Goal: Task Accomplishment & Management: Manage account settings

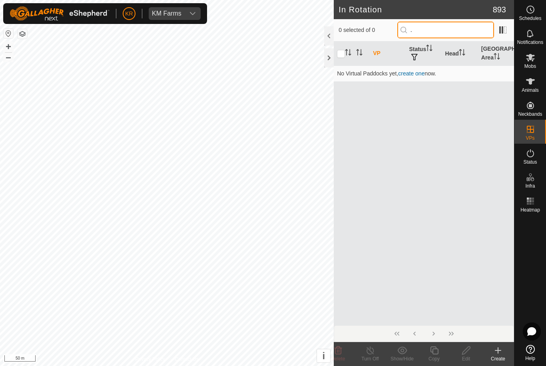
type input "."
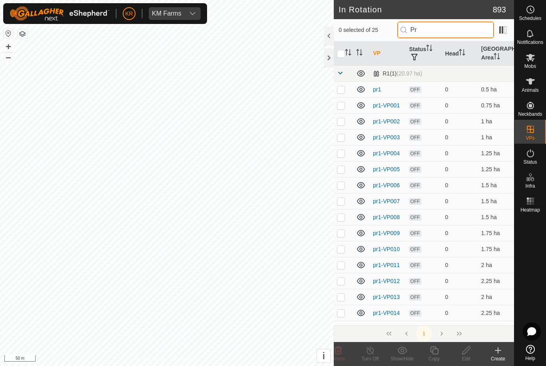
type input "P"
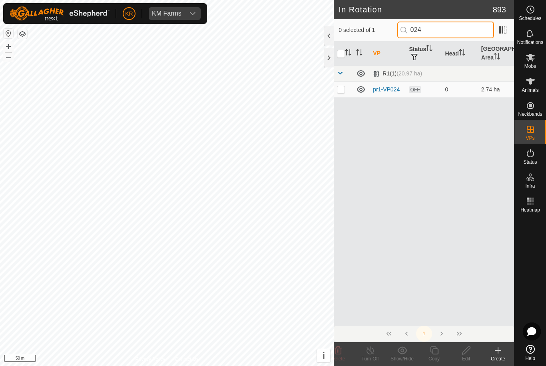
type input "024"
click at [358, 85] on icon at bounding box center [361, 90] width 10 height 10
click at [363, 88] on icon at bounding box center [361, 90] width 10 height 10
click at [345, 90] on p-checkbox at bounding box center [341, 89] width 8 height 6
checkbox input "true"
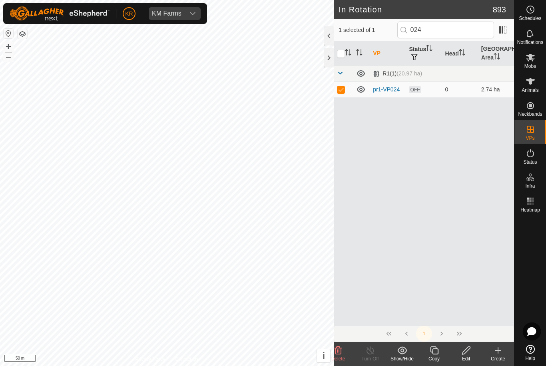
click at [437, 352] on icon at bounding box center [434, 351] width 10 height 10
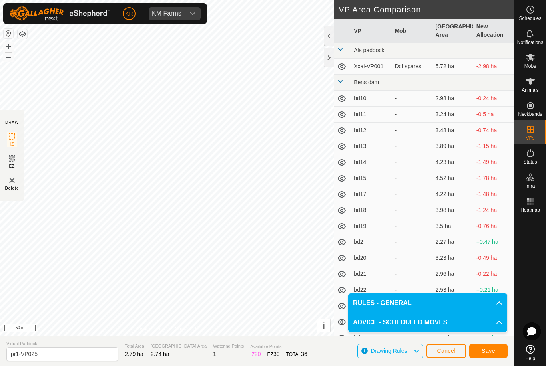
click at [491, 352] on span "Save" at bounding box center [489, 351] width 14 height 6
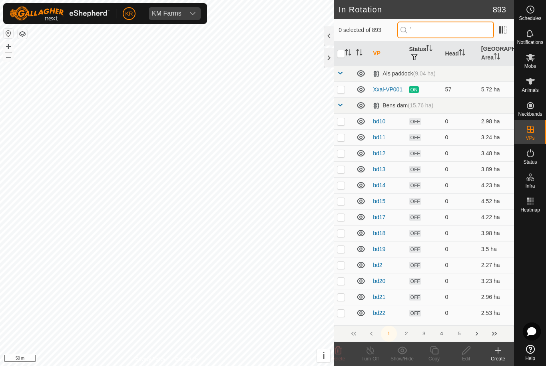
type input "'"
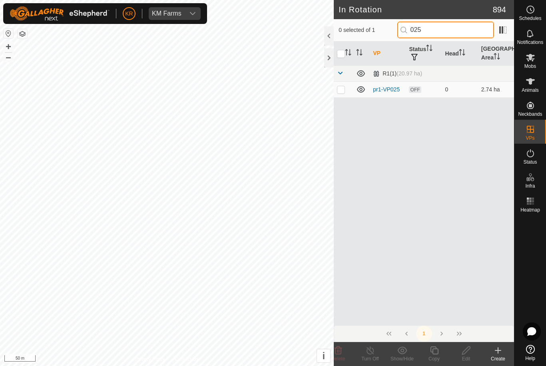
type input "025"
click at [342, 92] on p-checkbox at bounding box center [341, 89] width 8 height 6
checkbox input "true"
click at [435, 351] on icon at bounding box center [434, 351] width 10 height 10
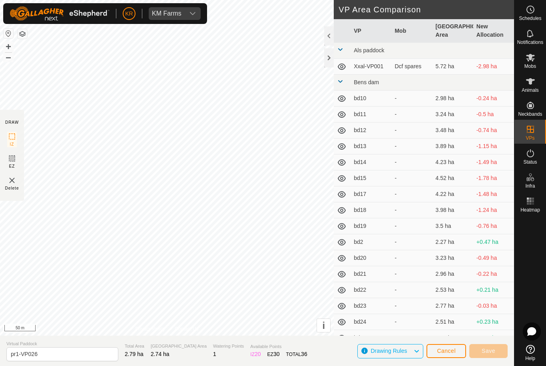
click at [435, 350] on button "Cancel" at bounding box center [446, 351] width 40 height 14
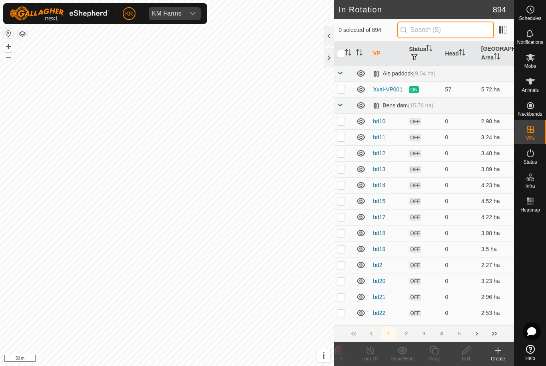
type input "-"
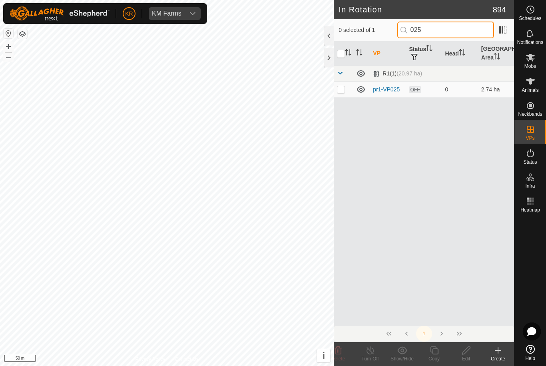
type input "025"
click at [343, 92] on p-checkbox at bounding box center [341, 89] width 8 height 6
checkbox input "true"
click at [435, 353] on icon at bounding box center [434, 351] width 10 height 10
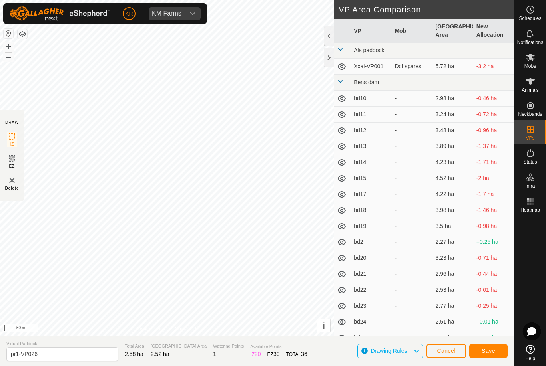
click at [490, 351] on span "Save" at bounding box center [489, 351] width 14 height 6
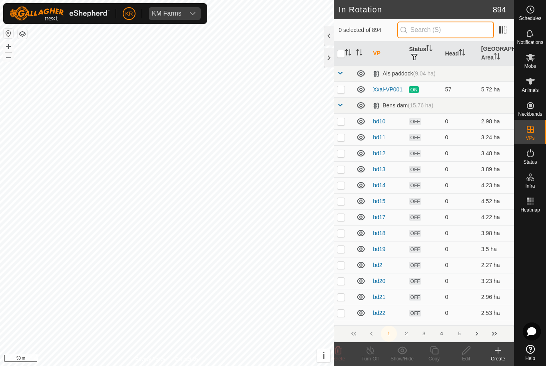
click at [437, 29] on input "text" at bounding box center [445, 30] width 97 height 17
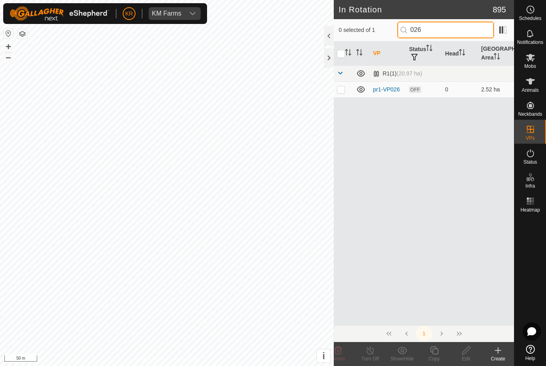
type input "026"
click at [342, 91] on p-checkbox at bounding box center [341, 89] width 8 height 6
checkbox input "true"
click at [436, 350] on icon at bounding box center [434, 351] width 10 height 10
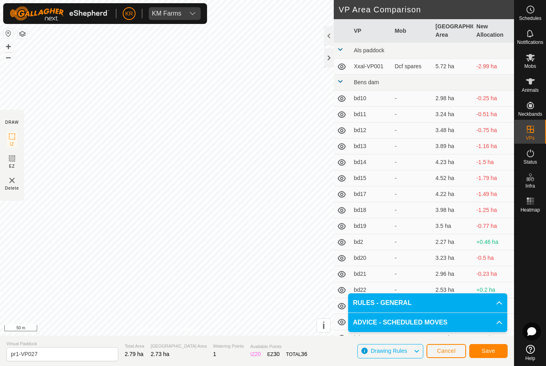
click at [497, 348] on button "Save" at bounding box center [488, 351] width 38 height 14
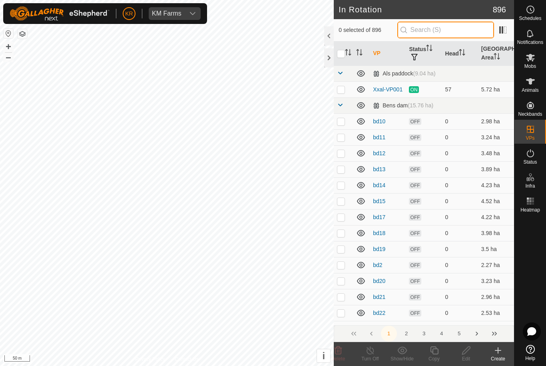
type input "."
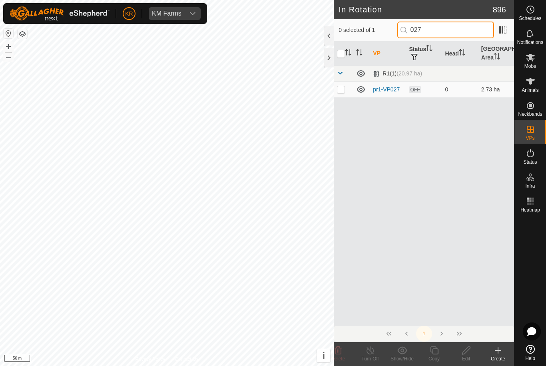
type input "027"
click at [340, 93] on td at bounding box center [343, 90] width 19 height 16
checkbox input "true"
click at [426, 356] on div "Copy" at bounding box center [434, 359] width 32 height 7
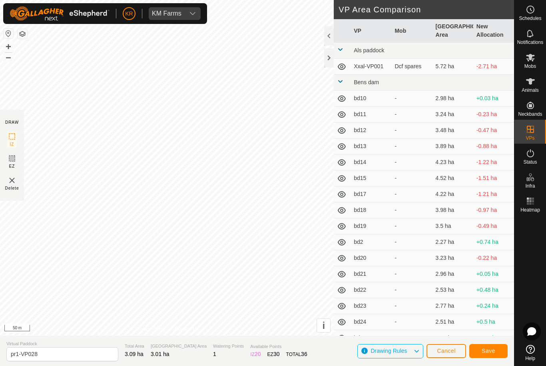
click at [492, 351] on span "Save" at bounding box center [489, 351] width 14 height 6
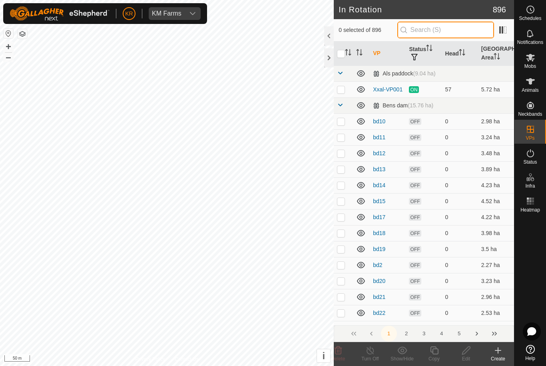
click at [444, 34] on input "text" at bounding box center [445, 30] width 97 height 17
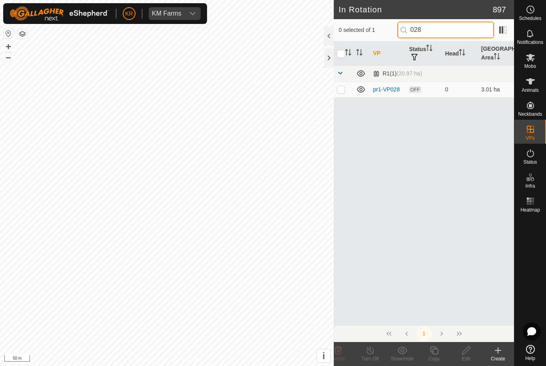
type input "028"
click at [340, 92] on p-checkbox at bounding box center [341, 89] width 8 height 6
checkbox input "true"
click at [436, 353] on icon at bounding box center [434, 351] width 10 height 10
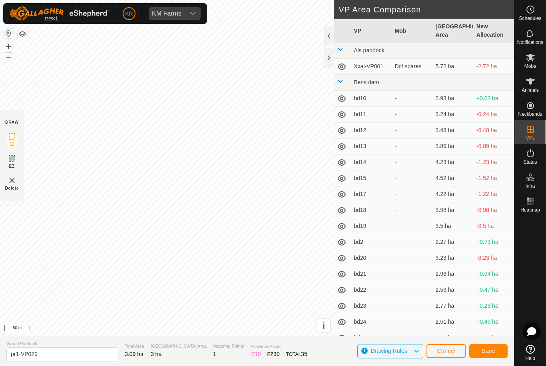
click at [483, 357] on button "Save" at bounding box center [488, 351] width 38 height 14
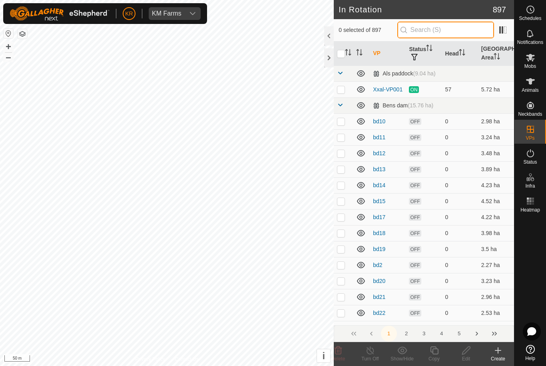
click at [448, 33] on input "text" at bounding box center [445, 30] width 97 height 17
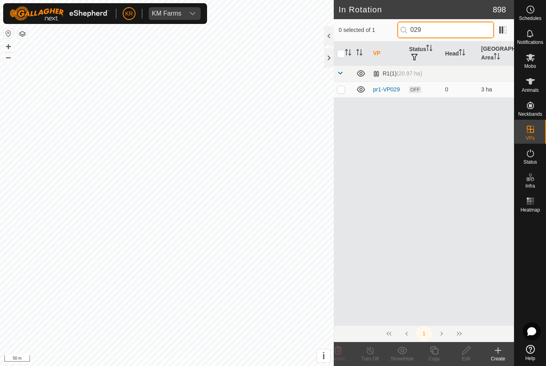
type input "029"
click at [343, 90] on p-checkbox at bounding box center [341, 89] width 8 height 6
checkbox input "true"
click at [434, 351] on icon at bounding box center [434, 351] width 10 height 10
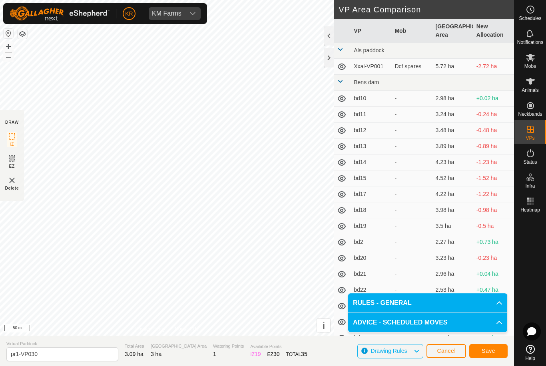
click at [495, 352] on span "Save" at bounding box center [489, 351] width 14 height 6
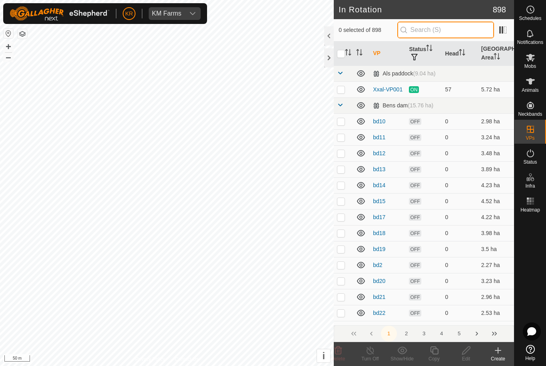
click at [443, 33] on input "text" at bounding box center [445, 30] width 97 height 17
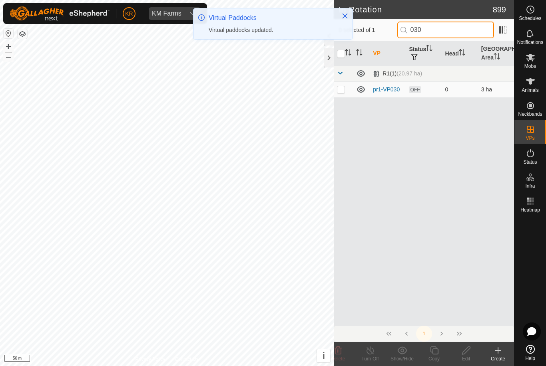
type input "030"
click at [340, 90] on p-checkbox at bounding box center [341, 89] width 8 height 6
checkbox input "true"
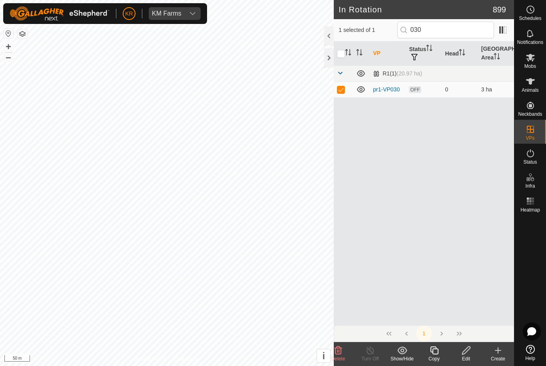
click at [437, 354] on icon at bounding box center [434, 351] width 10 height 10
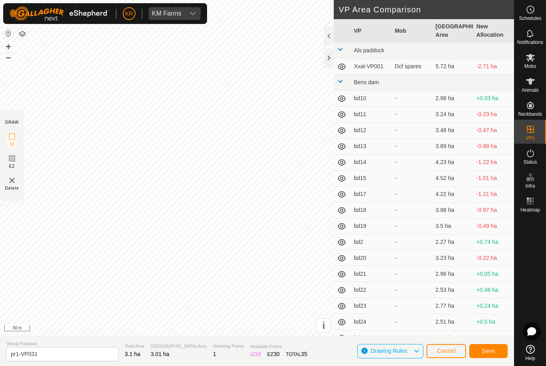
click at [498, 351] on button "Save" at bounding box center [488, 351] width 38 height 14
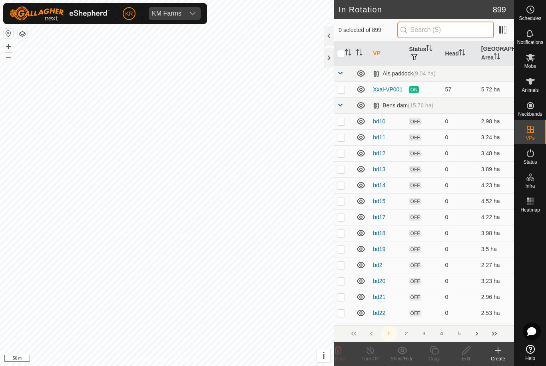
click at [458, 30] on input "text" at bounding box center [445, 30] width 97 height 17
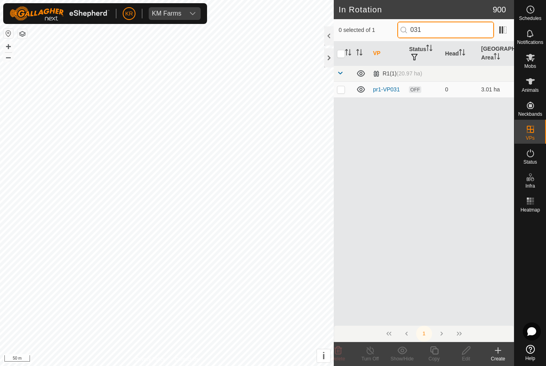
type input "031"
click at [340, 93] on td at bounding box center [343, 90] width 19 height 16
checkbox input "true"
click at [436, 352] on icon at bounding box center [434, 351] width 10 height 10
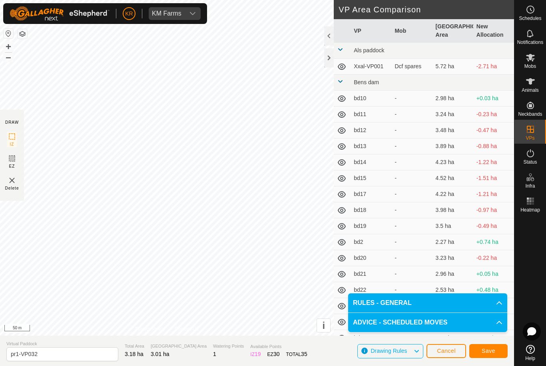
click at [494, 351] on span "Save" at bounding box center [489, 351] width 14 height 6
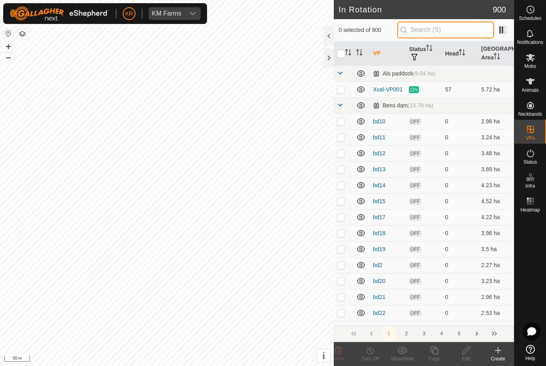
click at [451, 34] on input "text" at bounding box center [445, 30] width 97 height 17
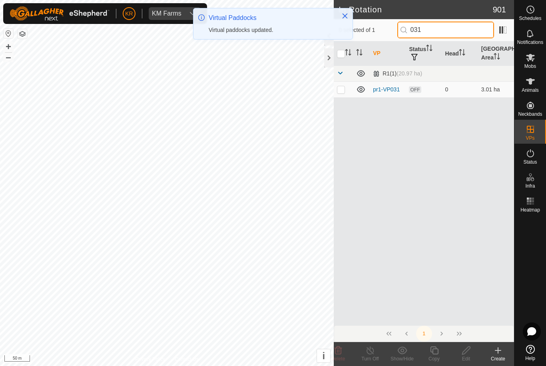
type input "031"
click at [342, 88] on p-checkbox at bounding box center [341, 89] width 8 height 6
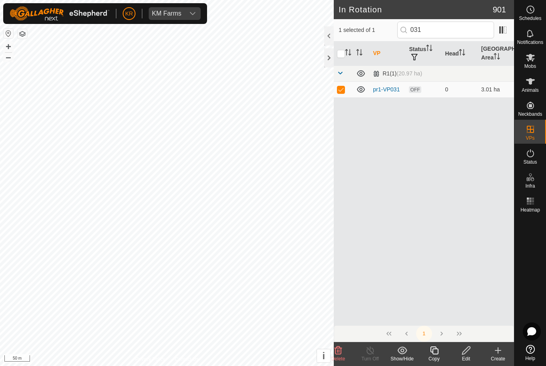
click at [342, 91] on p-checkbox at bounding box center [341, 89] width 8 height 6
checkbox input "false"
click at [455, 30] on input "031" at bounding box center [445, 30] width 97 height 17
type input "032"
click at [345, 90] on p-checkbox at bounding box center [341, 89] width 8 height 6
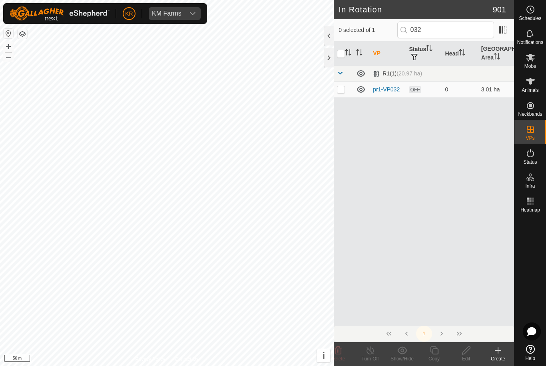
checkbox input "true"
click at [437, 352] on icon at bounding box center [434, 351] width 10 height 10
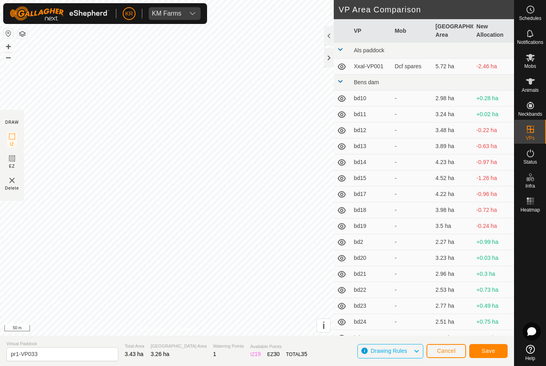
click at [495, 351] on button "Save" at bounding box center [488, 351] width 38 height 14
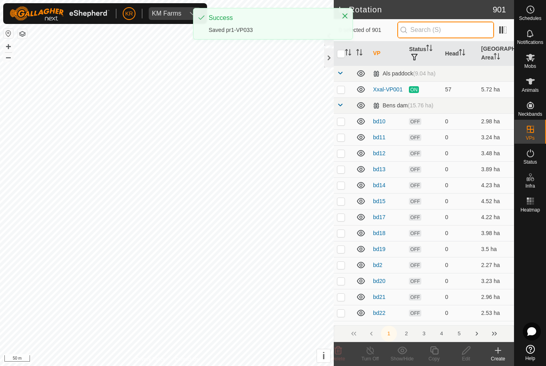
click at [473, 32] on input "text" at bounding box center [445, 30] width 97 height 17
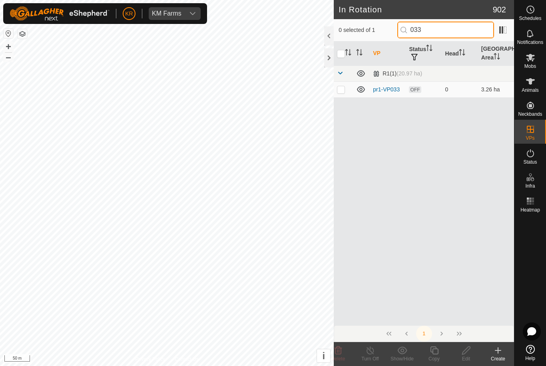
type input "033"
click at [343, 92] on p-checkbox at bounding box center [341, 89] width 8 height 6
checkbox input "true"
click at [435, 352] on icon at bounding box center [434, 351] width 10 height 10
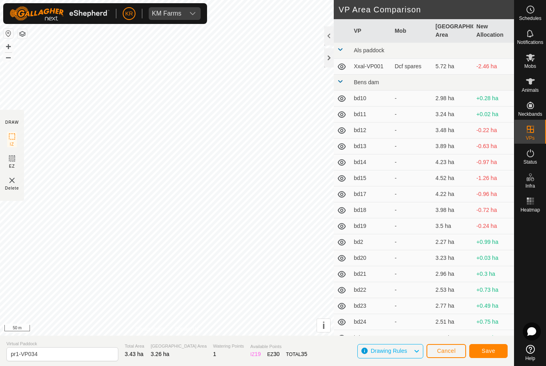
click at [494, 350] on span "Save" at bounding box center [489, 351] width 14 height 6
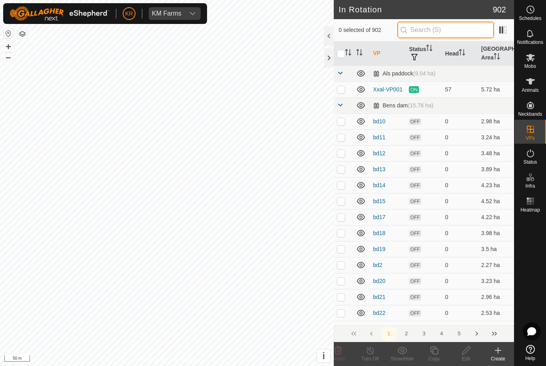
click at [442, 31] on input "text" at bounding box center [445, 30] width 97 height 17
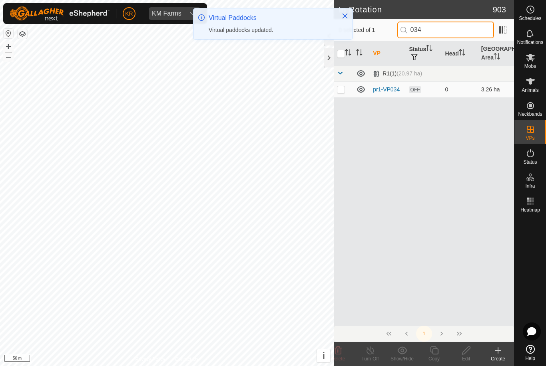
type input "034"
click at [343, 91] on p-checkbox at bounding box center [341, 89] width 8 height 6
checkbox input "true"
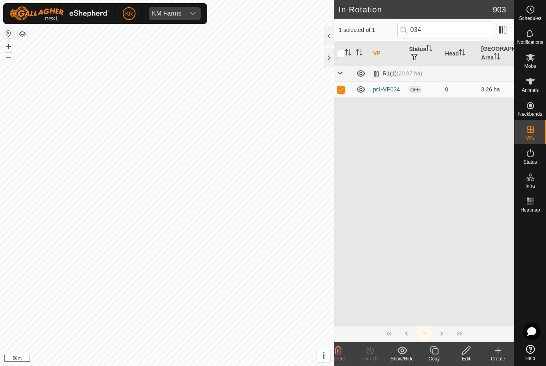
click at [438, 352] on icon at bounding box center [434, 351] width 8 height 8
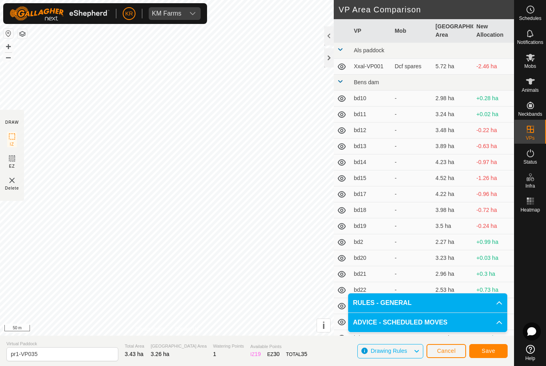
click at [497, 352] on button "Save" at bounding box center [488, 351] width 38 height 14
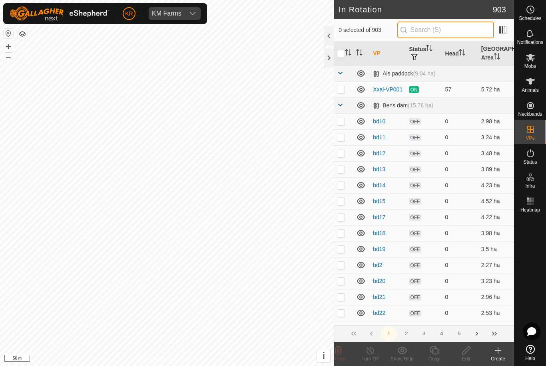
click at [447, 31] on input "text" at bounding box center [445, 30] width 97 height 17
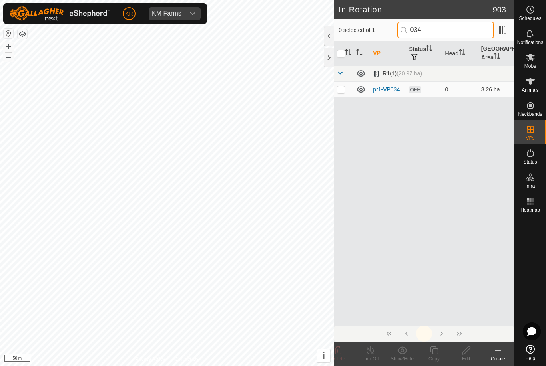
type input "034"
click at [341, 90] on p-checkbox at bounding box center [341, 89] width 8 height 6
checkbox input "true"
click at [431, 350] on icon at bounding box center [434, 351] width 8 height 8
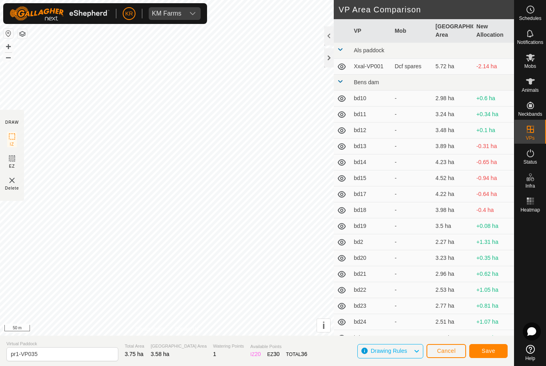
type input "pr1-VP036"
click at [494, 352] on span "Save" at bounding box center [489, 351] width 14 height 6
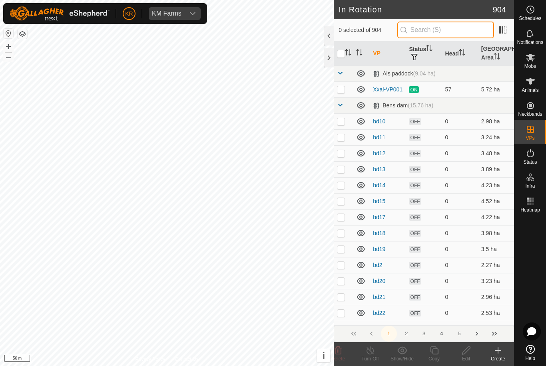
click at [446, 32] on input "text" at bounding box center [445, 30] width 97 height 17
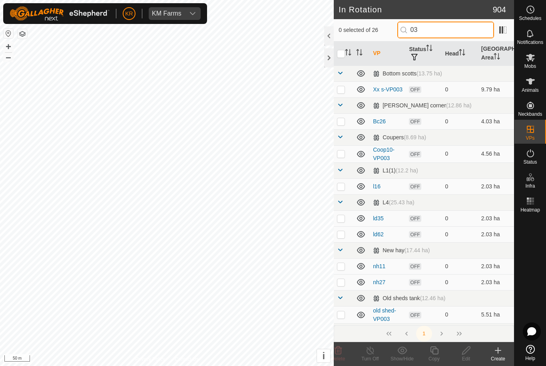
type input "0"
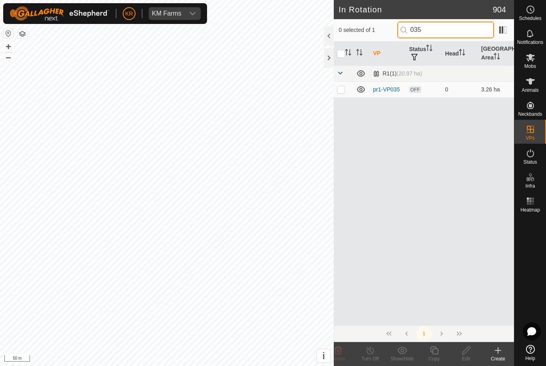
type input "035"
click at [341, 91] on p-checkbox at bounding box center [341, 89] width 8 height 6
checkbox input "true"
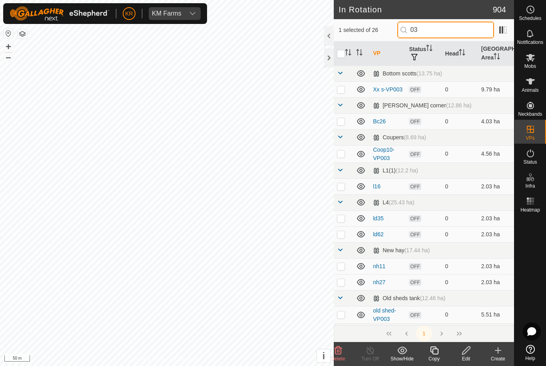
type input "035"
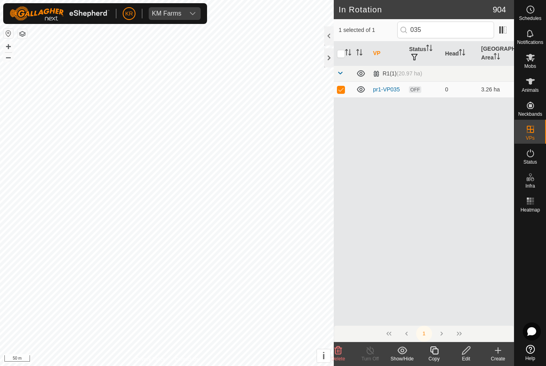
click at [339, 91] on p-checkbox at bounding box center [341, 89] width 8 height 6
checkbox input "false"
click at [448, 30] on input "035" at bounding box center [445, 30] width 97 height 17
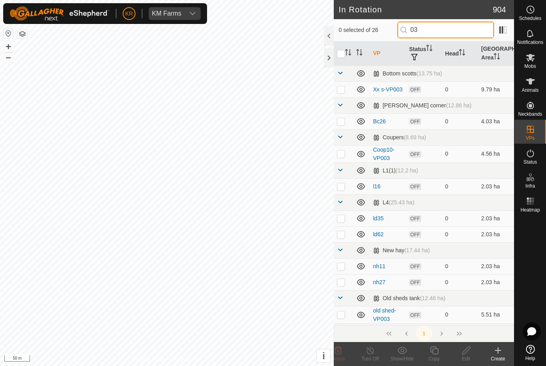
type input "035"
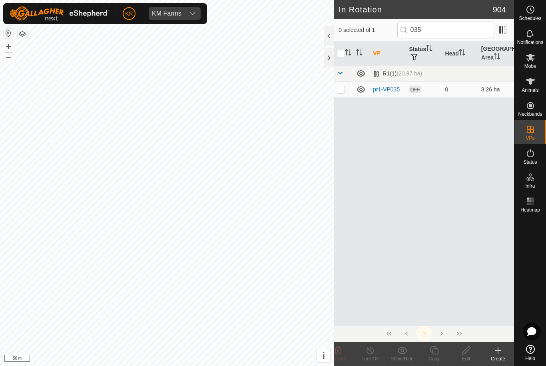
click at [338, 91] on p-checkbox at bounding box center [341, 89] width 8 height 6
checkbox input "true"
click at [434, 355] on icon at bounding box center [434, 351] width 8 height 8
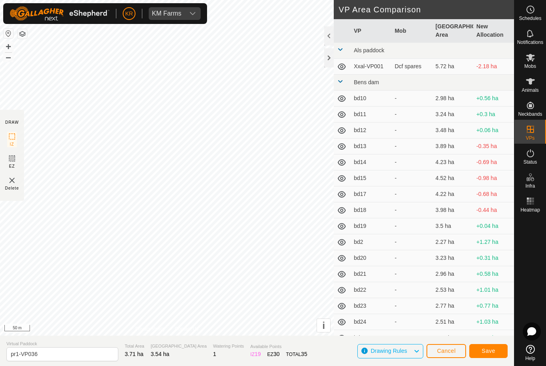
type input "pr1-VP037"
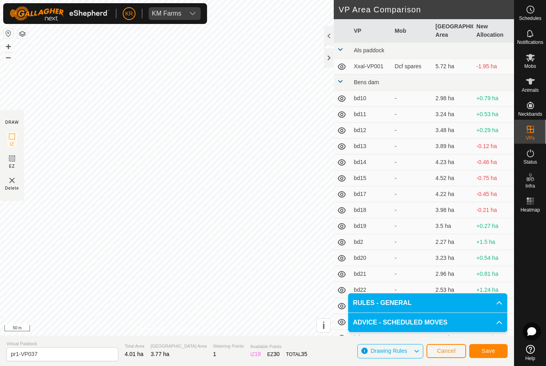
click at [487, 352] on span "Save" at bounding box center [489, 351] width 14 height 6
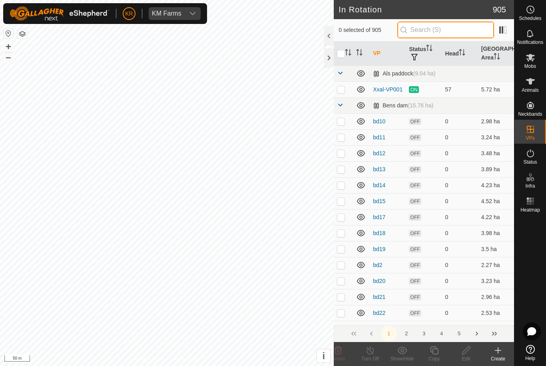
click at [449, 30] on input "text" at bounding box center [445, 30] width 97 height 17
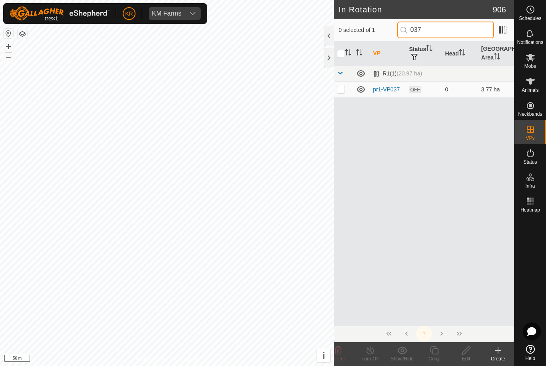
type input "037"
click at [342, 90] on p-checkbox at bounding box center [341, 89] width 8 height 6
checkbox input "true"
click at [435, 353] on icon at bounding box center [434, 351] width 10 height 10
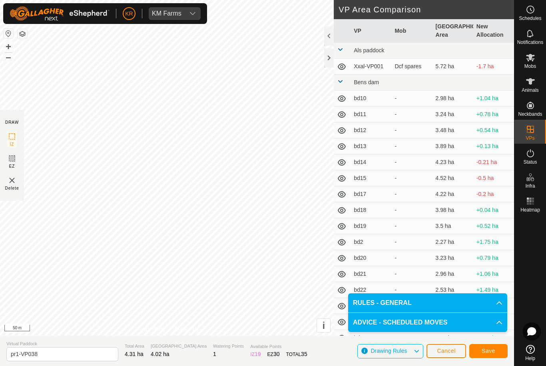
click at [495, 352] on button "Save" at bounding box center [488, 351] width 38 height 14
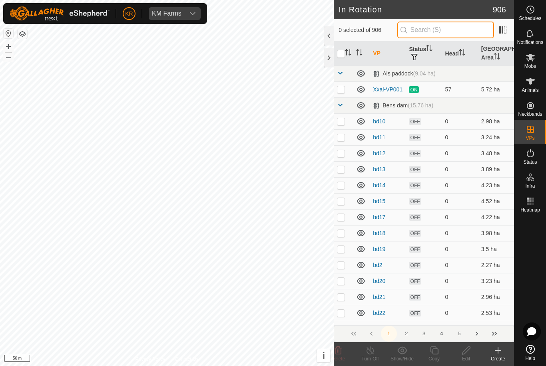
click at [451, 34] on input "text" at bounding box center [445, 30] width 97 height 17
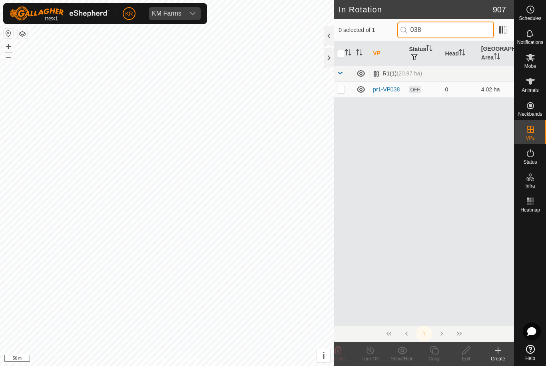
type input "038"
click at [340, 91] on p-checkbox at bounding box center [341, 89] width 8 height 6
checkbox input "true"
click at [436, 352] on icon at bounding box center [434, 351] width 10 height 10
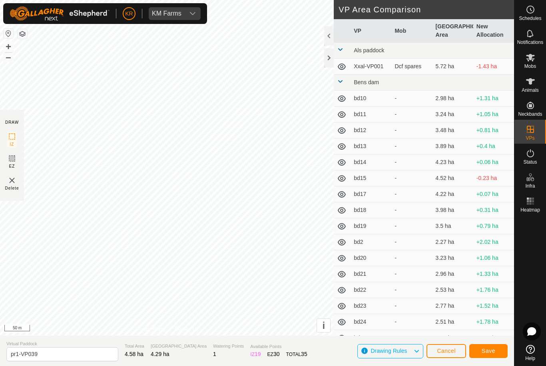
click at [497, 349] on button "Save" at bounding box center [488, 351] width 38 height 14
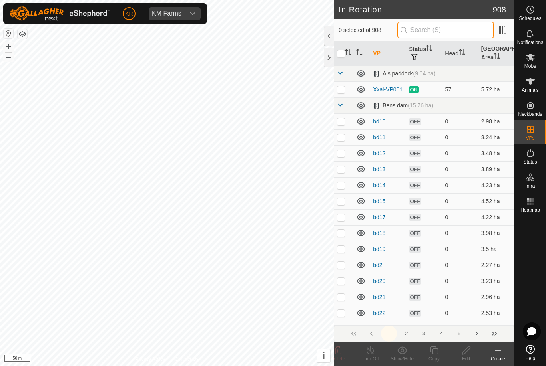
click at [460, 35] on input "text" at bounding box center [445, 30] width 97 height 17
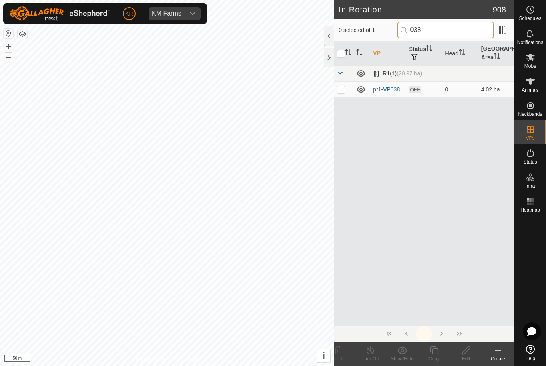
type input "038"
click at [344, 90] on p-checkbox at bounding box center [341, 89] width 8 height 6
click at [338, 90] on p-checkbox at bounding box center [341, 89] width 8 height 6
checkbox input "false"
click at [448, 32] on input "038" at bounding box center [445, 30] width 97 height 17
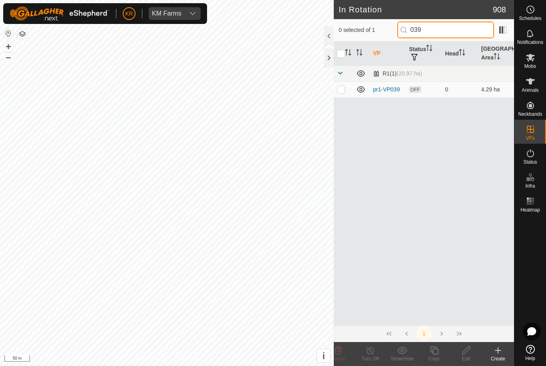
type input "039"
click at [343, 91] on p-checkbox at bounding box center [341, 89] width 8 height 6
checkbox input "true"
click at [437, 355] on icon at bounding box center [434, 351] width 8 height 8
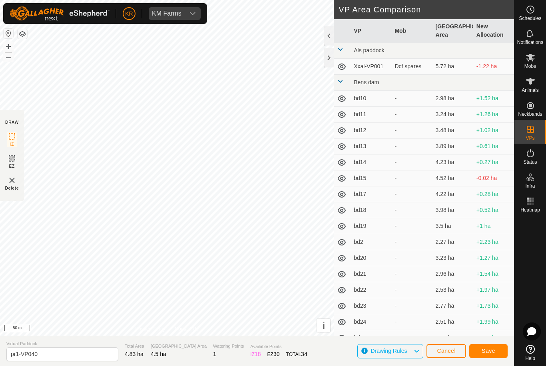
click at [494, 352] on span "Save" at bounding box center [489, 351] width 14 height 6
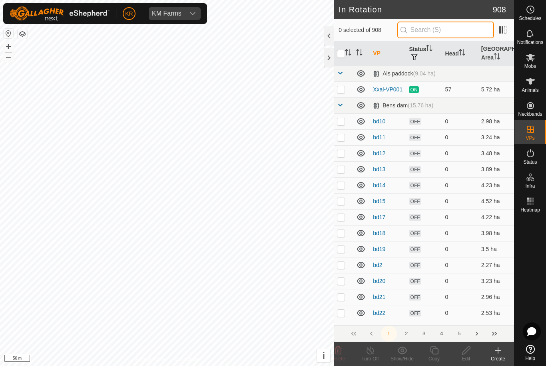
click at [452, 29] on input "text" at bounding box center [445, 30] width 97 height 17
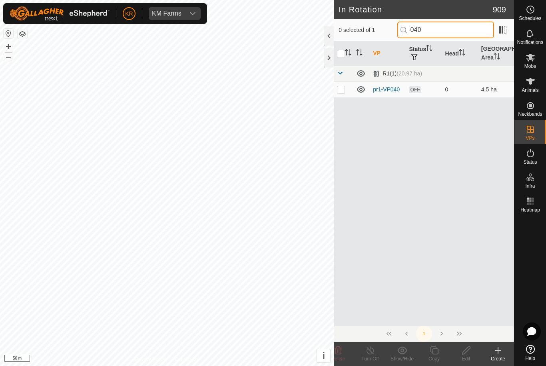
type input "040"
click at [343, 91] on p-checkbox at bounding box center [341, 89] width 8 height 6
checkbox input "true"
click at [434, 354] on icon at bounding box center [434, 351] width 8 height 8
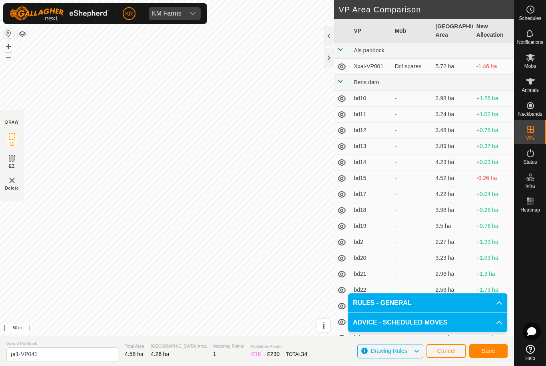
click at [487, 351] on span "Save" at bounding box center [489, 351] width 14 height 6
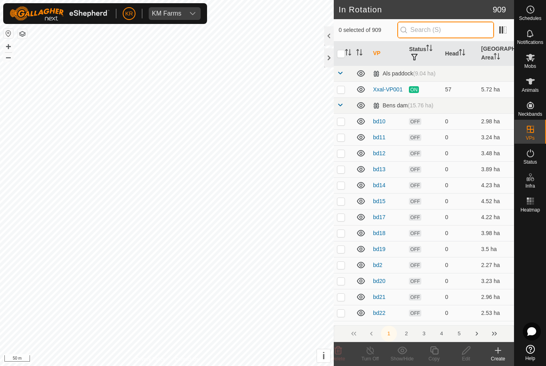
click at [449, 31] on input "text" at bounding box center [445, 30] width 97 height 17
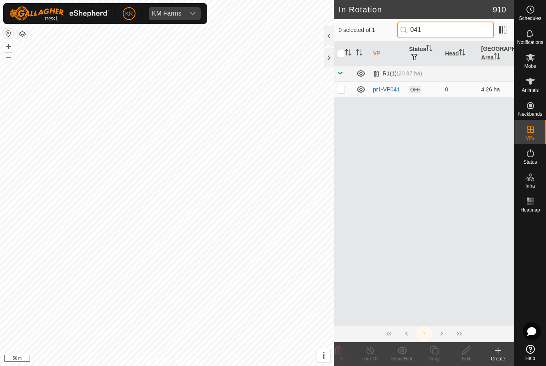
type input "041"
click at [342, 91] on p-checkbox at bounding box center [341, 89] width 8 height 6
checkbox input "true"
click at [434, 357] on div "Copy" at bounding box center [434, 359] width 32 height 7
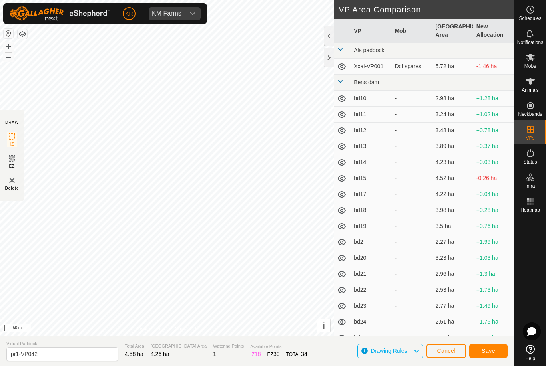
click at [493, 353] on span "Save" at bounding box center [489, 351] width 14 height 6
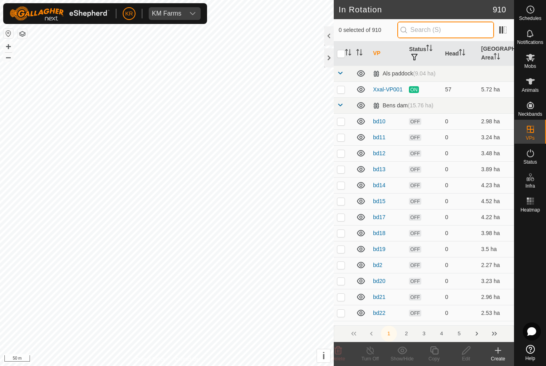
click at [464, 30] on input "text" at bounding box center [445, 30] width 97 height 17
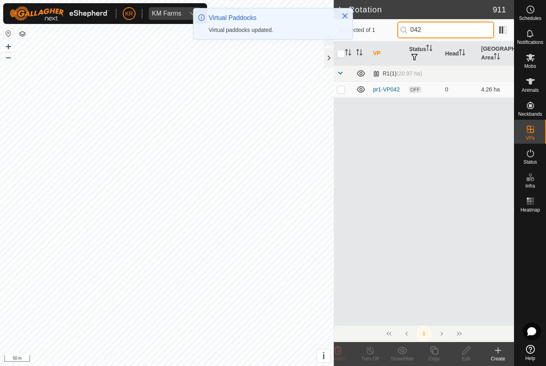
type input "042"
click at [342, 91] on p-checkbox at bounding box center [341, 89] width 8 height 6
checkbox input "true"
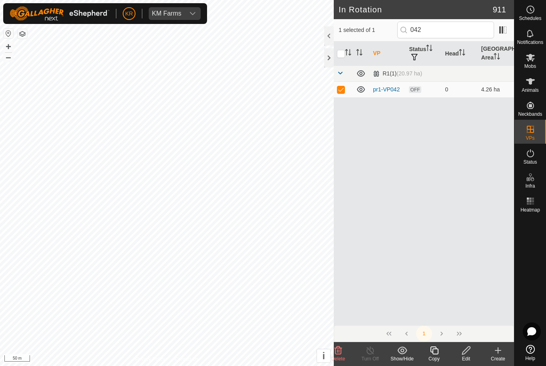
click at [436, 351] on icon at bounding box center [434, 351] width 10 height 10
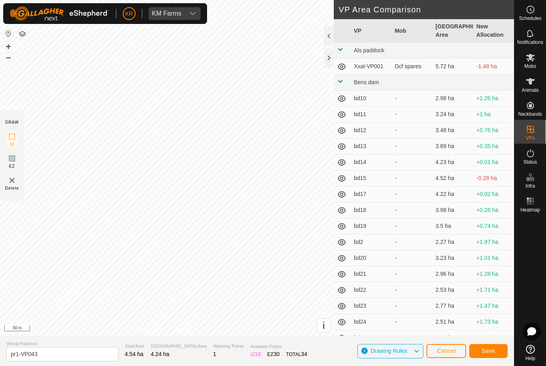
click at [489, 352] on span "Save" at bounding box center [489, 351] width 14 height 6
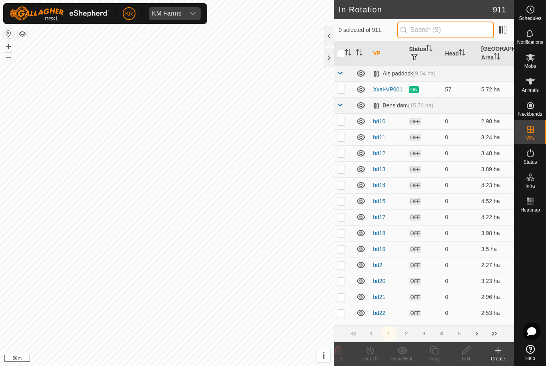
click at [452, 32] on input "text" at bounding box center [445, 30] width 97 height 17
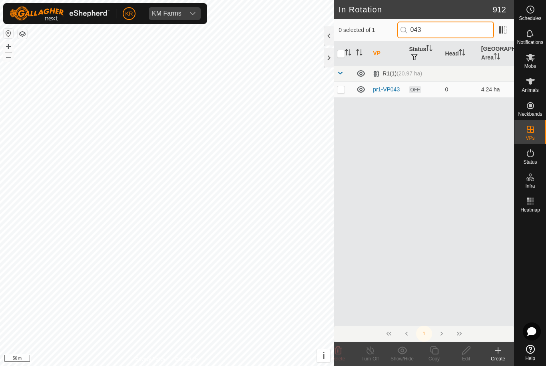
type input "043"
click at [338, 89] on p-checkbox at bounding box center [341, 89] width 8 height 6
checkbox input "true"
click at [436, 353] on icon at bounding box center [434, 351] width 10 height 10
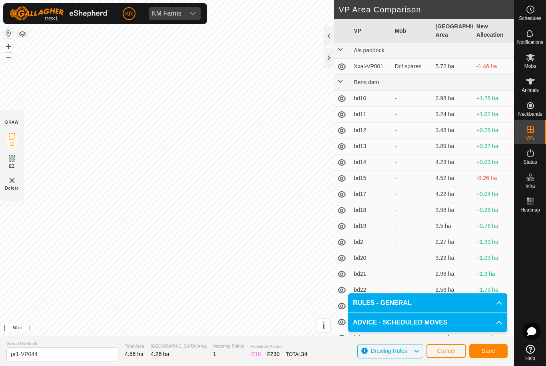
click at [484, 354] on span "Save" at bounding box center [489, 351] width 14 height 6
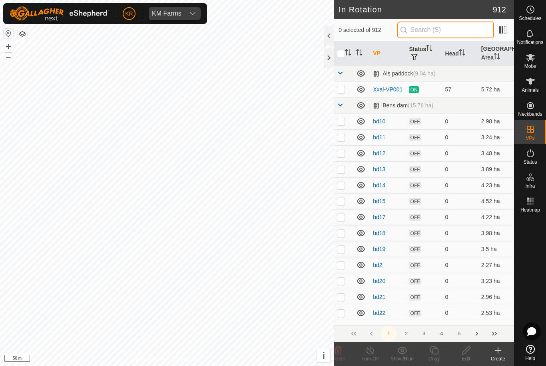
click at [453, 31] on input "text" at bounding box center [445, 30] width 97 height 17
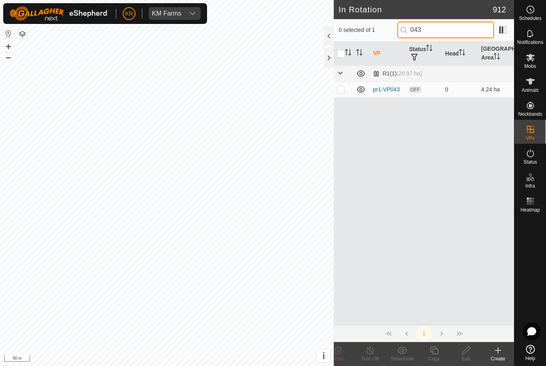
type input "043"
click at [342, 91] on p-checkbox at bounding box center [341, 89] width 8 height 6
checkbox input "true"
click at [433, 348] on icon at bounding box center [434, 351] width 8 height 8
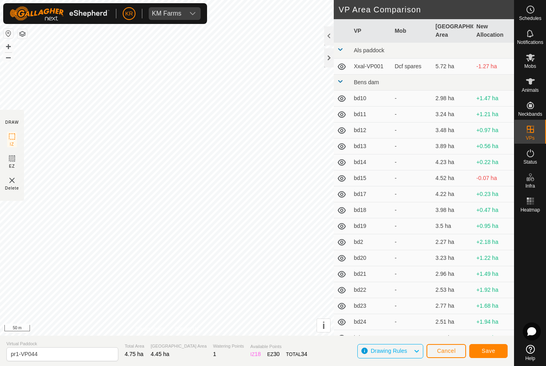
type input "pr1-VP045"
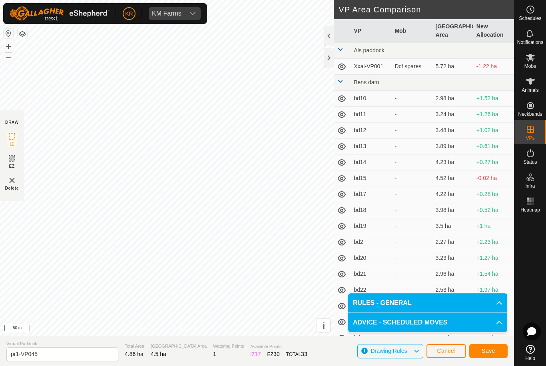
click at [486, 351] on span "Save" at bounding box center [489, 351] width 14 height 6
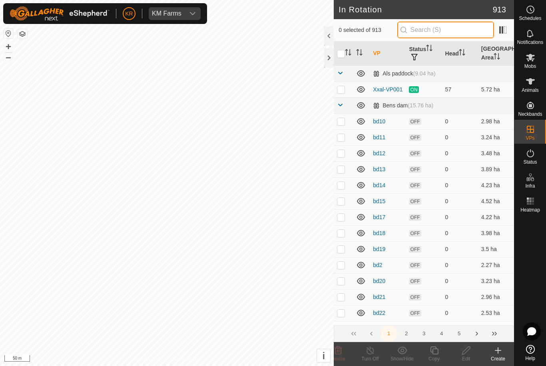
click at [465, 29] on input "text" at bounding box center [445, 30] width 97 height 17
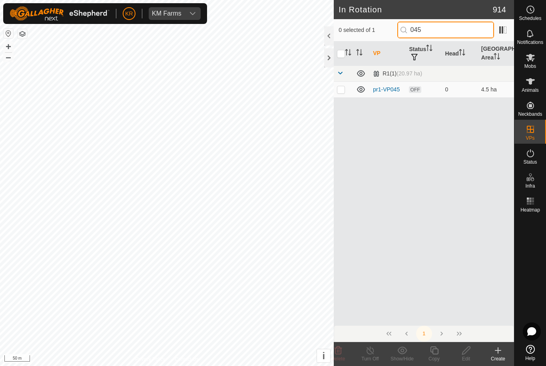
type input "045"
click at [342, 92] on p-checkbox at bounding box center [341, 89] width 8 height 6
checkbox input "true"
click at [434, 350] on icon at bounding box center [434, 351] width 10 height 10
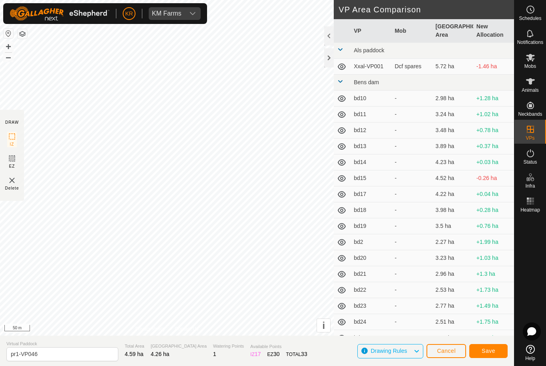
click at [494, 355] on button "Save" at bounding box center [488, 351] width 38 height 14
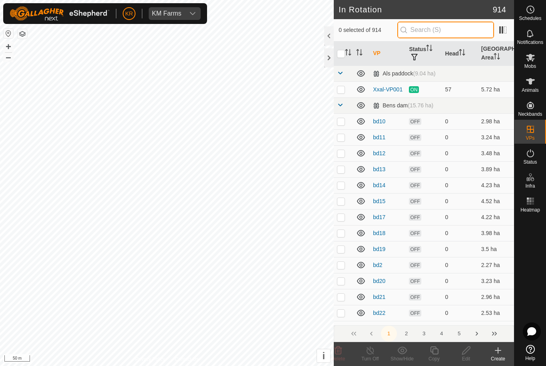
click at [441, 28] on input "text" at bounding box center [445, 30] width 97 height 17
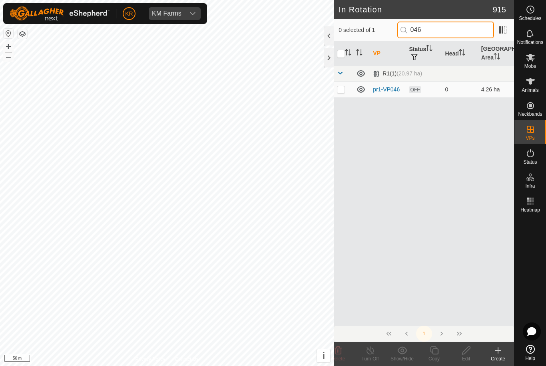
type input "046"
click at [341, 91] on p-checkbox at bounding box center [341, 89] width 8 height 6
checkbox input "true"
click at [432, 352] on icon at bounding box center [434, 351] width 8 height 8
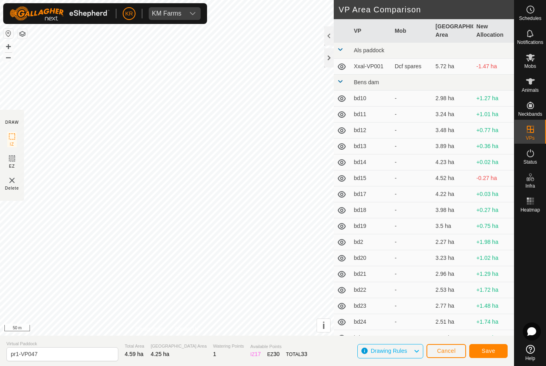
click at [495, 354] on button "Save" at bounding box center [488, 351] width 38 height 14
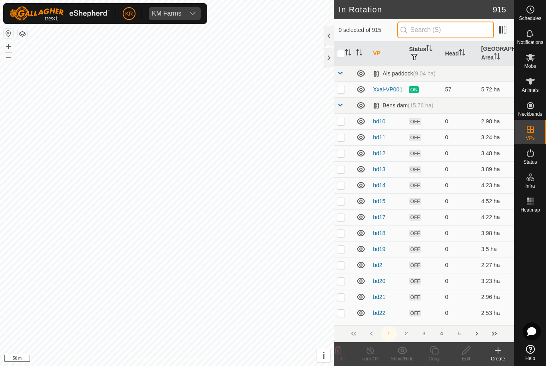
click at [456, 33] on input "text" at bounding box center [445, 30] width 97 height 17
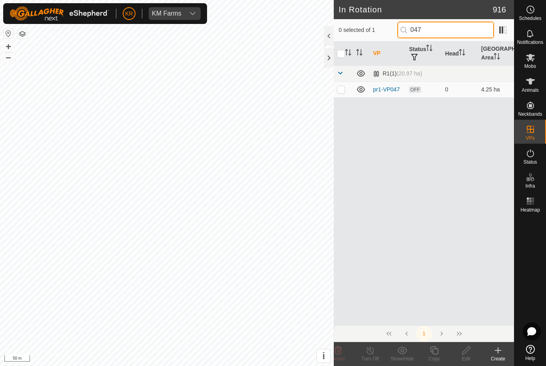
type input "047"
click at [338, 90] on p-checkbox at bounding box center [341, 89] width 8 height 6
checkbox input "true"
click at [437, 352] on icon at bounding box center [434, 351] width 10 height 10
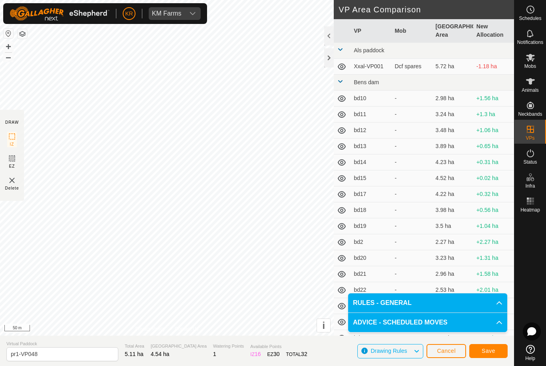
click at [487, 348] on span "Save" at bounding box center [489, 351] width 14 height 6
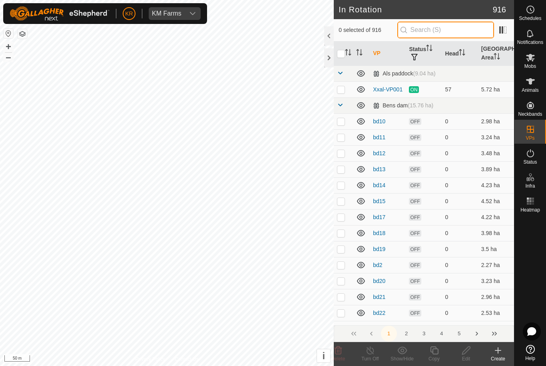
click at [452, 32] on input "text" at bounding box center [445, 30] width 97 height 17
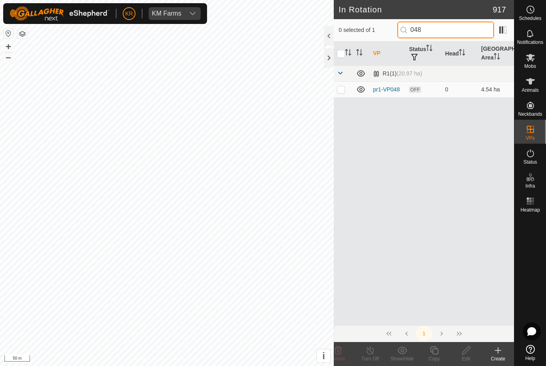
type input "048"
click at [343, 90] on p-checkbox at bounding box center [341, 89] width 8 height 6
checkbox input "true"
click at [437, 350] on icon at bounding box center [434, 351] width 8 height 8
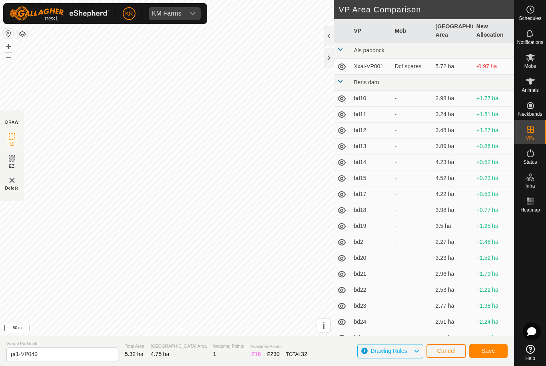
click at [491, 350] on span "Save" at bounding box center [489, 351] width 14 height 6
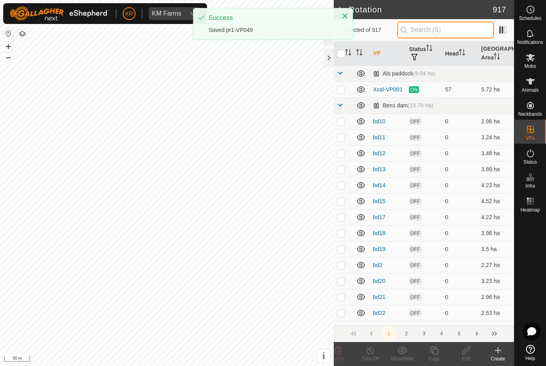
click at [450, 29] on input "text" at bounding box center [445, 30] width 97 height 17
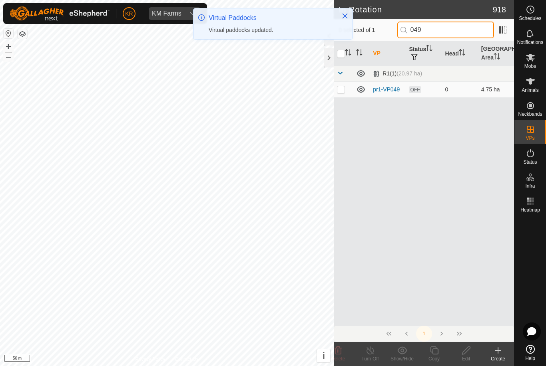
type input "049"
click at [342, 89] on p-checkbox at bounding box center [341, 89] width 8 height 6
checkbox input "true"
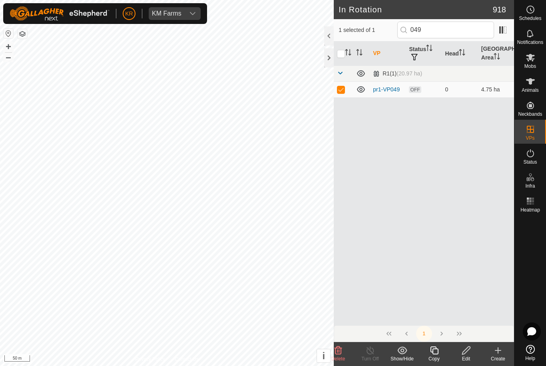
click at [436, 351] on icon at bounding box center [434, 351] width 10 height 10
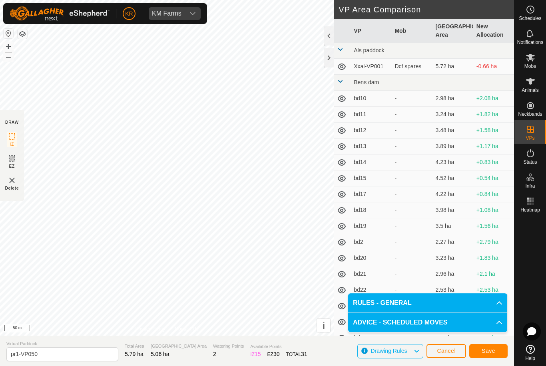
click at [493, 352] on span "Save" at bounding box center [489, 351] width 14 height 6
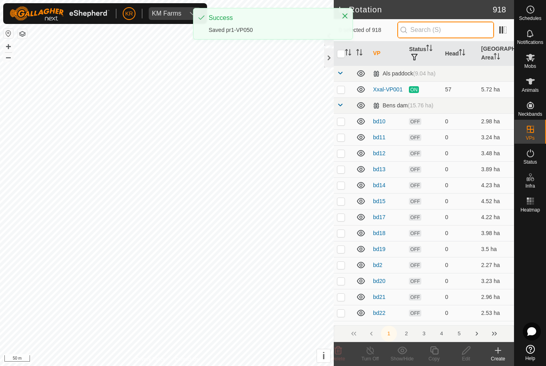
click at [459, 31] on input "text" at bounding box center [445, 30] width 97 height 17
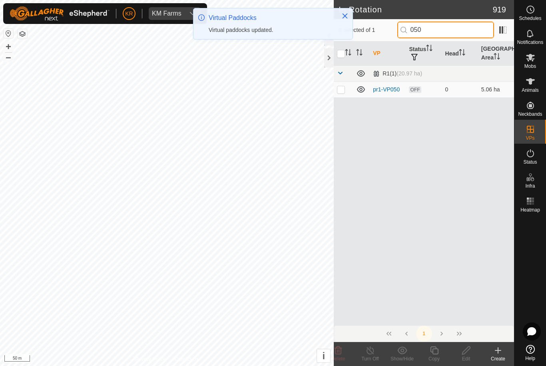
type input "050"
click at [340, 88] on p-checkbox at bounding box center [341, 89] width 8 height 6
checkbox input "true"
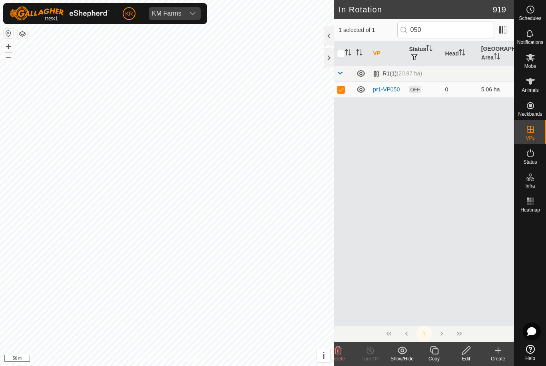
click at [435, 350] on icon at bounding box center [434, 351] width 10 height 10
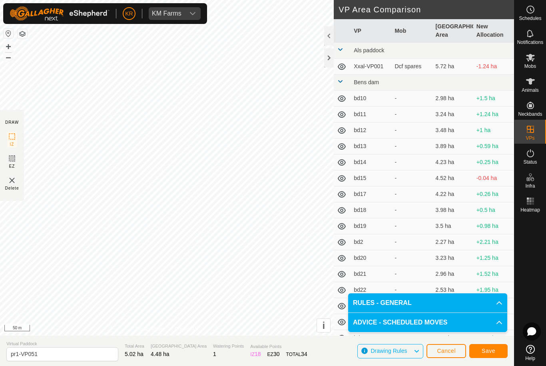
click at [496, 353] on button "Save" at bounding box center [488, 351] width 38 height 14
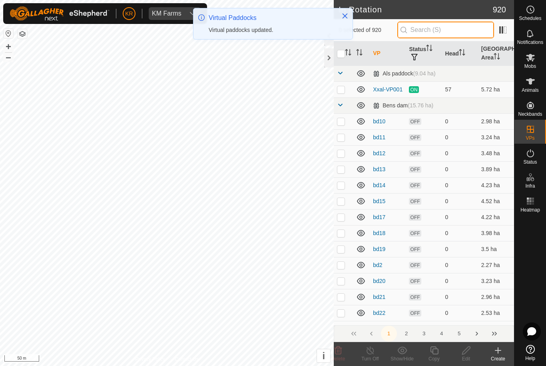
type input "."
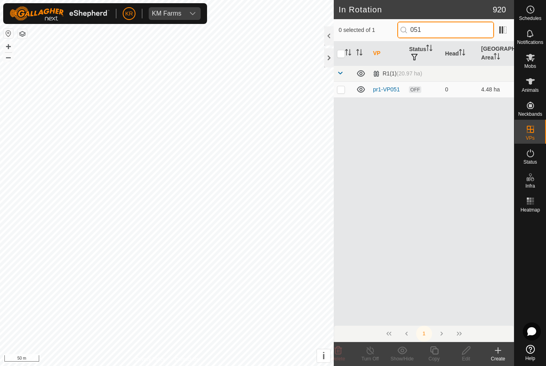
type input "051"
click at [341, 92] on p-checkbox at bounding box center [341, 89] width 8 height 6
checkbox input "true"
click at [436, 351] on icon at bounding box center [434, 351] width 10 height 10
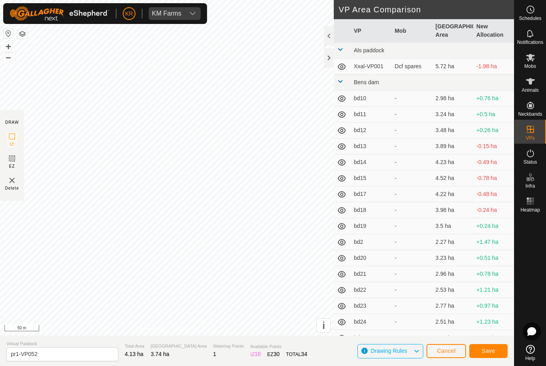
click at [489, 350] on span "Save" at bounding box center [489, 351] width 14 height 6
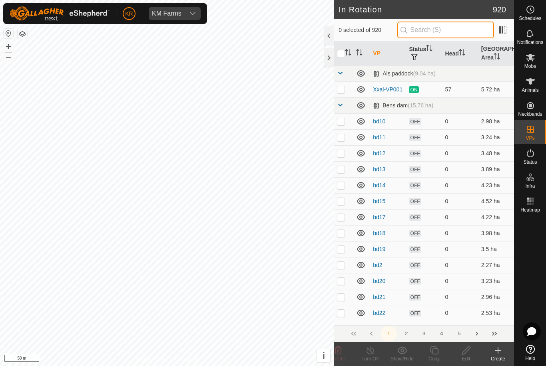
click at [452, 35] on input "text" at bounding box center [445, 30] width 97 height 17
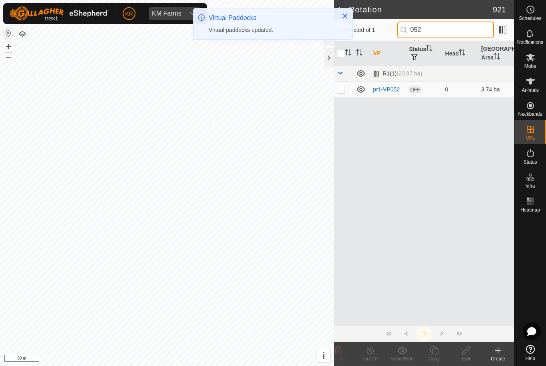
type input "052"
click at [340, 94] on td at bounding box center [343, 90] width 19 height 16
checkbox input "true"
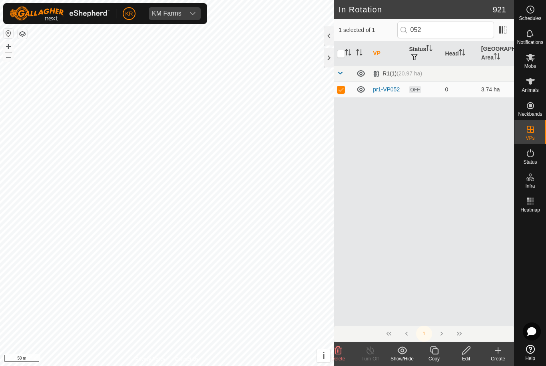
click at [435, 350] on icon at bounding box center [434, 351] width 10 height 10
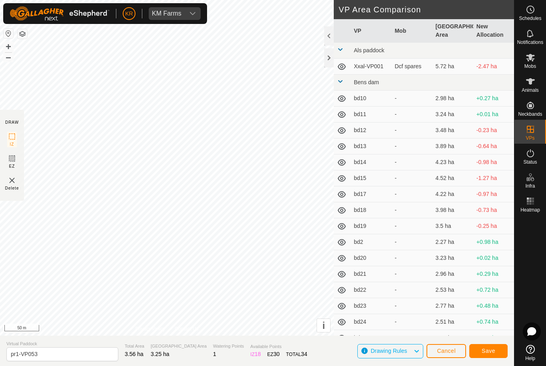
click at [488, 352] on span "Save" at bounding box center [489, 351] width 14 height 6
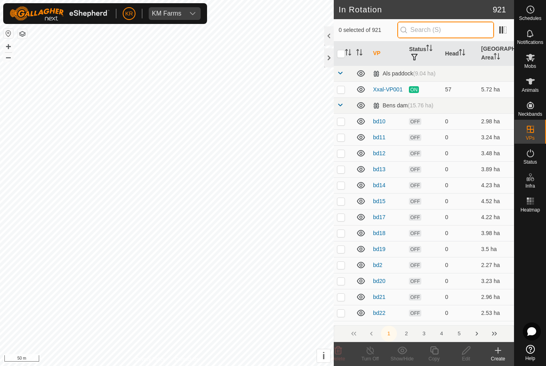
click at [444, 32] on input "text" at bounding box center [445, 30] width 97 height 17
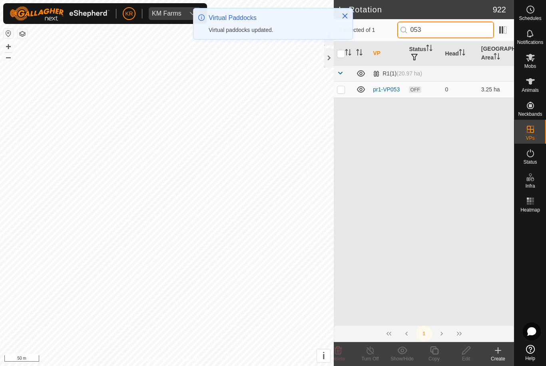
type input "053"
click at [342, 93] on td at bounding box center [343, 90] width 19 height 16
checkbox input "true"
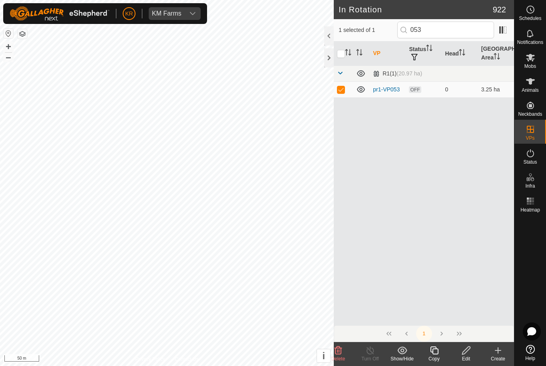
click at [438, 352] on icon at bounding box center [434, 351] width 10 height 10
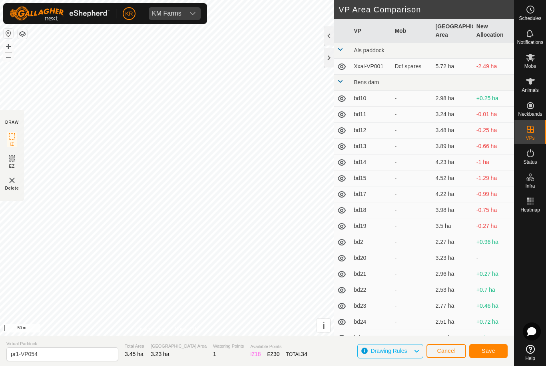
click at [491, 350] on span "Save" at bounding box center [489, 351] width 14 height 6
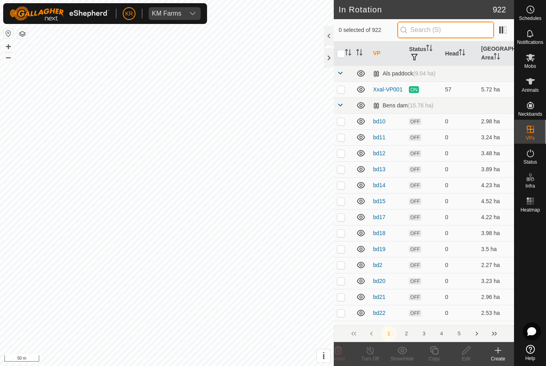
click at [456, 31] on input "text" at bounding box center [445, 30] width 97 height 17
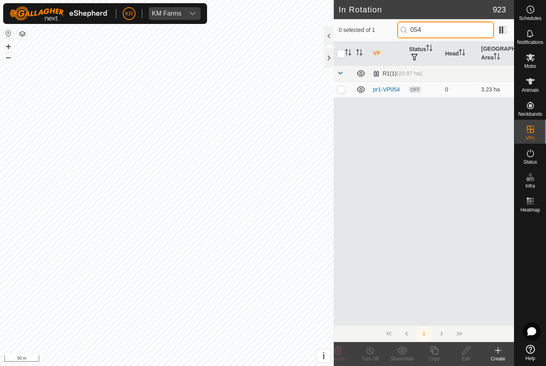
type input "054"
click at [341, 92] on p-checkbox at bounding box center [341, 89] width 8 height 6
checkbox input "true"
click at [434, 351] on icon at bounding box center [434, 351] width 10 height 10
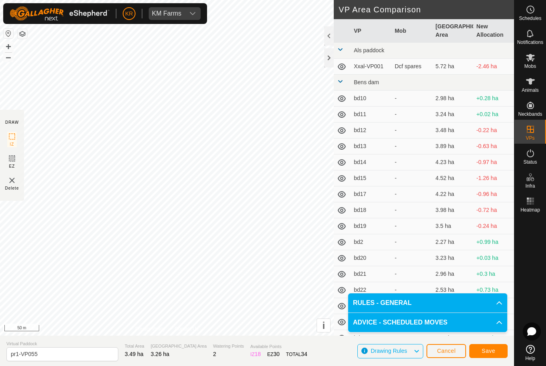
click at [496, 352] on button "Save" at bounding box center [488, 351] width 38 height 14
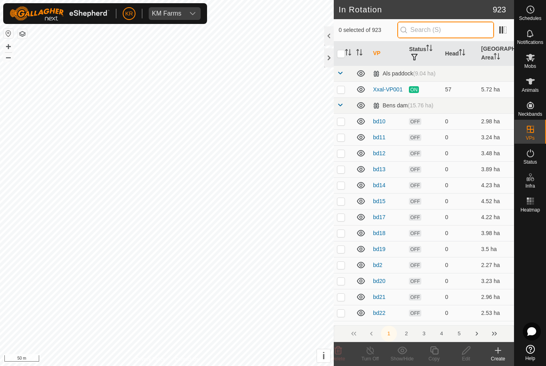
click at [458, 34] on input "text" at bounding box center [445, 30] width 97 height 17
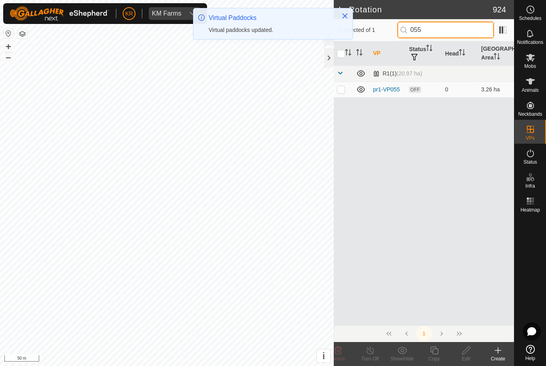
type input "055"
click at [342, 93] on td at bounding box center [343, 90] width 19 height 16
checkbox input "true"
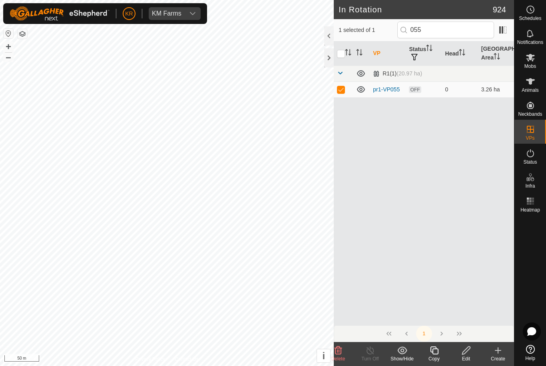
click at [435, 350] on icon at bounding box center [434, 351] width 10 height 10
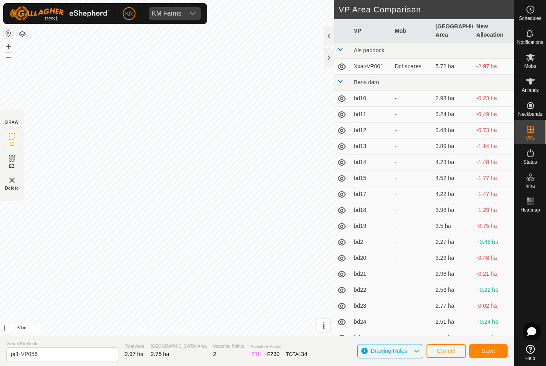
click at [490, 350] on span "Save" at bounding box center [489, 351] width 14 height 6
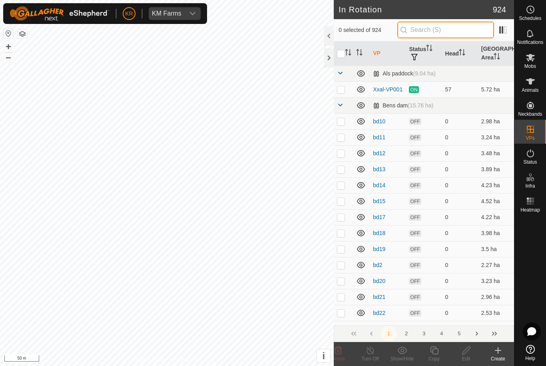
click at [449, 34] on input "text" at bounding box center [445, 30] width 97 height 17
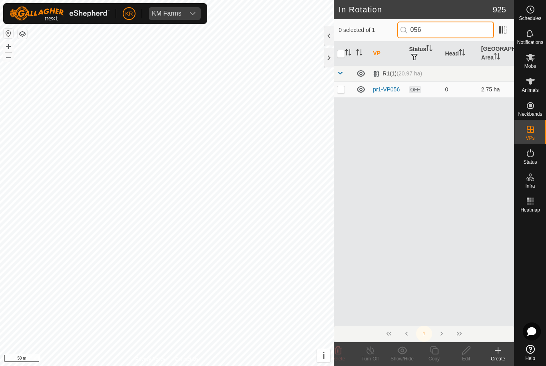
type input "056"
click at [344, 93] on td at bounding box center [343, 90] width 19 height 16
checkbox input "true"
click at [433, 352] on icon at bounding box center [434, 351] width 8 height 8
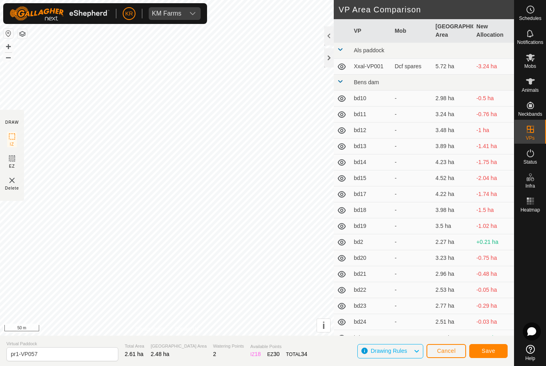
click at [489, 348] on span "Save" at bounding box center [489, 351] width 14 height 6
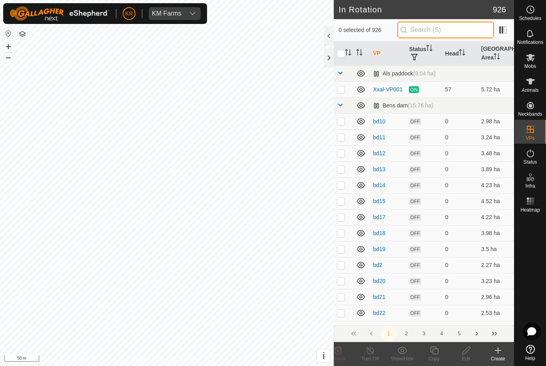
click at [463, 31] on input "text" at bounding box center [445, 30] width 97 height 17
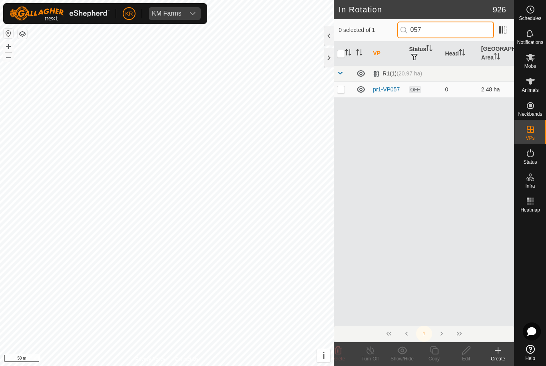
type input "057"
click at [341, 92] on p-checkbox at bounding box center [341, 89] width 8 height 6
checkbox input "true"
click at [432, 356] on div "Copy" at bounding box center [434, 359] width 32 height 7
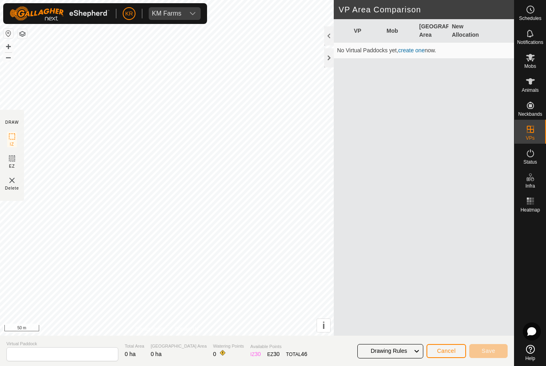
type input "pr1-VP058"
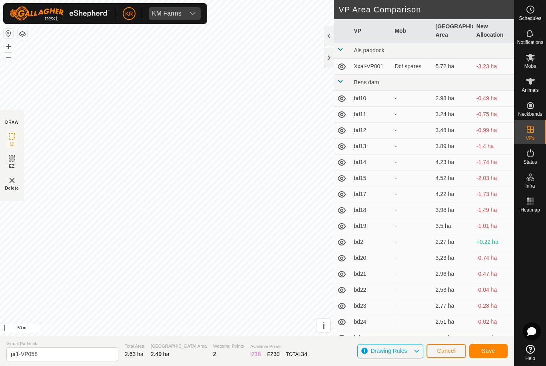
click at [493, 354] on span "Save" at bounding box center [489, 351] width 14 height 6
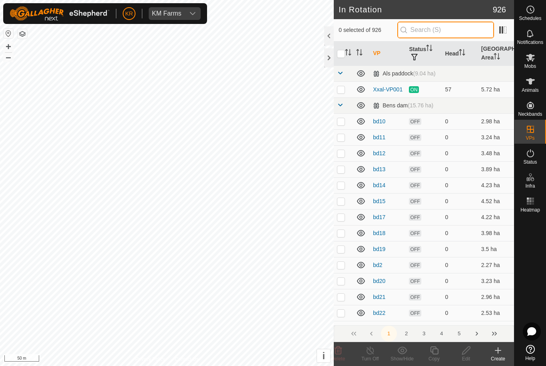
click at [449, 32] on input "text" at bounding box center [445, 30] width 97 height 17
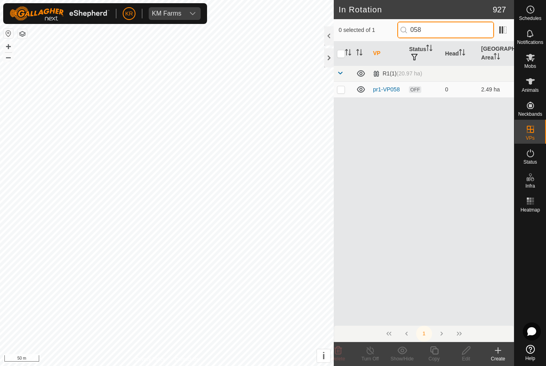
type input "058"
click at [342, 90] on p-checkbox at bounding box center [341, 89] width 8 height 6
checkbox input "true"
click at [434, 353] on icon at bounding box center [434, 351] width 10 height 10
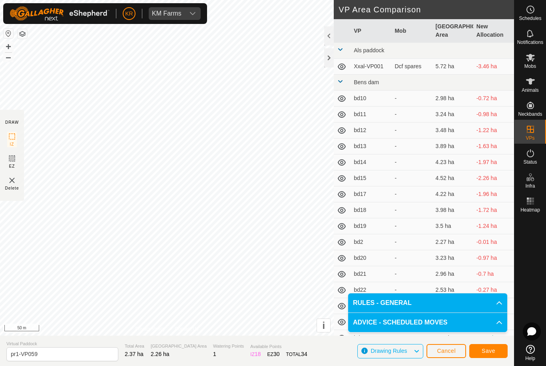
click at [488, 352] on span "Save" at bounding box center [489, 351] width 14 height 6
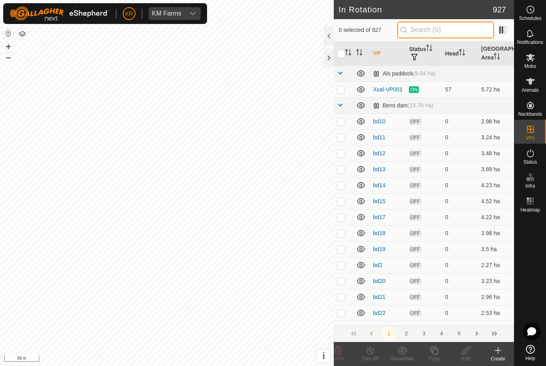
click at [461, 34] on input "text" at bounding box center [445, 30] width 97 height 17
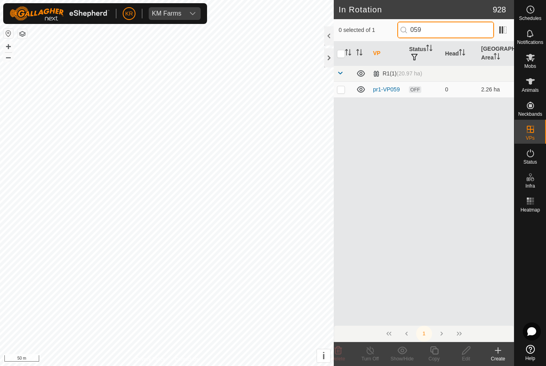
type input "059"
click at [343, 90] on p-checkbox at bounding box center [341, 89] width 8 height 6
checkbox input "true"
click at [436, 351] on icon at bounding box center [434, 351] width 10 height 10
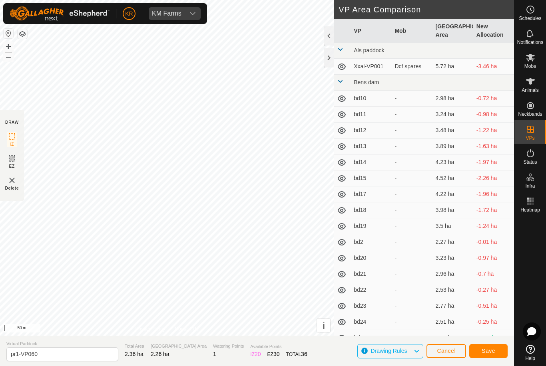
click at [484, 350] on span "Save" at bounding box center [489, 351] width 14 height 6
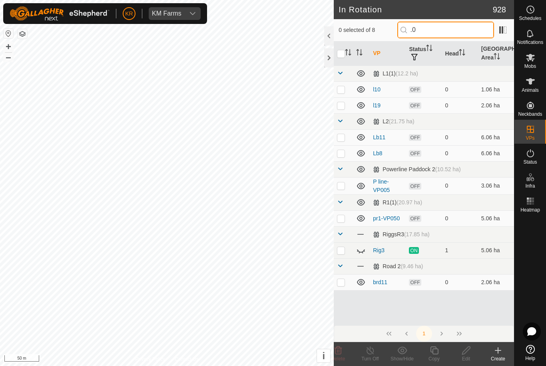
type input "."
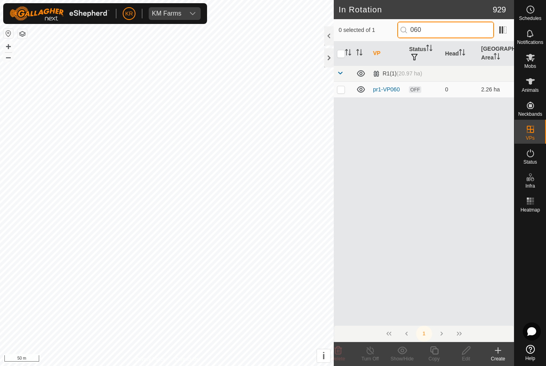
type input "060"
click at [344, 90] on p-checkbox at bounding box center [341, 89] width 8 height 6
checkbox input "true"
click at [437, 357] on div "Copy" at bounding box center [434, 359] width 32 height 7
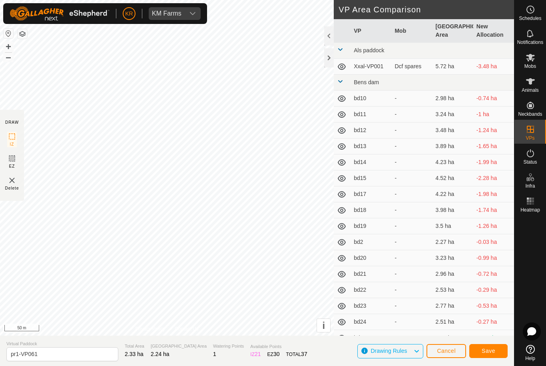
click at [489, 352] on span "Save" at bounding box center [489, 351] width 14 height 6
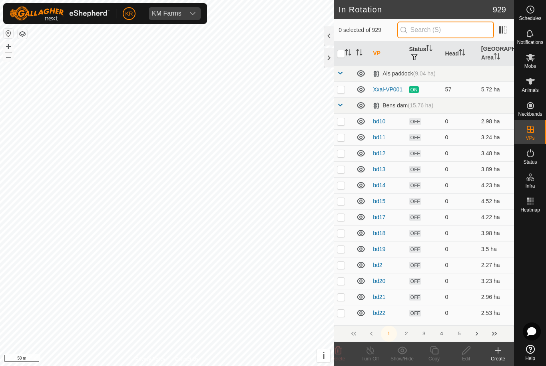
click at [455, 33] on input "text" at bounding box center [445, 30] width 97 height 17
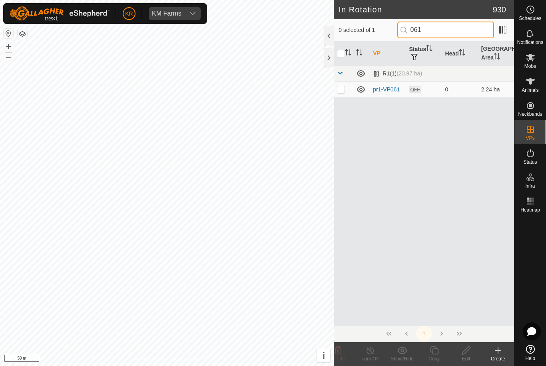
type input "061"
click at [340, 90] on p-checkbox at bounding box center [341, 89] width 8 height 6
checkbox input "true"
click at [432, 350] on icon at bounding box center [434, 351] width 10 height 10
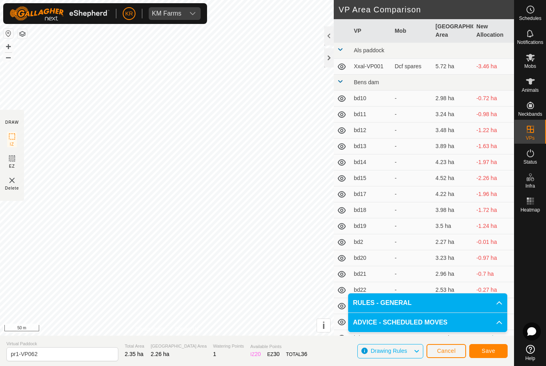
click at [491, 349] on span "Save" at bounding box center [489, 351] width 14 height 6
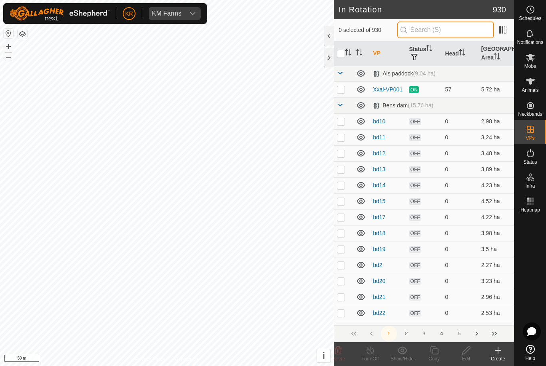
click at [437, 28] on input "text" at bounding box center [445, 30] width 97 height 17
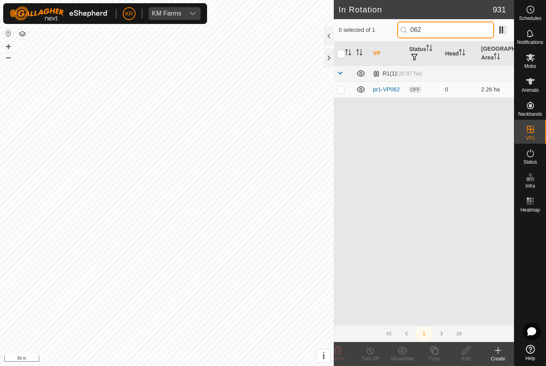
type input "062"
click at [342, 91] on p-checkbox at bounding box center [341, 89] width 8 height 6
checkbox input "true"
click at [437, 353] on icon at bounding box center [434, 351] width 10 height 10
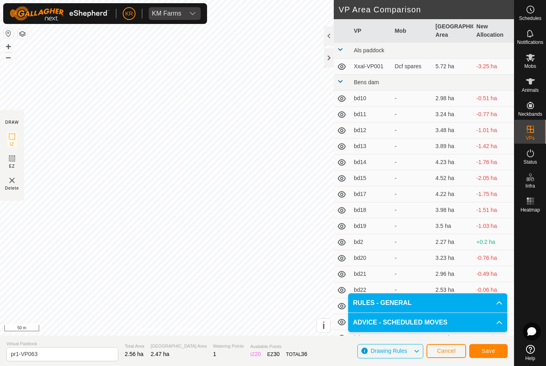
click at [492, 351] on span "Save" at bounding box center [489, 351] width 14 height 6
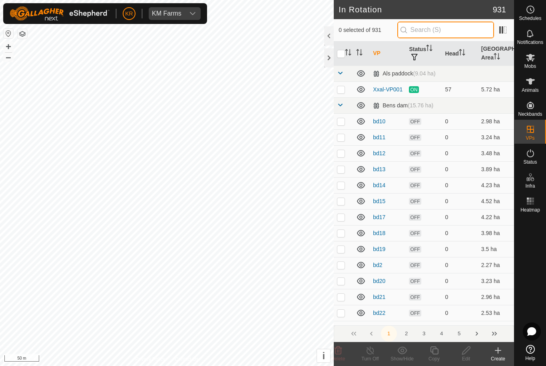
click at [445, 32] on input "text" at bounding box center [445, 30] width 97 height 17
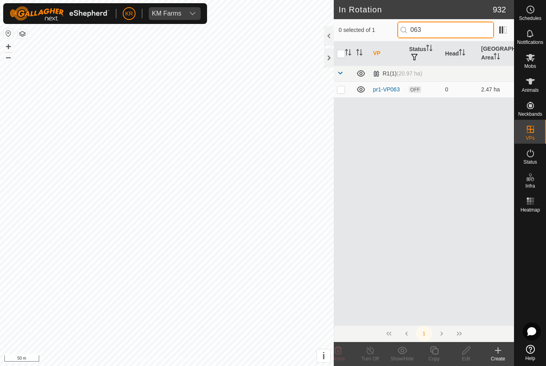
type input "063"
click at [342, 94] on td at bounding box center [343, 90] width 19 height 16
checkbox input "true"
click at [433, 351] on icon at bounding box center [434, 351] width 10 height 10
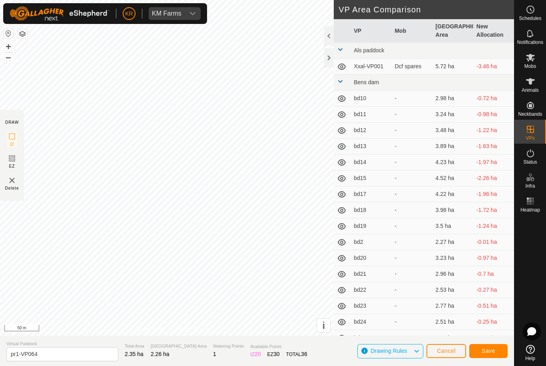
click at [495, 352] on span "Save" at bounding box center [489, 351] width 14 height 6
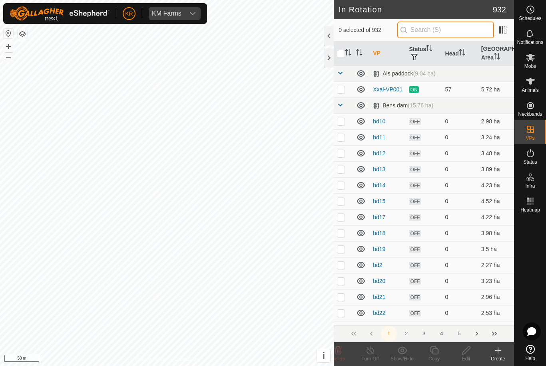
click at [454, 33] on input "text" at bounding box center [445, 30] width 97 height 17
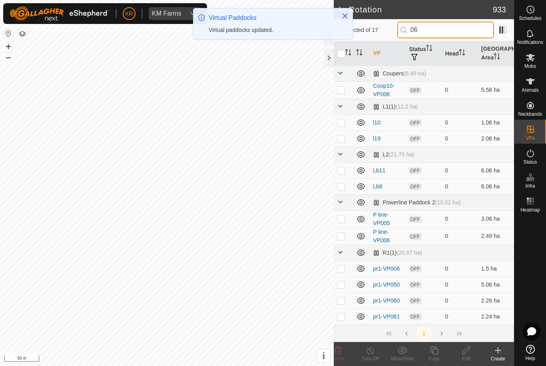
type input "06"
click at [341, 222] on p-checkbox at bounding box center [341, 219] width 8 height 6
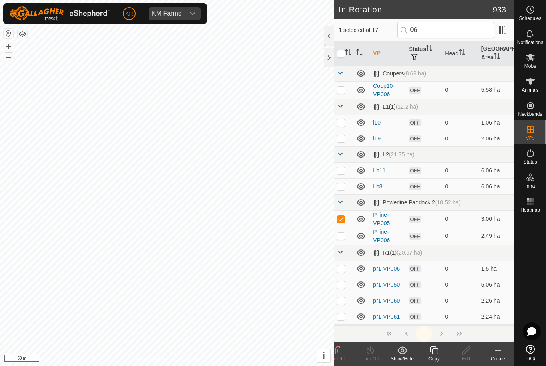
click at [343, 222] on p-checkbox at bounding box center [341, 219] width 8 height 6
checkbox input "false"
click at [452, 29] on input "06" at bounding box center [445, 30] width 97 height 17
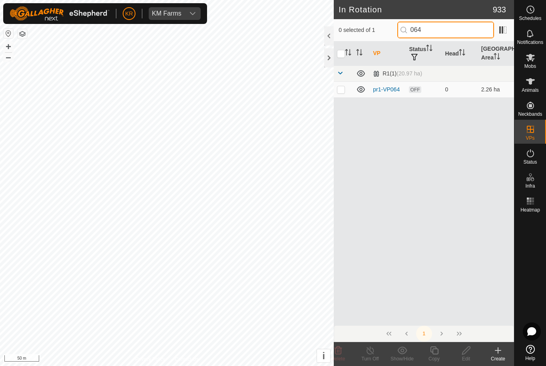
type input "064"
click at [342, 91] on p-checkbox at bounding box center [341, 89] width 8 height 6
checkbox input "true"
click at [431, 354] on icon at bounding box center [434, 351] width 10 height 10
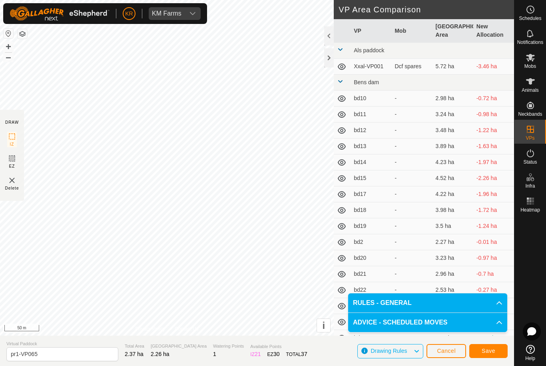
click at [496, 356] on button "Save" at bounding box center [488, 351] width 38 height 14
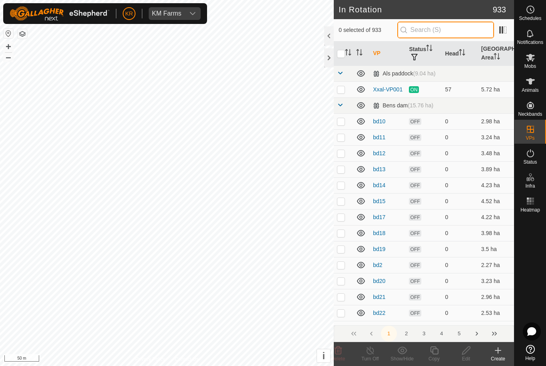
click at [446, 29] on input "text" at bounding box center [445, 30] width 97 height 17
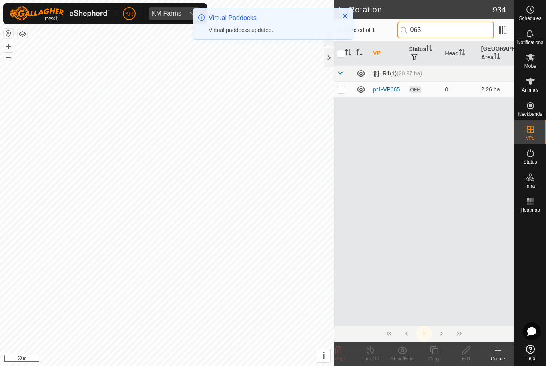
type input "065"
click at [342, 88] on p-checkbox at bounding box center [341, 89] width 8 height 6
checkbox input "true"
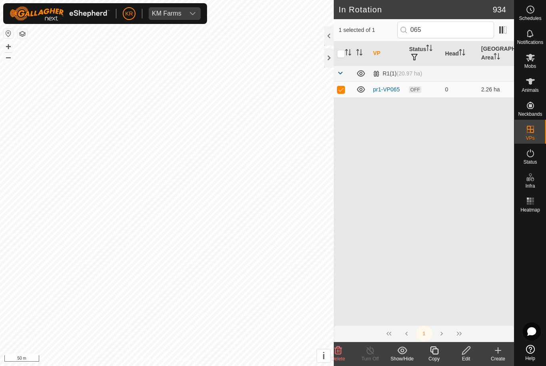
click at [439, 350] on icon at bounding box center [434, 351] width 10 height 10
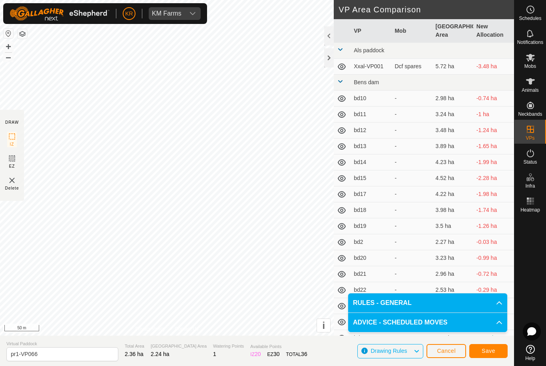
click at [489, 353] on span "Save" at bounding box center [489, 351] width 14 height 6
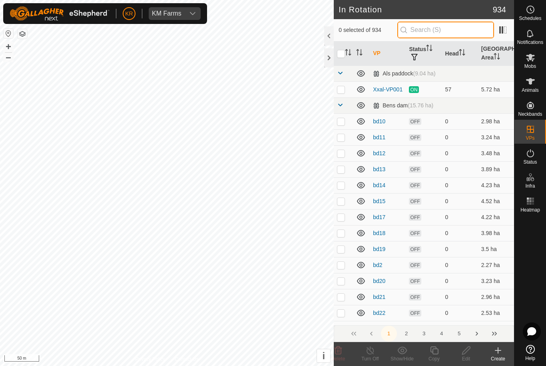
click at [453, 30] on input "text" at bounding box center [445, 30] width 97 height 17
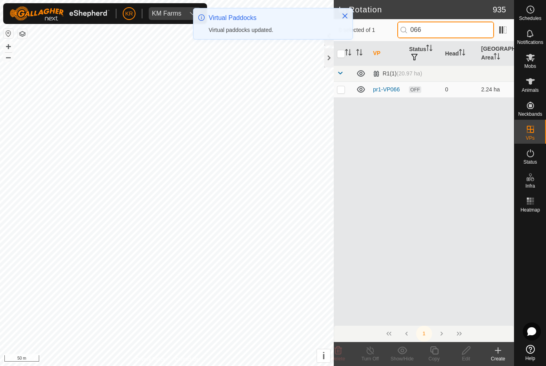
type input "066"
click at [343, 91] on p-checkbox at bounding box center [341, 89] width 8 height 6
checkbox input "true"
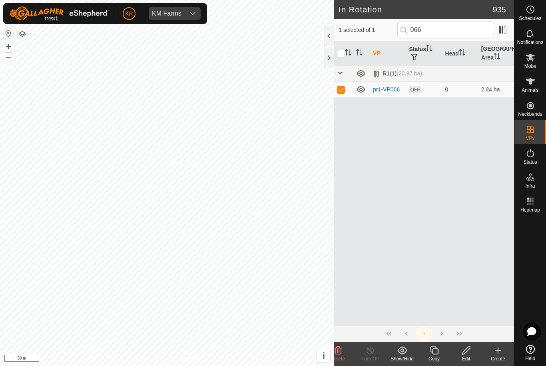
click at [437, 351] on icon at bounding box center [434, 351] width 10 height 10
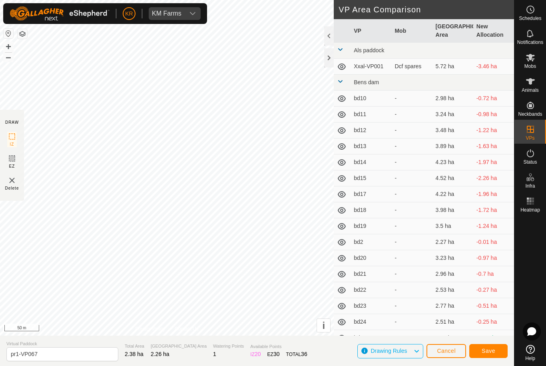
click at [488, 352] on span "Save" at bounding box center [489, 351] width 14 height 6
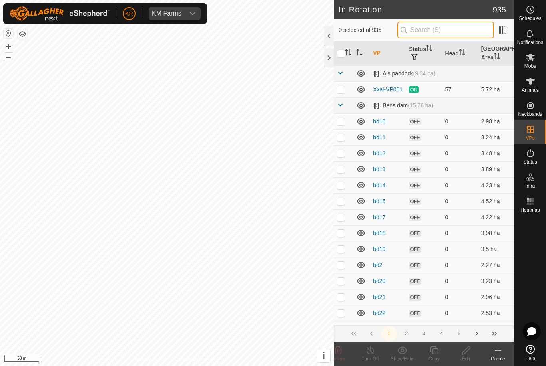
click at [451, 32] on input "text" at bounding box center [445, 30] width 97 height 17
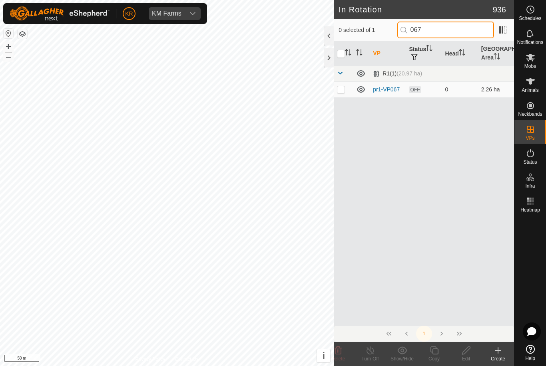
type input "067"
click at [342, 91] on p-checkbox at bounding box center [341, 89] width 8 height 6
checkbox input "true"
click at [436, 350] on icon at bounding box center [434, 351] width 8 height 8
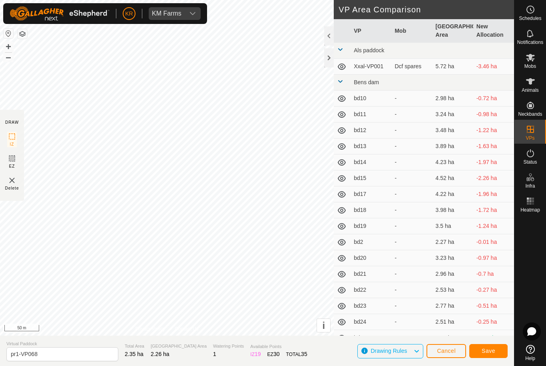
click at [497, 354] on button "Save" at bounding box center [488, 351] width 38 height 14
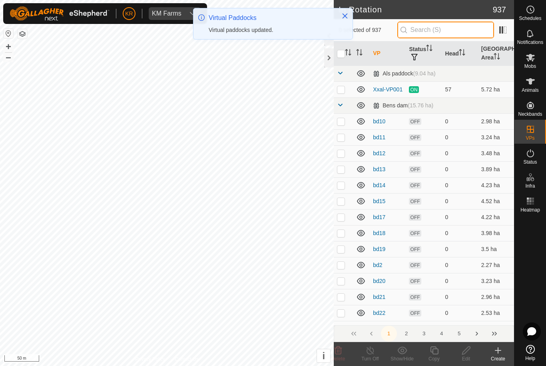
click at [453, 31] on input "text" at bounding box center [445, 30] width 97 height 17
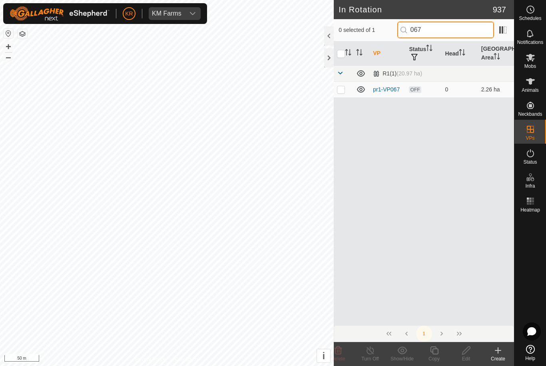
type input "067"
click at [341, 90] on p-checkbox at bounding box center [341, 89] width 8 height 6
checkbox input "true"
click at [457, 34] on input "067" at bounding box center [445, 30] width 97 height 17
type input "068"
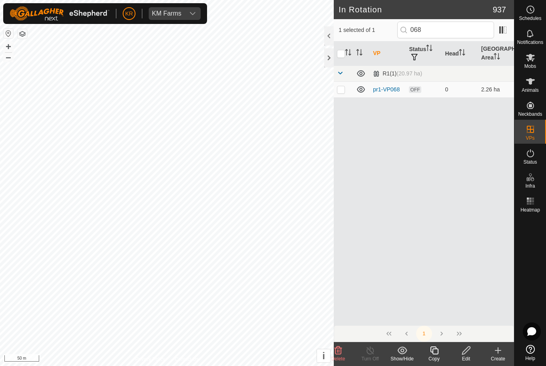
click at [342, 89] on p-checkbox at bounding box center [341, 89] width 8 height 6
checkbox input "true"
click at [459, 34] on input "068" at bounding box center [445, 30] width 97 height 17
type input "067"
click at [343, 93] on td at bounding box center [343, 90] width 19 height 16
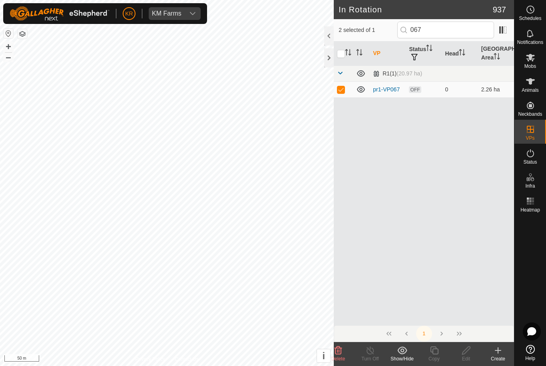
checkbox input "false"
click at [447, 33] on input "067" at bounding box center [445, 30] width 97 height 17
click at [434, 352] on icon at bounding box center [434, 351] width 10 height 10
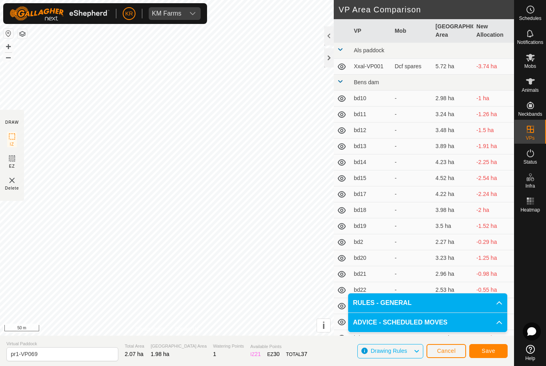
click at [492, 352] on span "Save" at bounding box center [489, 351] width 14 height 6
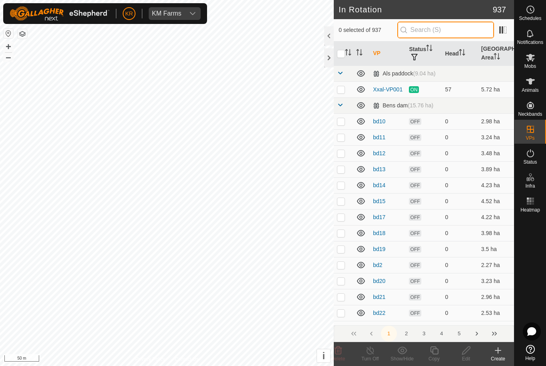
click at [455, 32] on input "text" at bounding box center [445, 30] width 97 height 17
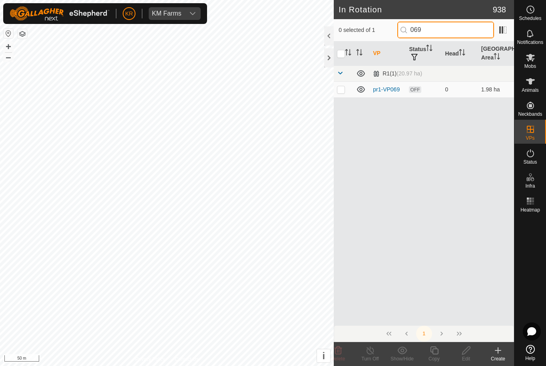
type input "069"
click at [342, 92] on p-checkbox at bounding box center [341, 89] width 8 height 6
checkbox input "true"
click at [435, 354] on icon at bounding box center [434, 351] width 8 height 8
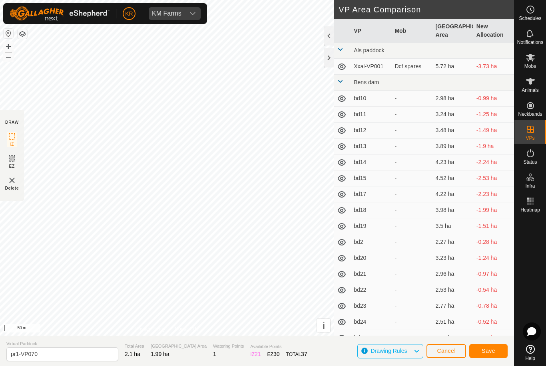
click at [492, 350] on span "Save" at bounding box center [489, 351] width 14 height 6
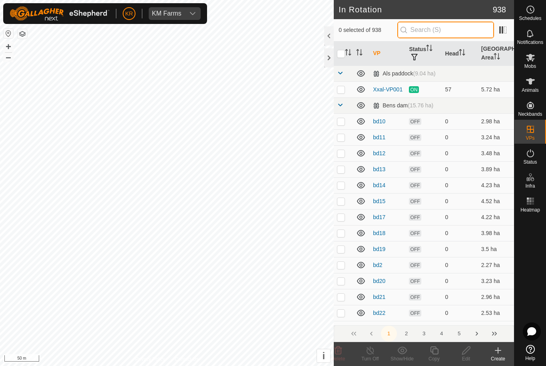
click at [459, 28] on input "text" at bounding box center [445, 30] width 97 height 17
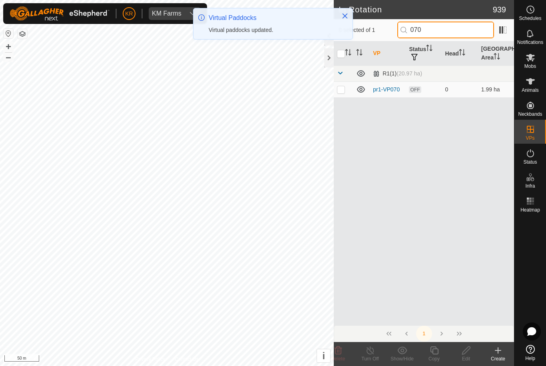
type input "070"
click at [339, 92] on p-checkbox at bounding box center [341, 89] width 8 height 6
checkbox input "true"
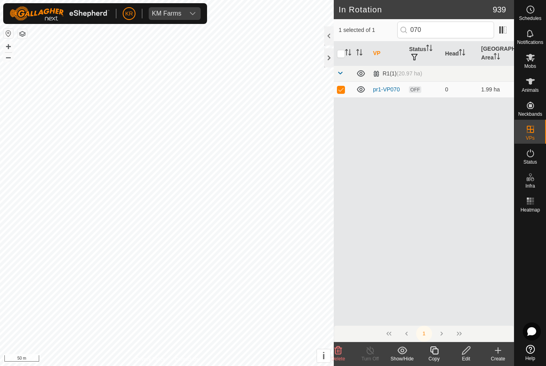
click at [435, 352] on icon at bounding box center [434, 351] width 10 height 10
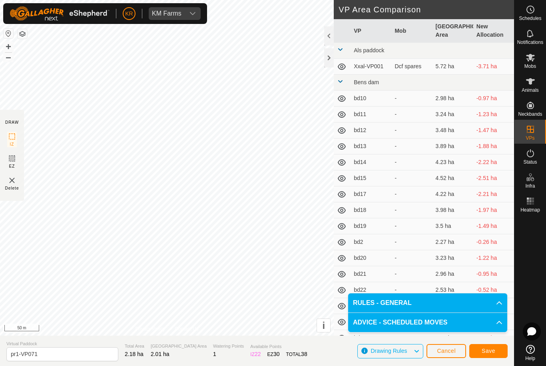
click at [487, 350] on span "Save" at bounding box center [489, 351] width 14 height 6
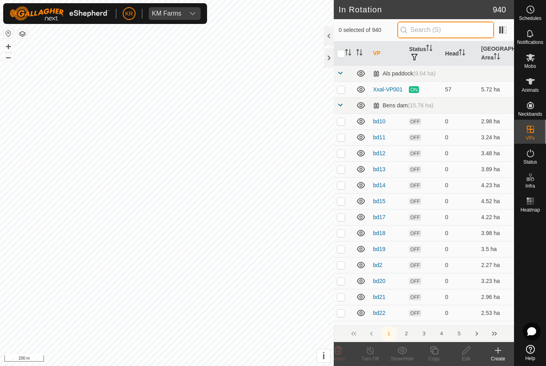
click at [440, 29] on input "text" at bounding box center [445, 30] width 97 height 17
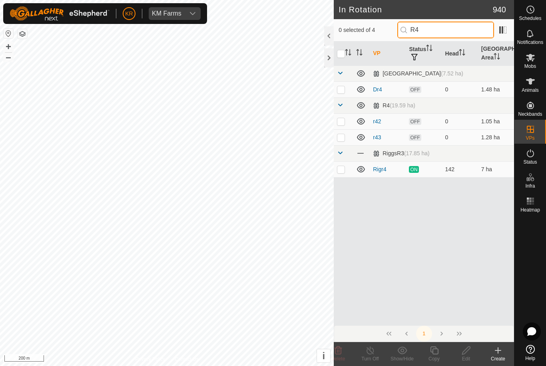
type input "R"
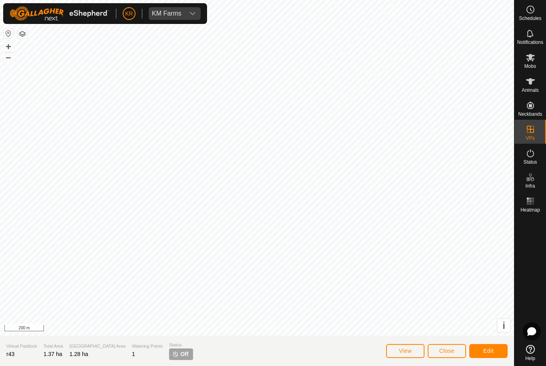
click at [448, 351] on span "Close" at bounding box center [446, 351] width 15 height 6
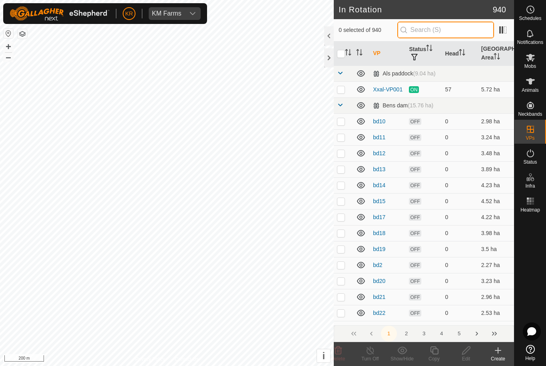
type input "."
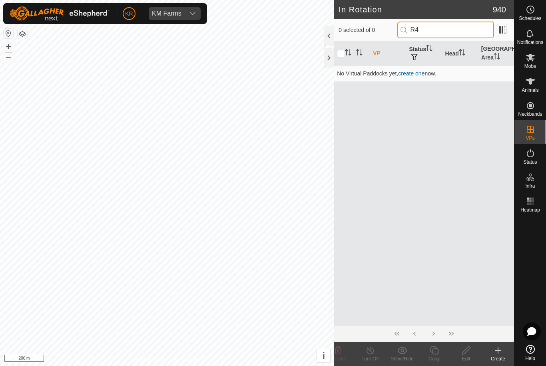
type input "R"
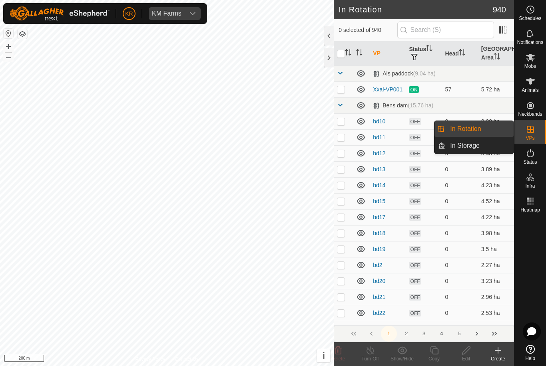
click at [476, 149] on span "In Storage" at bounding box center [465, 146] width 30 height 10
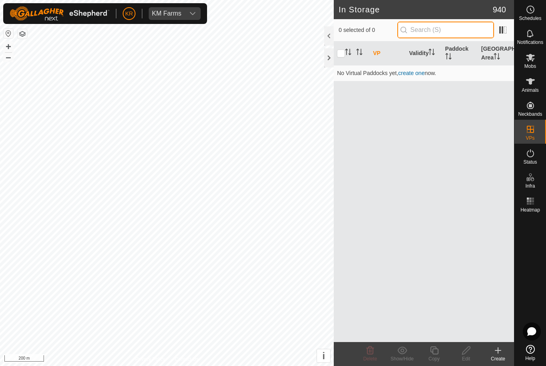
click at [442, 34] on input "text" at bounding box center [445, 30] width 97 height 17
type input "R4"
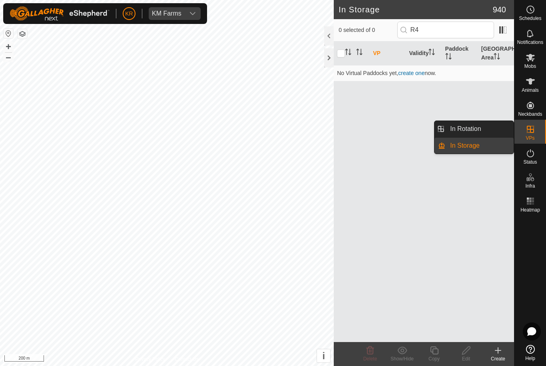
click at [476, 130] on span "In Rotation" at bounding box center [465, 129] width 31 height 10
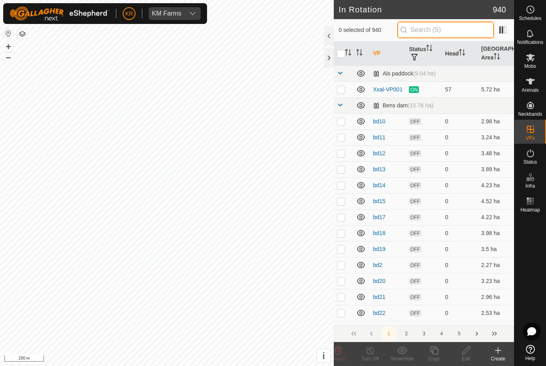
click at [442, 38] on input "text" at bounding box center [445, 30] width 97 height 17
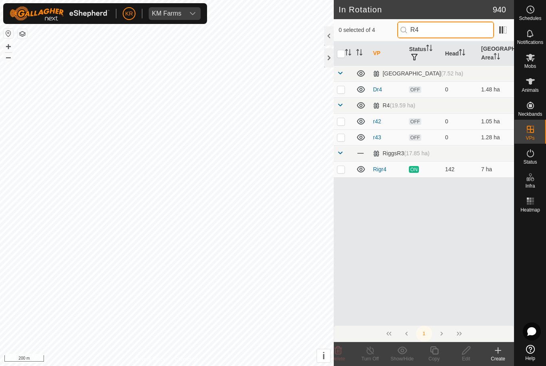
type input "R4"
click at [341, 124] on p-checkbox at bounding box center [341, 121] width 8 height 6
click at [340, 118] on p-checkbox at bounding box center [341, 121] width 8 height 6
checkbox input "false"
click at [535, 61] on es-mob-svg-icon at bounding box center [530, 57] width 14 height 13
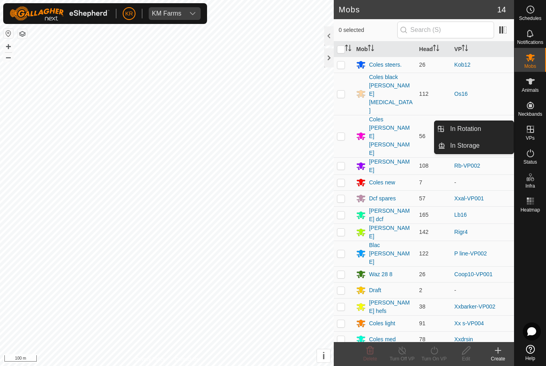
click at [476, 130] on span "In Rotation" at bounding box center [465, 129] width 31 height 10
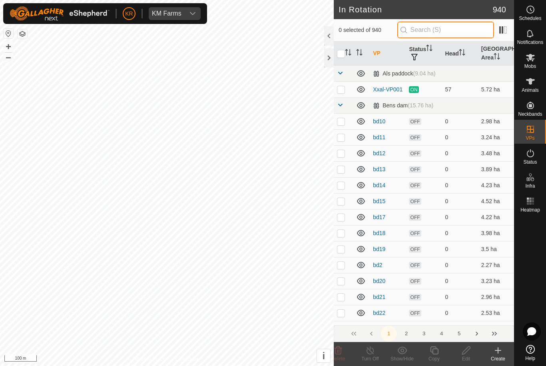
click at [445, 32] on input "text" at bounding box center [445, 30] width 97 height 17
type input "Dr"
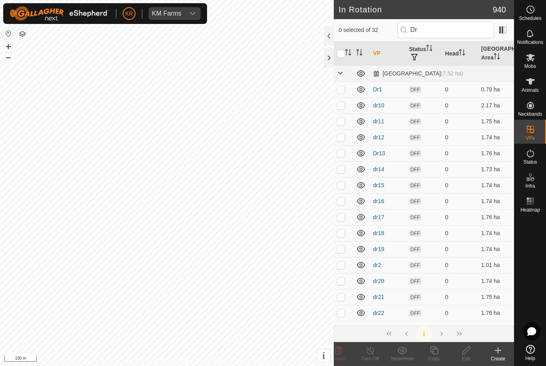
click at [341, 94] on td at bounding box center [343, 90] width 19 height 16
click at [342, 89] on p-checkbox at bounding box center [341, 89] width 8 height 6
checkbox input "false"
click at [499, 352] on icon at bounding box center [498, 351] width 10 height 10
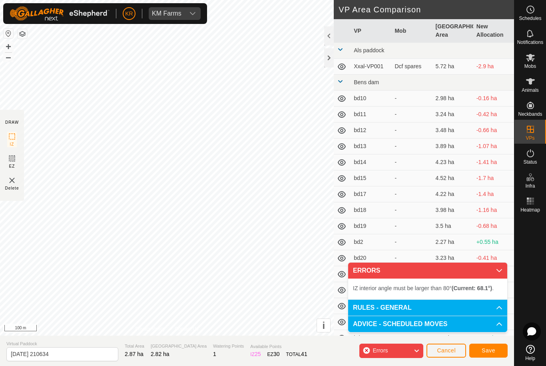
click at [450, 350] on span "Cancel" at bounding box center [446, 351] width 19 height 6
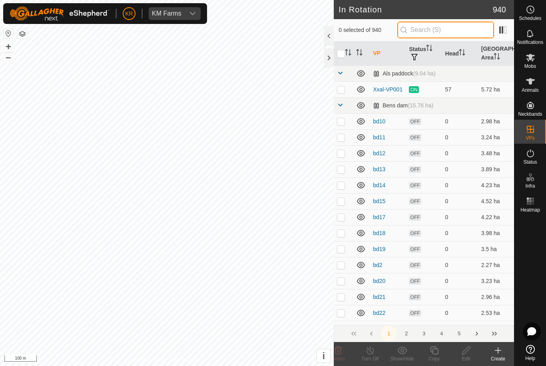
click at [445, 28] on input "text" at bounding box center [445, 30] width 97 height 17
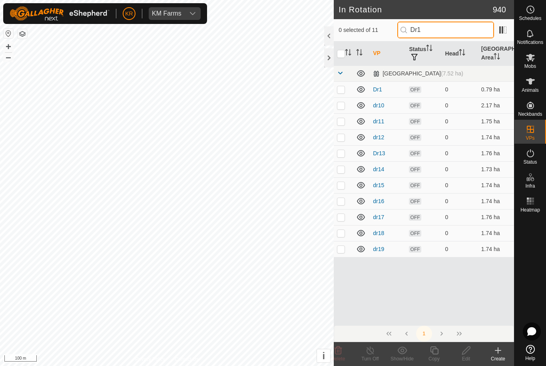
type input "Dr1"
click at [341, 93] on td at bounding box center [343, 90] width 19 height 16
checkbox input "true"
click at [465, 352] on icon at bounding box center [466, 351] width 10 height 10
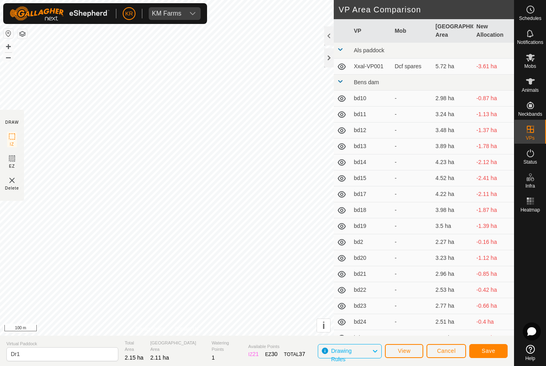
click at [488, 351] on span "Save" at bounding box center [489, 351] width 14 height 6
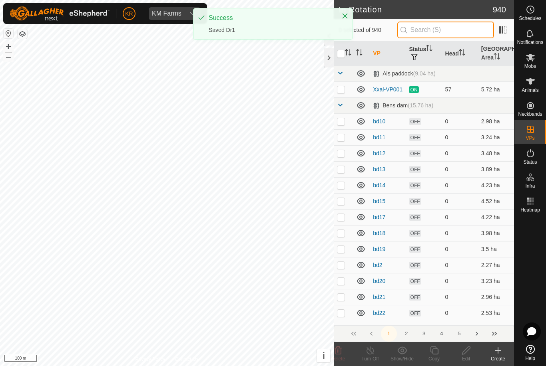
click at [477, 33] on input "text" at bounding box center [445, 30] width 97 height 17
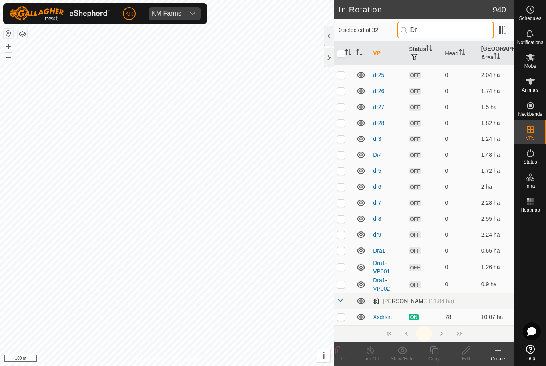
scroll to position [286, 0]
type input "Dr"
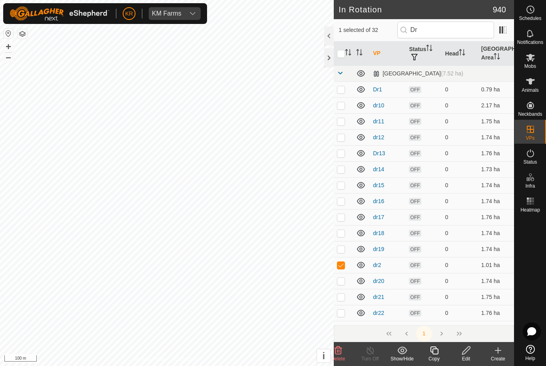
click at [340, 265] on p-checkbox at bounding box center [341, 265] width 8 height 6
checkbox input "false"
click at [342, 54] on input "checkbox" at bounding box center [341, 54] width 8 height 8
checkbox input "true"
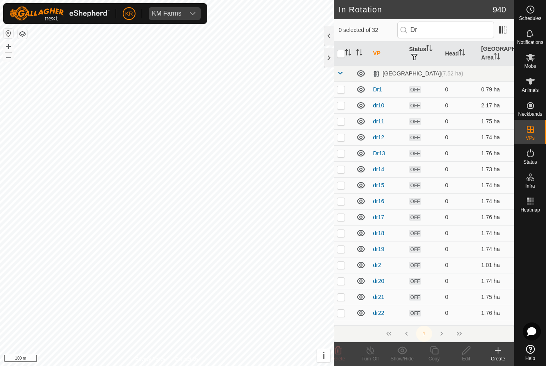
checkbox input "true"
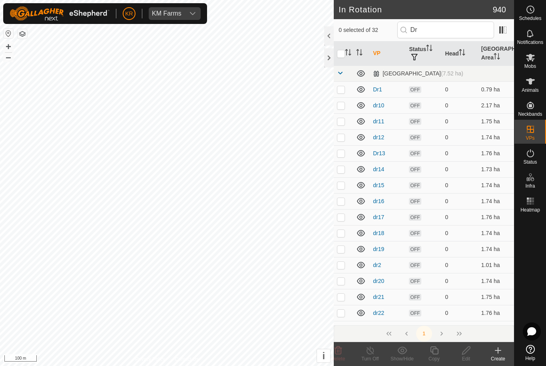
checkbox input "true"
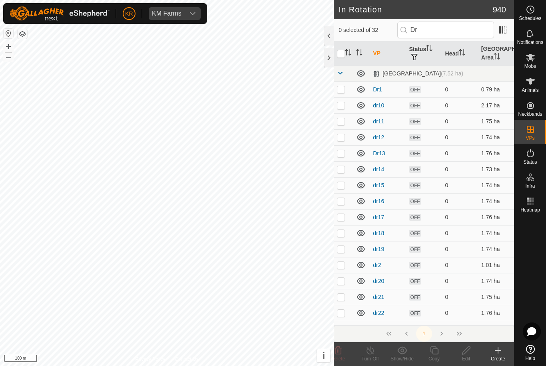
checkbox input "true"
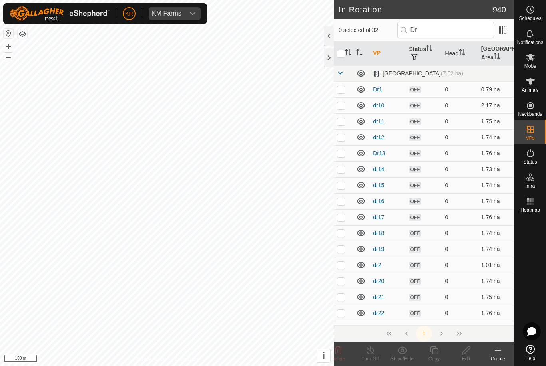
checkbox input "true"
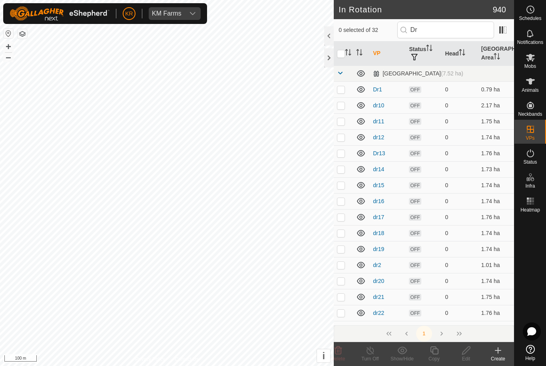
checkbox input "true"
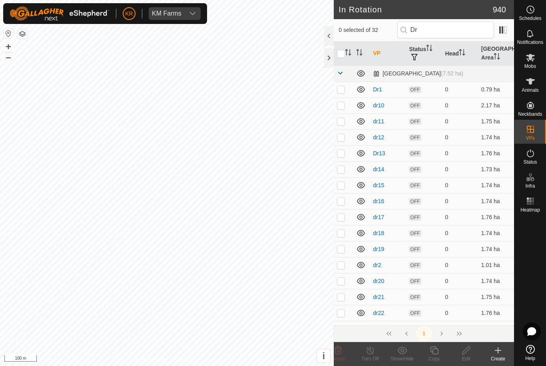
checkbox input "true"
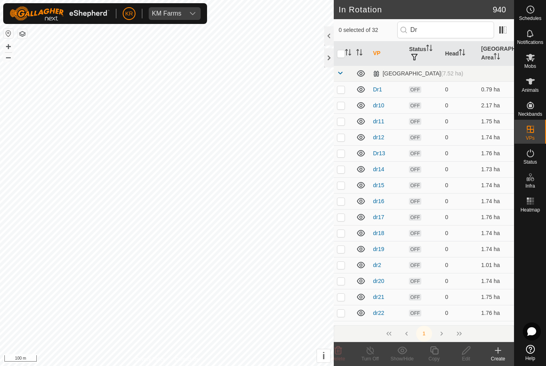
checkbox input "true"
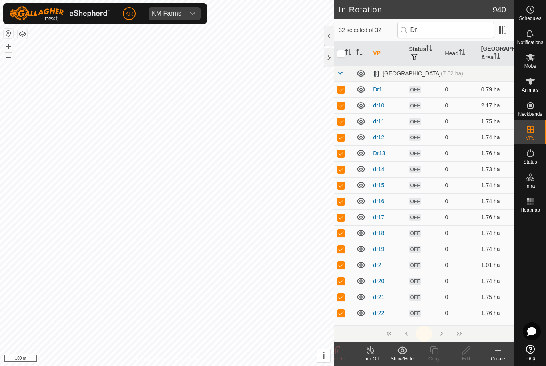
click at [340, 92] on p-checkbox at bounding box center [341, 89] width 8 height 6
checkbox input "false"
click at [340, 352] on icon at bounding box center [338, 351] width 8 height 8
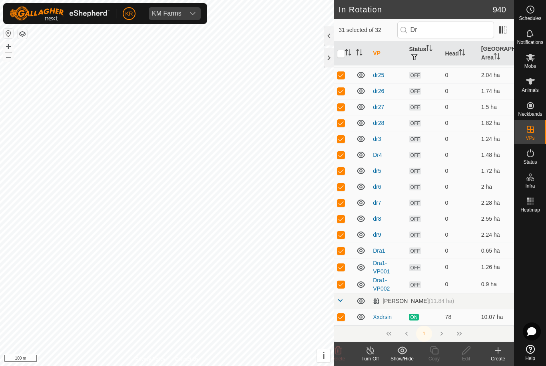
scroll to position [286, 0]
click at [340, 36] on td at bounding box center [343, 28] width 19 height 16
checkbox input "false"
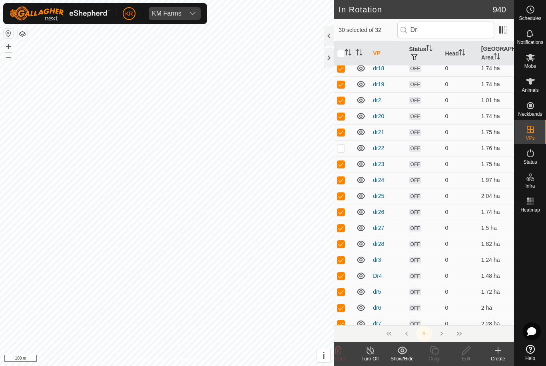
scroll to position [166, 0]
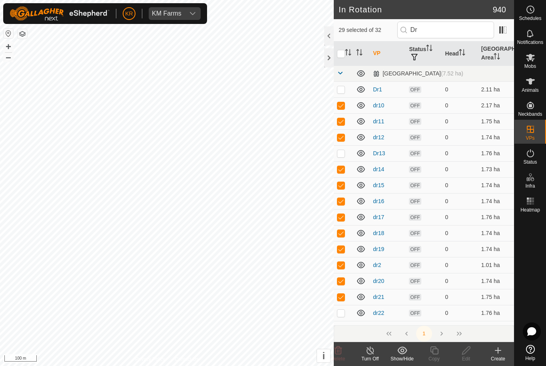
click at [342, 155] on p-checkbox at bounding box center [341, 153] width 8 height 6
checkbox input "true"
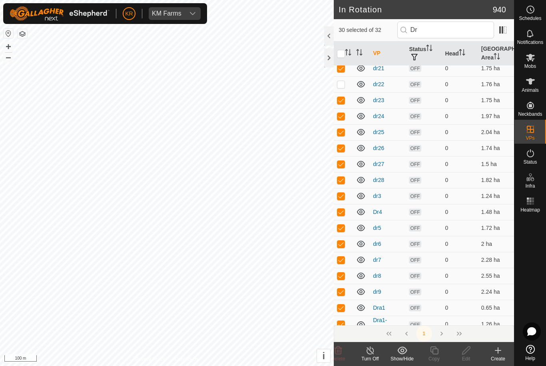
scroll to position [219, 0]
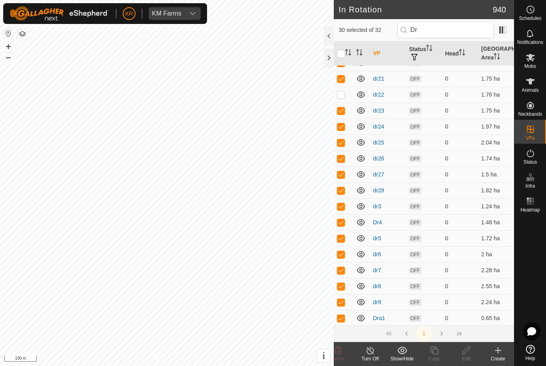
checkbox input "true"
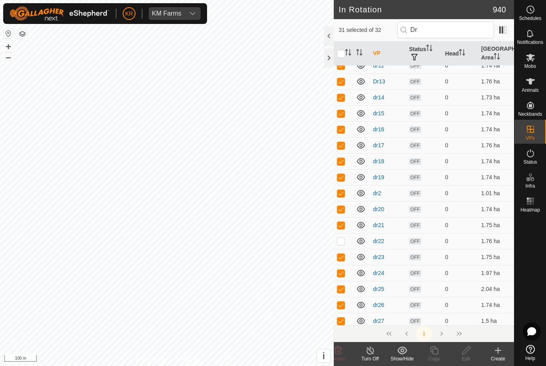
scroll to position [71, 0]
click at [341, 186] on td at bounding box center [343, 178] width 19 height 16
checkbox input "false"
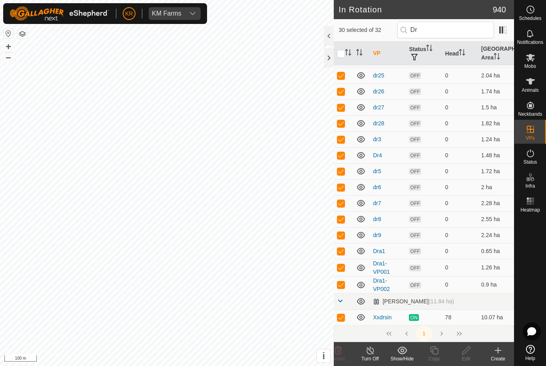
scroll to position [0, 0]
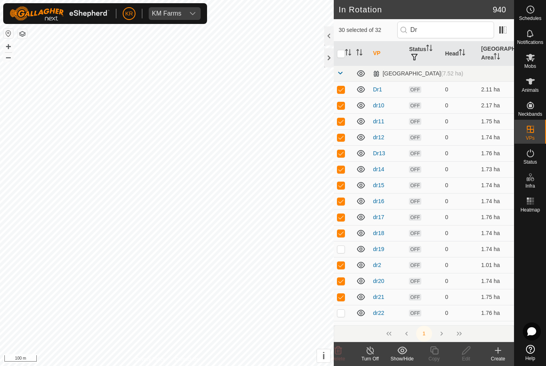
click at [342, 317] on td at bounding box center [343, 313] width 19 height 16
checkbox input "true"
click at [361, 76] on icon at bounding box center [361, 73] width 8 height 6
click at [363, 76] on icon at bounding box center [362, 76] width 1 height 2
click at [340, 76] on link at bounding box center [340, 74] width 6 height 6
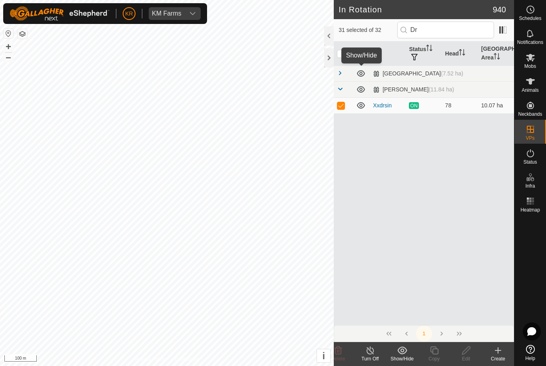
click at [343, 107] on p-checkbox at bounding box center [341, 105] width 8 height 6
checkbox input "false"
click at [341, 353] on icon at bounding box center [338, 351] width 8 height 8
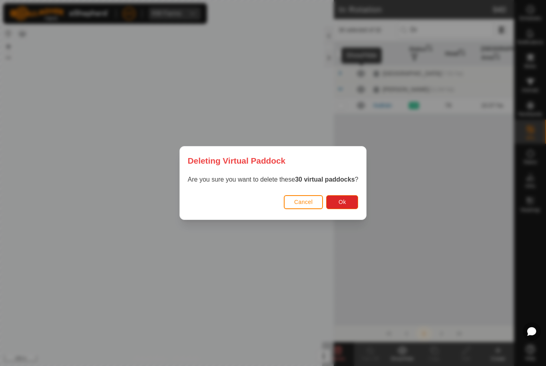
click at [344, 201] on span "Ok" at bounding box center [342, 202] width 8 height 6
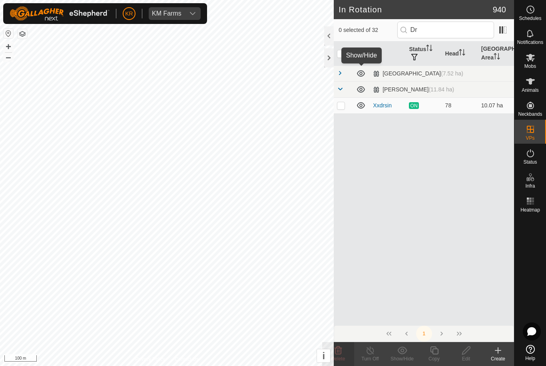
click at [343, 74] on span at bounding box center [340, 73] width 6 height 6
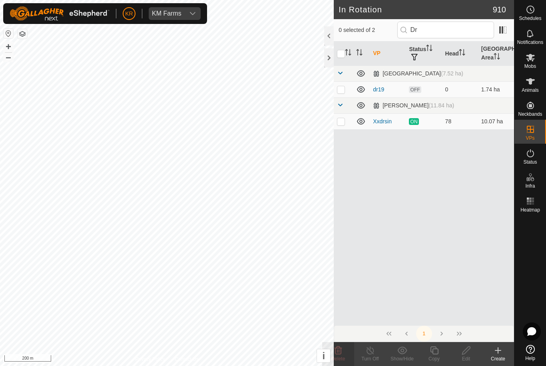
click at [342, 89] on p-checkbox at bounding box center [341, 89] width 8 height 6
click at [341, 352] on icon at bounding box center [338, 351] width 8 height 8
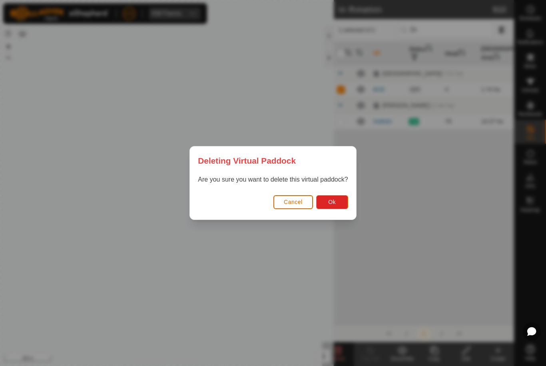
click at [329, 205] on span "Ok" at bounding box center [332, 202] width 8 height 6
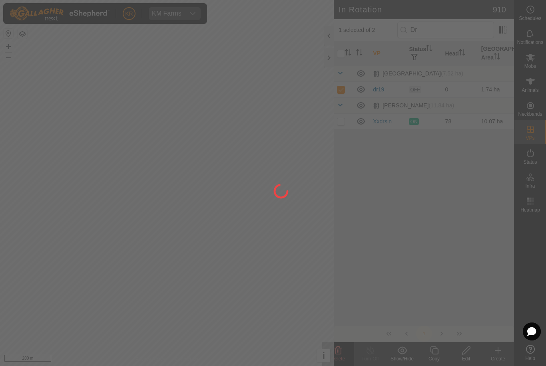
checkbox input "false"
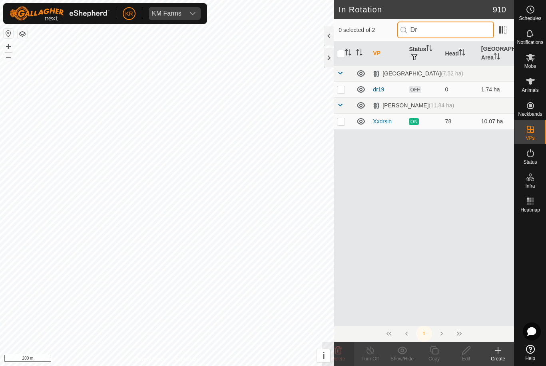
type input "D"
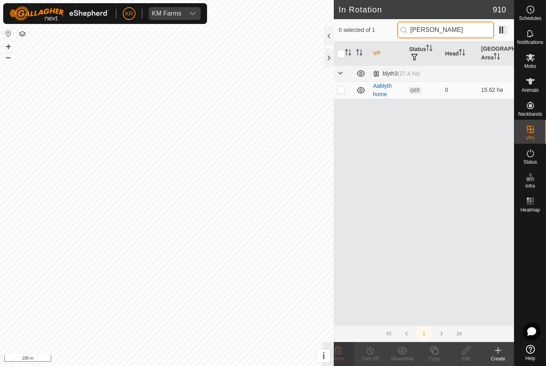
type input "Bly"
click at [342, 91] on p-checkbox at bounding box center [341, 90] width 8 height 6
checkbox input "true"
click at [339, 348] on icon at bounding box center [338, 351] width 8 height 8
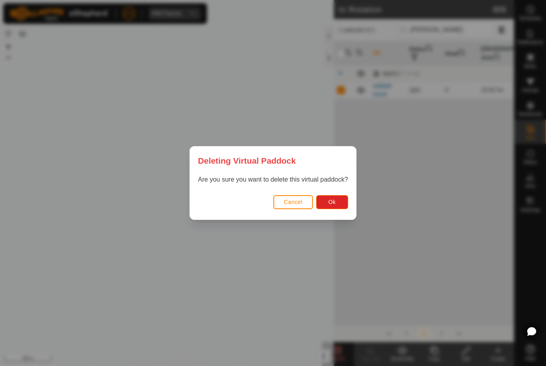
click at [335, 201] on span "Ok" at bounding box center [332, 202] width 8 height 6
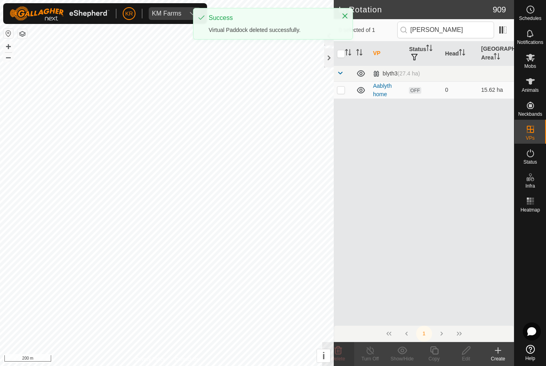
checkbox input "false"
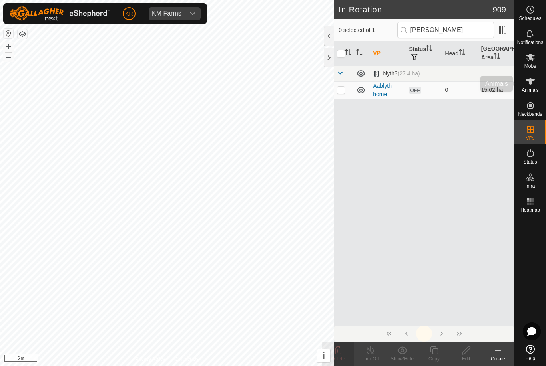
click at [535, 86] on es-animals-svg-icon at bounding box center [530, 81] width 14 height 13
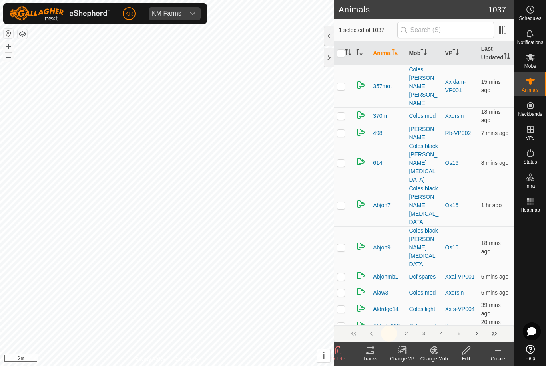
click at [338, 353] on icon at bounding box center [338, 351] width 10 height 10
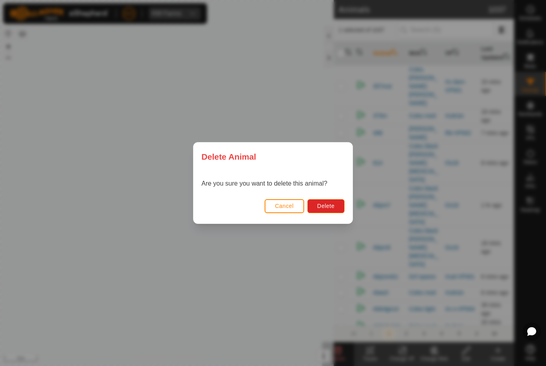
click at [326, 205] on span "Delete" at bounding box center [325, 206] width 17 height 6
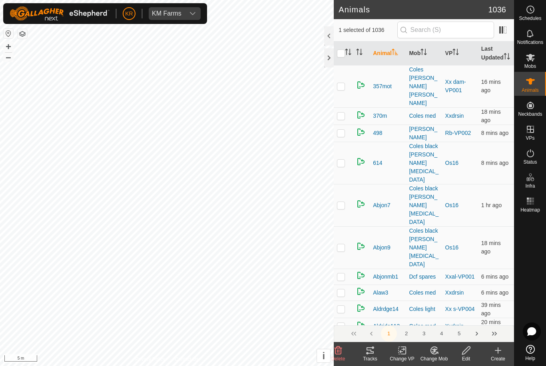
click at [334, 349] on icon at bounding box center [338, 351] width 8 height 8
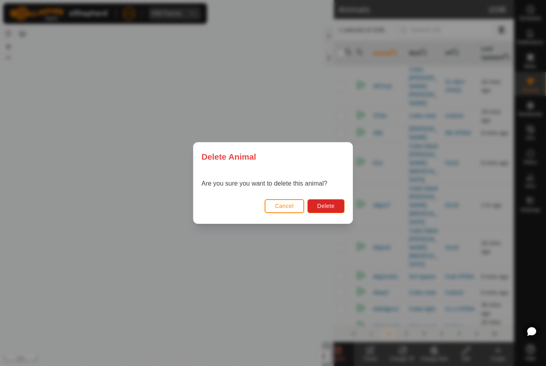
click at [329, 205] on span "Delete" at bounding box center [325, 206] width 17 height 6
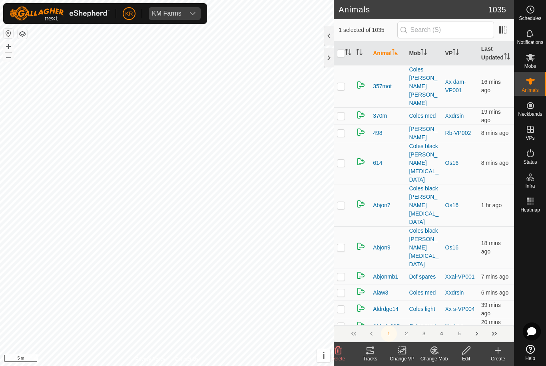
click at [336, 348] on icon at bounding box center [338, 351] width 8 height 8
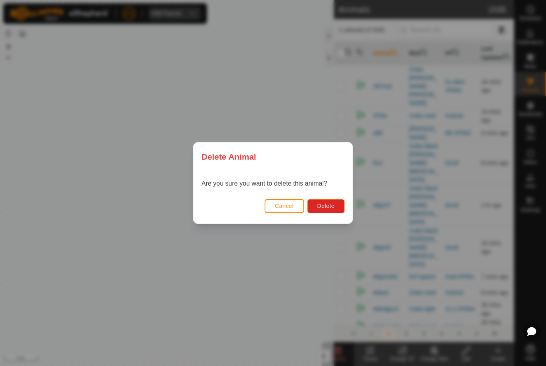
click at [326, 201] on button "Delete" at bounding box center [325, 206] width 37 height 14
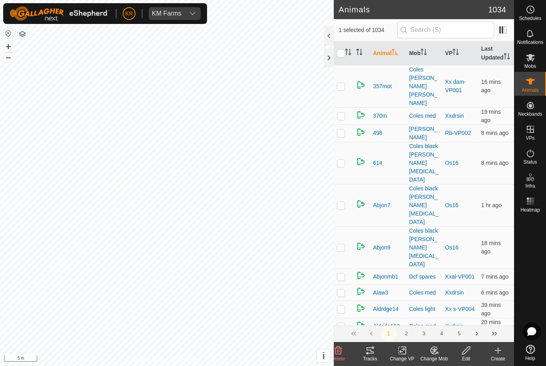
click at [334, 353] on icon at bounding box center [338, 351] width 10 height 10
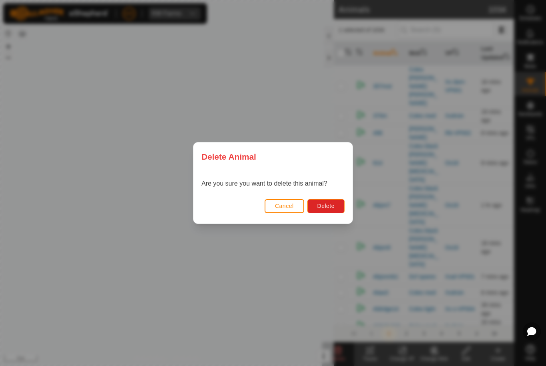
click at [323, 206] on span "Delete" at bounding box center [325, 206] width 17 height 6
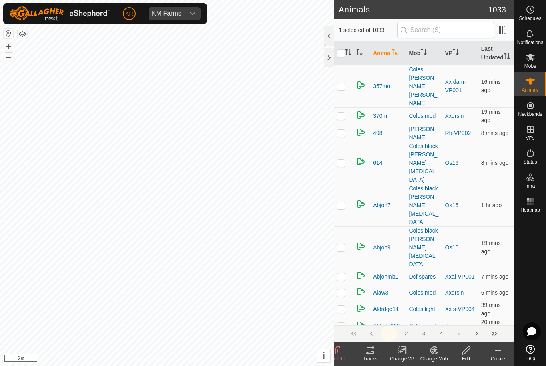
click at [338, 350] on icon at bounding box center [338, 351] width 10 height 10
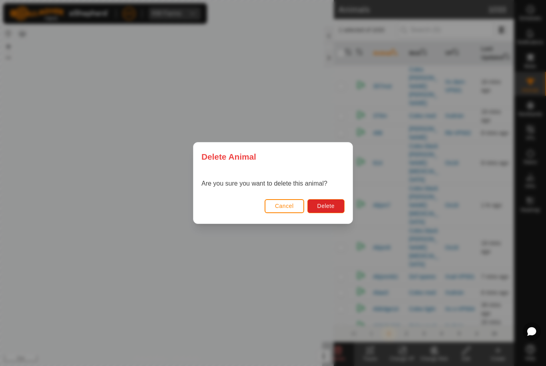
click at [328, 203] on span "Delete" at bounding box center [325, 206] width 17 height 6
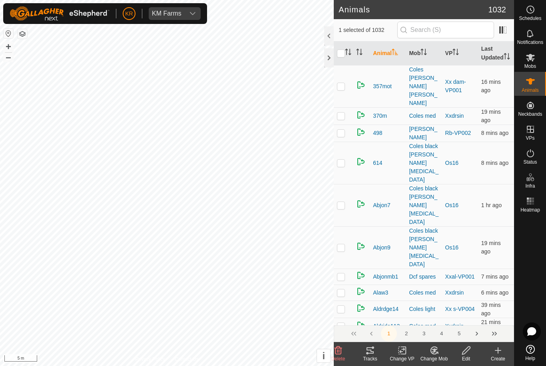
click at [340, 348] on icon at bounding box center [338, 351] width 8 height 8
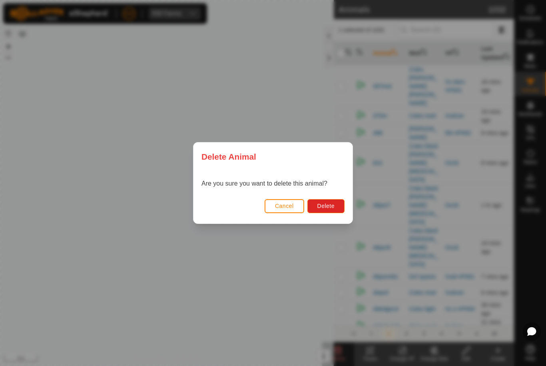
click at [330, 202] on button "Delete" at bounding box center [325, 206] width 37 height 14
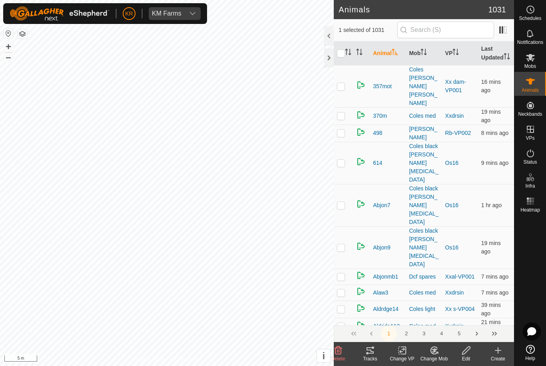
click at [335, 346] on div "Delete" at bounding box center [338, 354] width 32 height 24
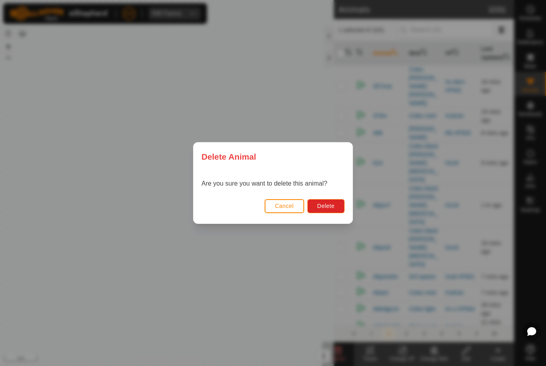
click at [321, 204] on span "Delete" at bounding box center [325, 206] width 17 height 6
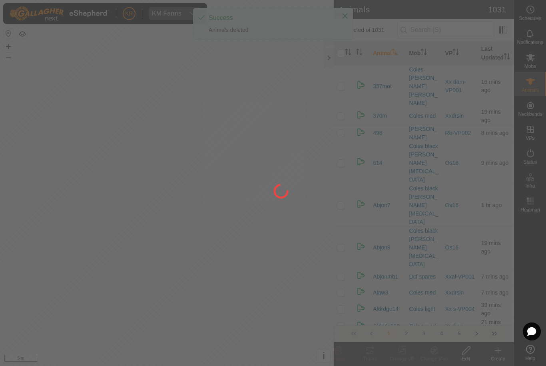
click at [135, 137] on div at bounding box center [273, 183] width 546 height 366
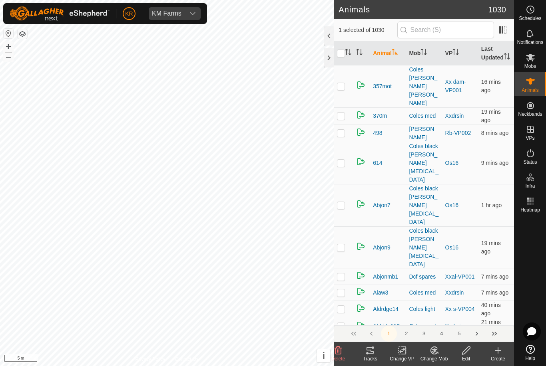
click at [337, 348] on icon at bounding box center [338, 351] width 8 height 8
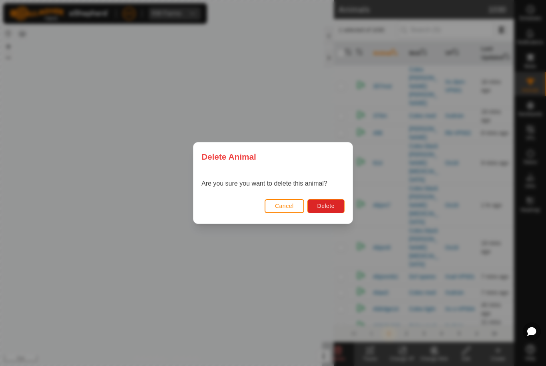
click at [326, 204] on span "Delete" at bounding box center [325, 206] width 17 height 6
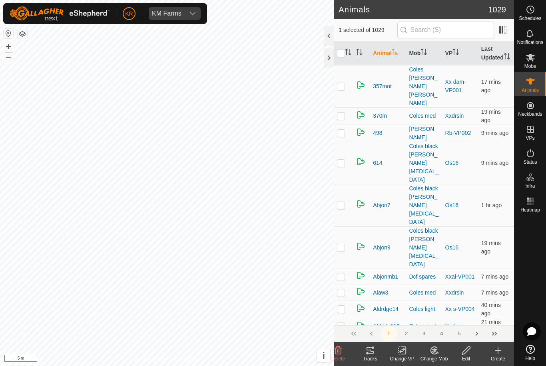
click at [336, 345] on div "Delete" at bounding box center [338, 354] width 32 height 24
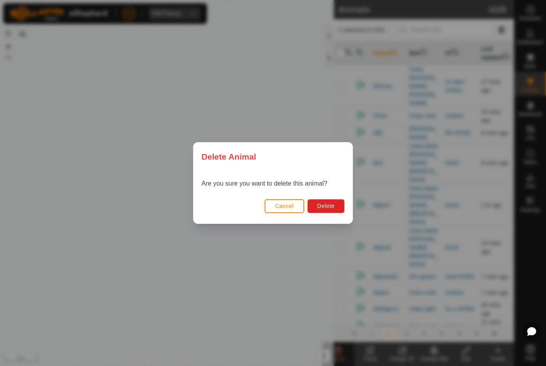
click at [326, 206] on span "Delete" at bounding box center [325, 206] width 17 height 6
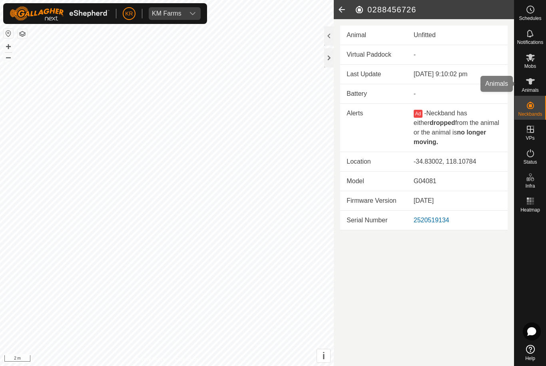
click at [534, 80] on icon at bounding box center [530, 81] width 9 height 6
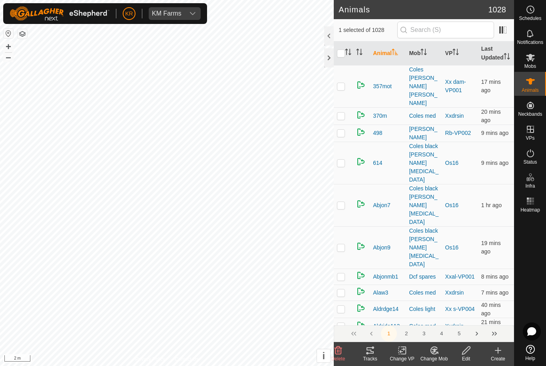
click at [338, 347] on icon at bounding box center [338, 351] width 8 height 8
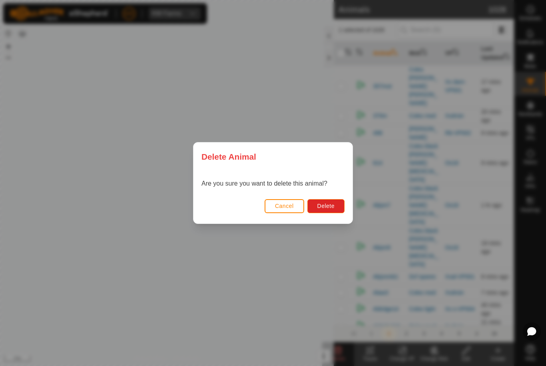
click at [327, 203] on span "Delete" at bounding box center [325, 206] width 17 height 6
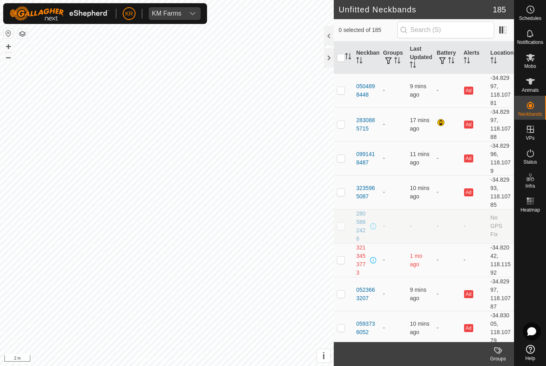
checkbox input "false"
click at [531, 55] on icon at bounding box center [530, 58] width 9 height 8
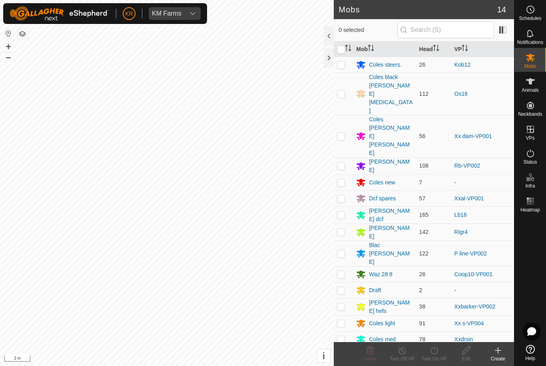
click at [337, 175] on td at bounding box center [343, 183] width 19 height 16
checkbox input "true"
click at [383, 179] on div "Coles new" at bounding box center [382, 183] width 26 height 8
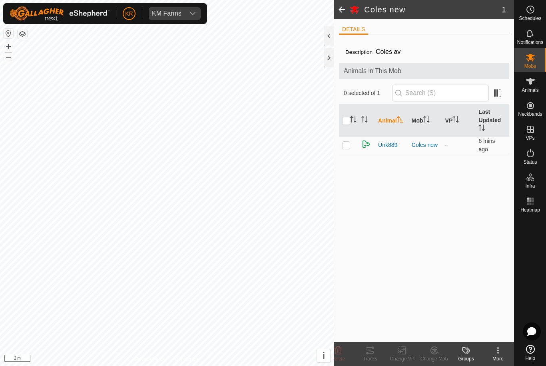
click at [346, 145] on p-checkbox at bounding box center [346, 145] width 8 height 6
checkbox input "true"
click at [336, 350] on icon at bounding box center [338, 351] width 8 height 8
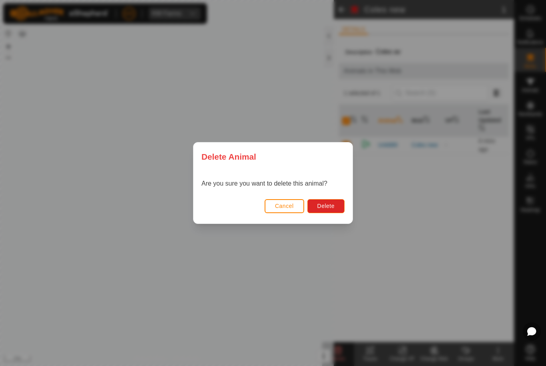
click at [325, 206] on span "Delete" at bounding box center [325, 206] width 17 height 6
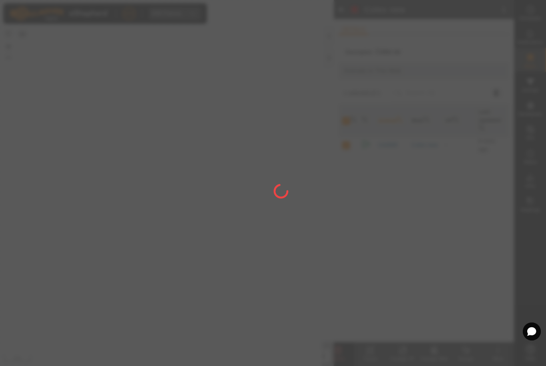
checkbox input "false"
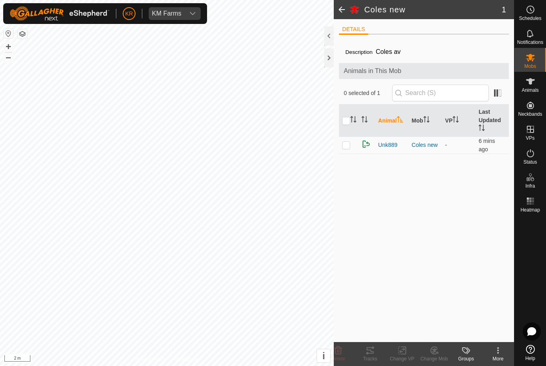
click at [342, 145] on p-checkbox at bounding box center [346, 145] width 8 height 6
checkbox input "true"
click at [340, 353] on icon at bounding box center [338, 351] width 10 height 10
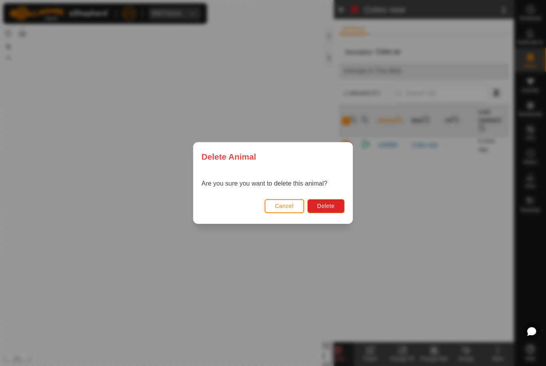
click at [330, 207] on span "Delete" at bounding box center [325, 206] width 17 height 6
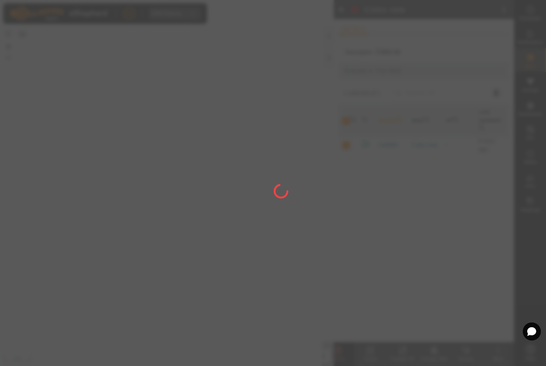
checkbox input "false"
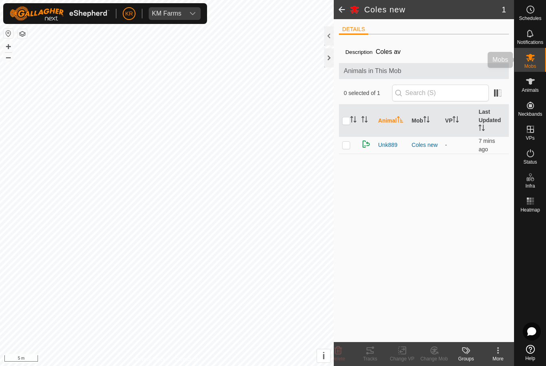
click at [526, 60] on icon at bounding box center [530, 58] width 10 height 10
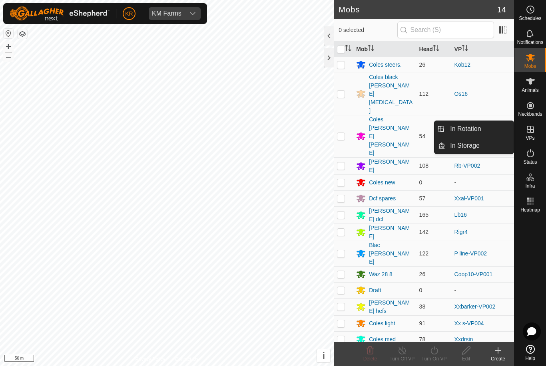
click at [485, 130] on link "In Rotation" at bounding box center [479, 129] width 68 height 16
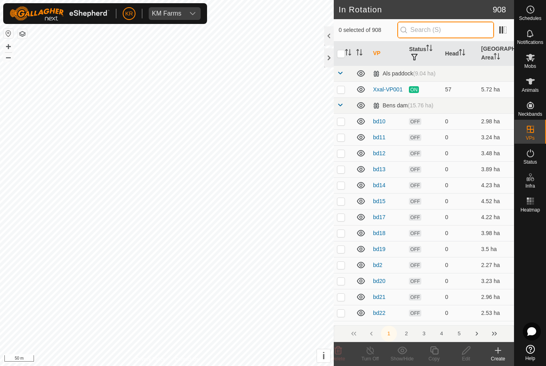
click at [464, 27] on input "text" at bounding box center [445, 30] width 97 height 17
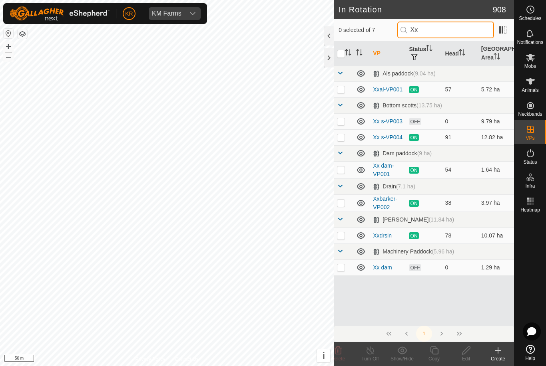
type input "Xx"
click at [342, 165] on td at bounding box center [343, 169] width 19 height 17
click at [346, 163] on td at bounding box center [343, 169] width 19 height 17
checkbox input "false"
click at [336, 268] on td at bounding box center [343, 268] width 19 height 16
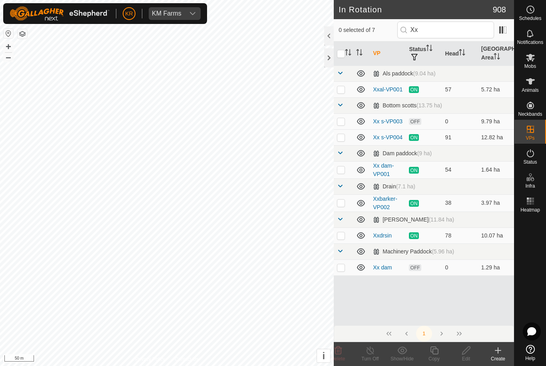
checkbox input "true"
click at [465, 355] on icon at bounding box center [466, 351] width 10 height 10
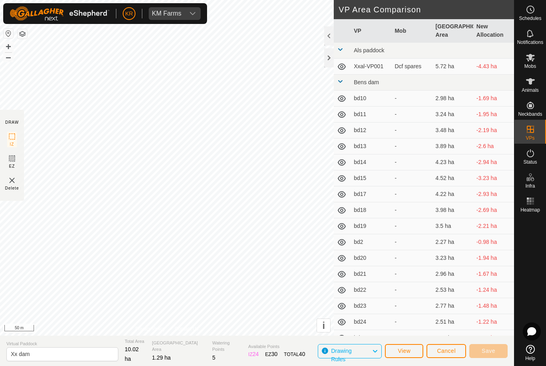
click at [445, 357] on button "Cancel" at bounding box center [446, 351] width 40 height 14
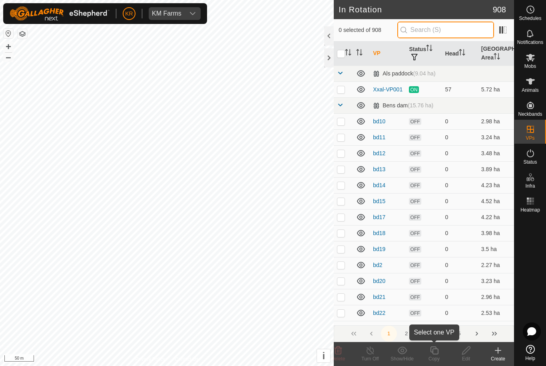
click at [466, 32] on input "text" at bounding box center [445, 30] width 97 height 17
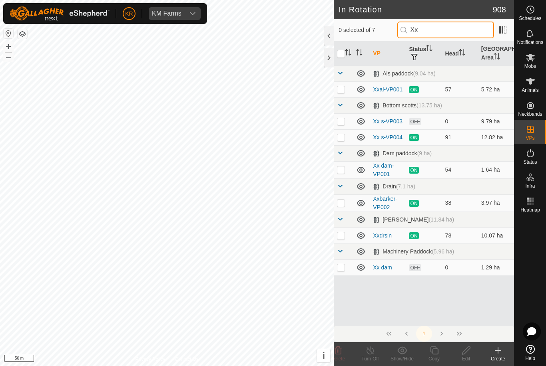
type input "Xx"
click at [340, 235] on p-checkbox at bounding box center [341, 236] width 8 height 6
checkbox input "true"
click at [340, 238] on p-checkbox at bounding box center [341, 236] width 8 height 6
checkbox input "false"
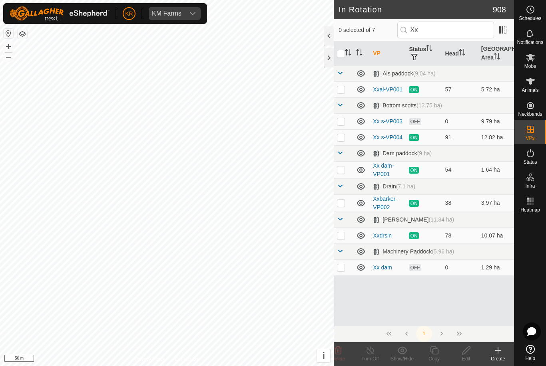
click at [341, 203] on p-checkbox at bounding box center [341, 203] width 8 height 6
checkbox input "true"
click at [430, 359] on div "Copy" at bounding box center [434, 359] width 32 height 7
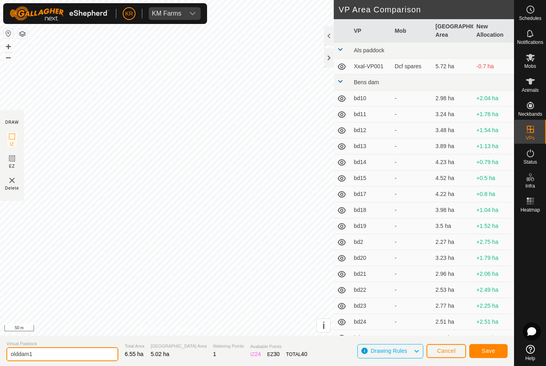
type input "olddam1"
click at [493, 353] on span "Save" at bounding box center [489, 351] width 14 height 6
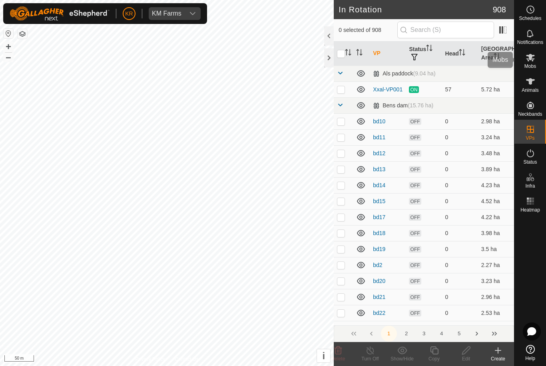
click at [532, 60] on icon at bounding box center [530, 58] width 9 height 8
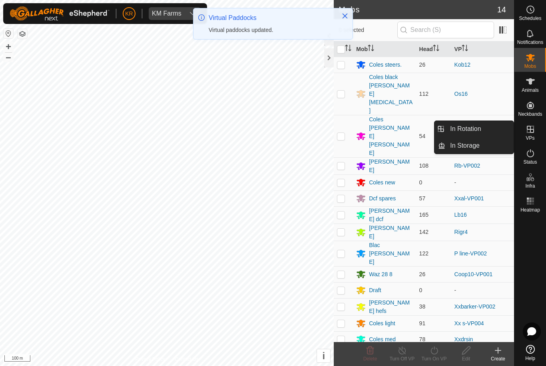
click at [486, 129] on link "In Rotation" at bounding box center [479, 129] width 68 height 16
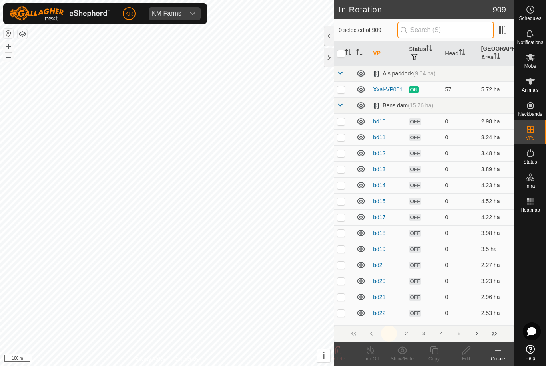
click at [448, 30] on input "text" at bounding box center [445, 30] width 97 height 17
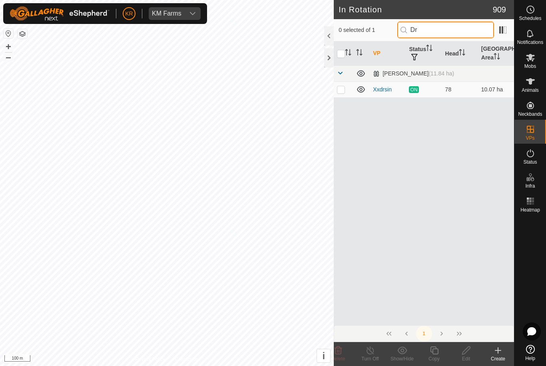
type input "D"
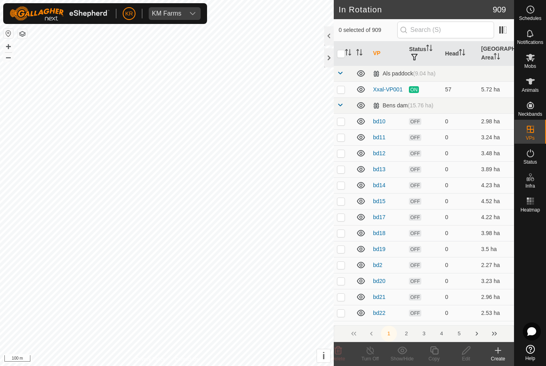
click at [506, 354] on create-svg-icon at bounding box center [498, 351] width 32 height 10
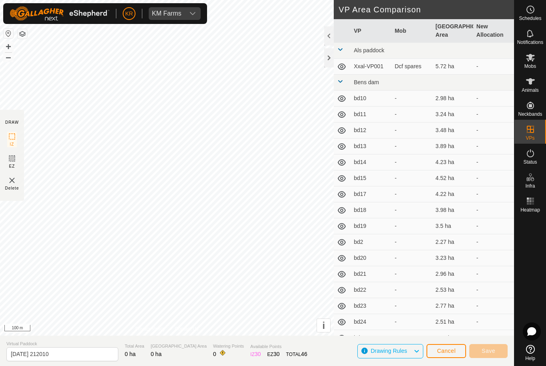
click at [453, 353] on span "Cancel" at bounding box center [446, 351] width 19 height 6
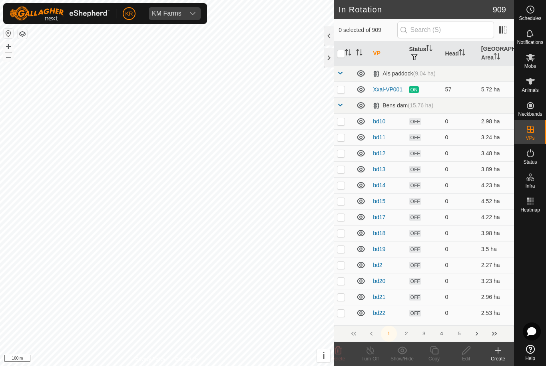
click at [497, 354] on icon at bounding box center [498, 351] width 10 height 10
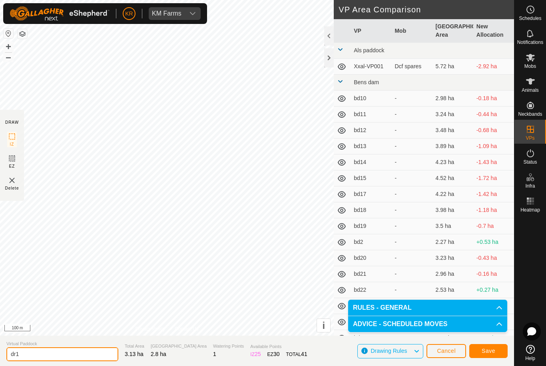
type input "dr1"
click at [488, 350] on span "Save" at bounding box center [489, 351] width 14 height 6
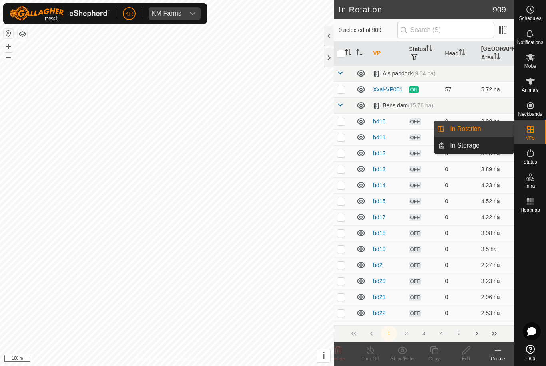
click at [486, 128] on link "In Rotation" at bounding box center [479, 129] width 68 height 16
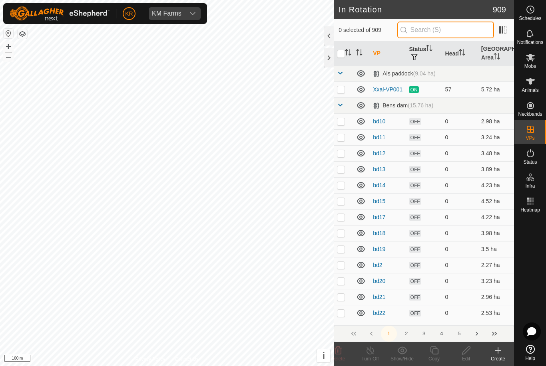
click at [461, 33] on input "text" at bounding box center [445, 30] width 97 height 17
type input "D"
click at [462, 29] on input "D" at bounding box center [445, 30] width 97 height 17
click at [450, 33] on input "text" at bounding box center [445, 30] width 97 height 17
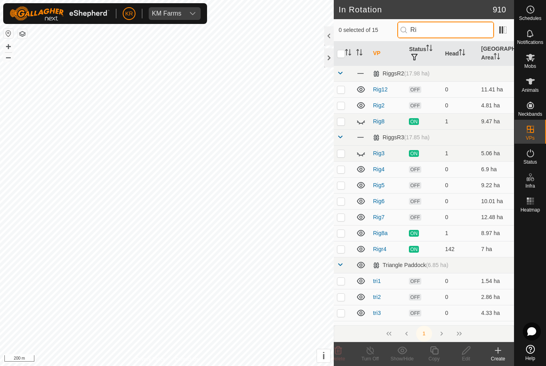
type input "Rig"
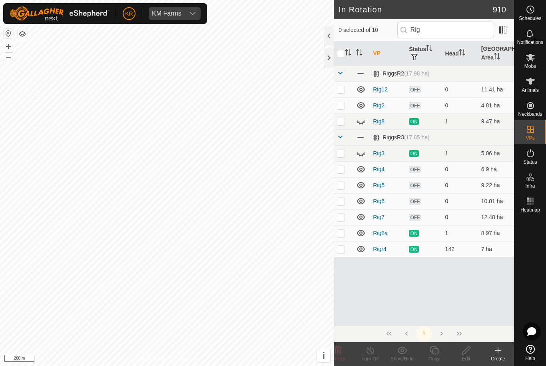
type input "Rig"
click at [366, 121] on icon at bounding box center [361, 122] width 10 height 10
click at [364, 151] on icon at bounding box center [361, 154] width 10 height 10
click at [342, 171] on p-checkbox at bounding box center [341, 169] width 8 height 6
checkbox input "true"
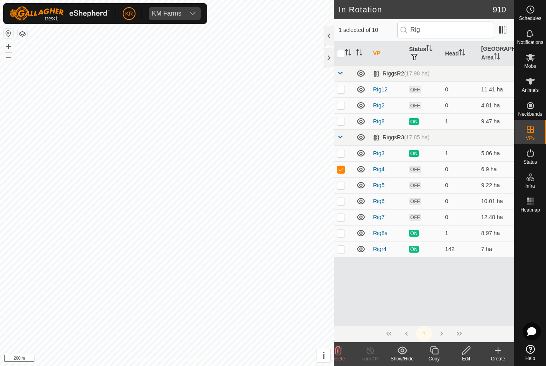
click at [343, 187] on p-checkbox at bounding box center [341, 185] width 8 height 6
checkbox input "true"
click at [343, 203] on p-checkbox at bounding box center [341, 201] width 8 height 6
checkbox input "true"
click at [340, 219] on p-checkbox at bounding box center [341, 217] width 8 height 6
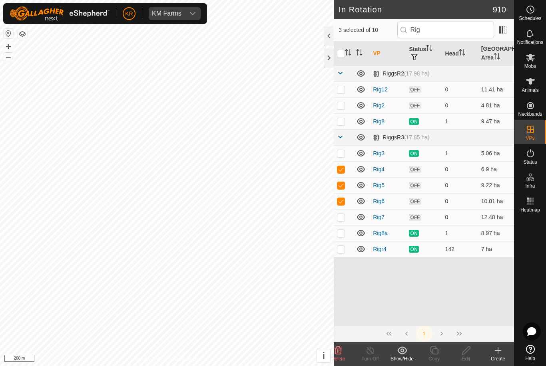
checkbox input "true"
click at [342, 232] on p-checkbox at bounding box center [341, 233] width 8 height 6
click at [342, 235] on p-checkbox at bounding box center [341, 233] width 8 height 6
checkbox input "false"
click at [342, 89] on p-checkbox at bounding box center [341, 89] width 8 height 6
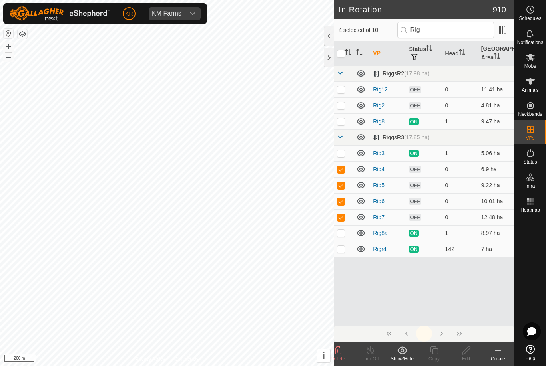
checkbox input "true"
click at [341, 106] on p-checkbox at bounding box center [341, 105] width 8 height 6
checkbox input "true"
click at [340, 350] on icon at bounding box center [338, 351] width 10 height 10
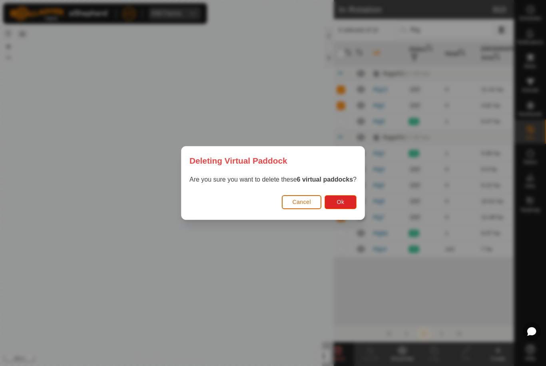
click at [345, 203] on button "Ok" at bounding box center [340, 202] width 32 height 14
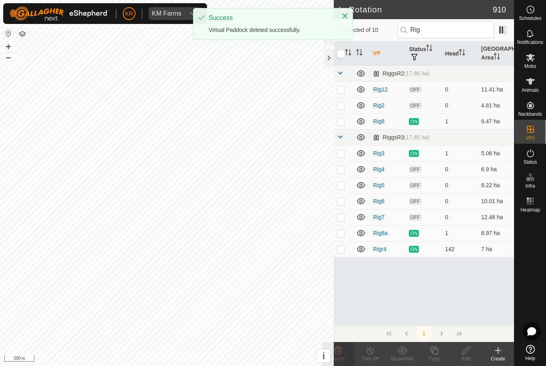
checkbox input "false"
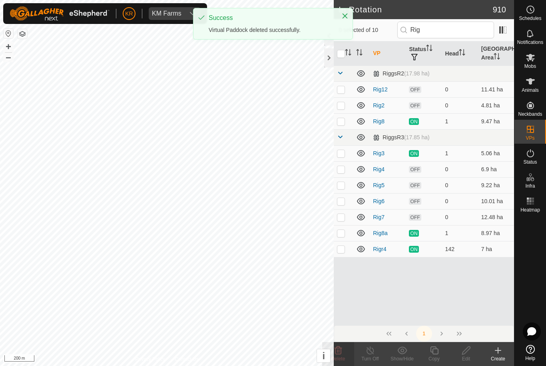
checkbox input "false"
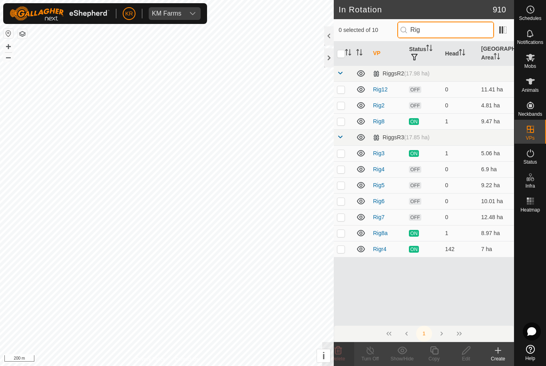
click at [454, 33] on input "Rig" at bounding box center [445, 30] width 97 height 17
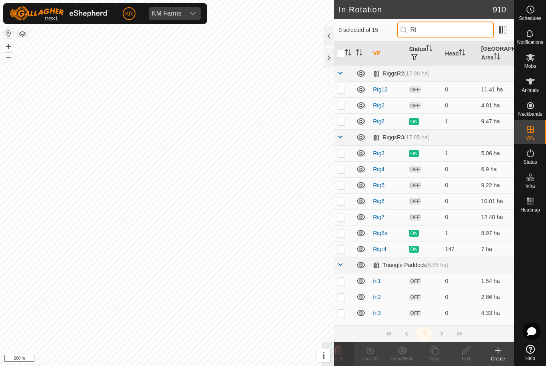
type input "R"
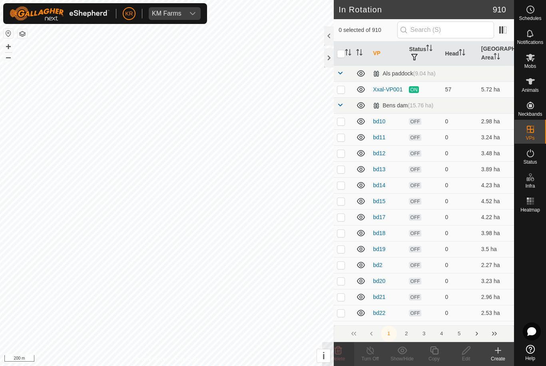
click at [498, 352] on icon at bounding box center [498, 351] width 0 height 6
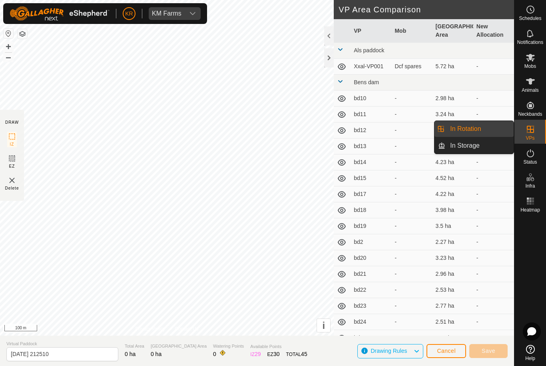
click at [485, 130] on link "In Rotation" at bounding box center [479, 129] width 68 height 16
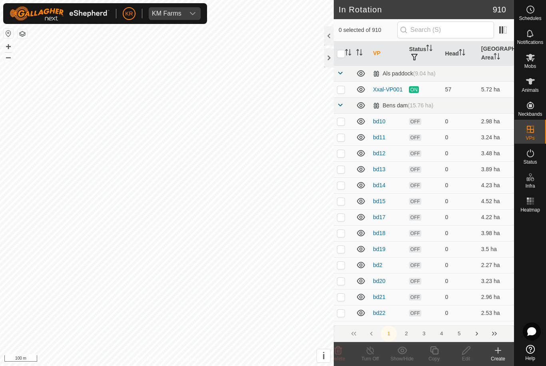
click at [496, 352] on icon at bounding box center [498, 351] width 10 height 10
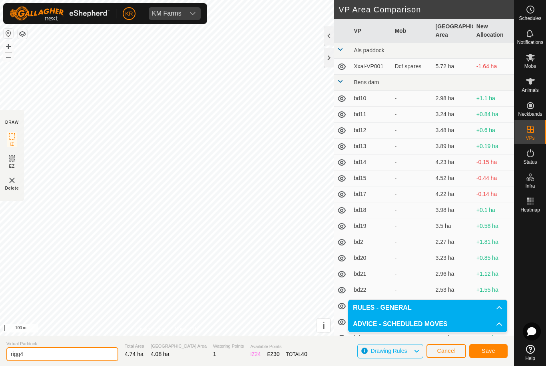
type input "rigg4"
click at [490, 353] on span "Save" at bounding box center [489, 351] width 14 height 6
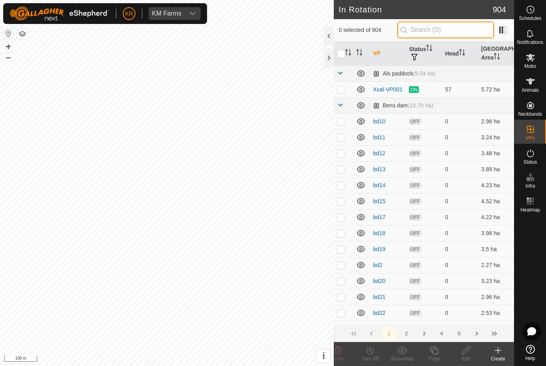
click at [442, 32] on input "text" at bounding box center [445, 30] width 97 height 17
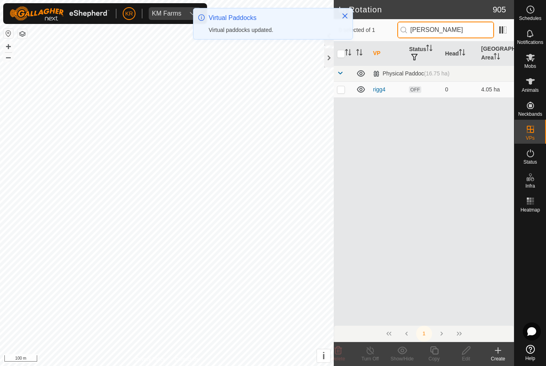
type input "[PERSON_NAME]"
click at [344, 90] on p-checkbox at bounding box center [341, 89] width 8 height 6
checkbox input "true"
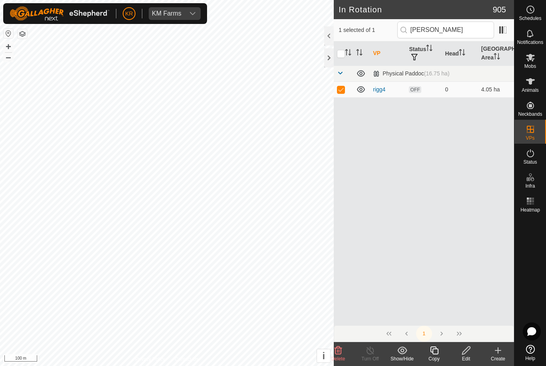
click at [436, 352] on icon at bounding box center [434, 351] width 10 height 10
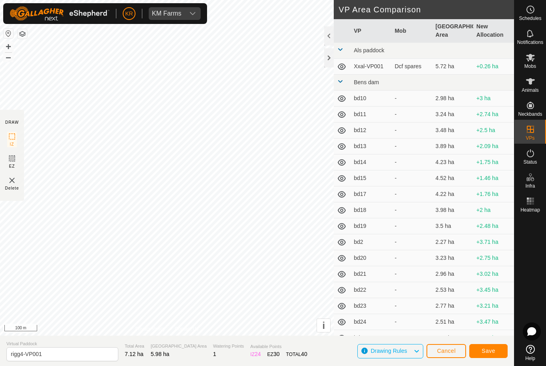
click at [488, 349] on span "Save" at bounding box center [489, 351] width 14 height 6
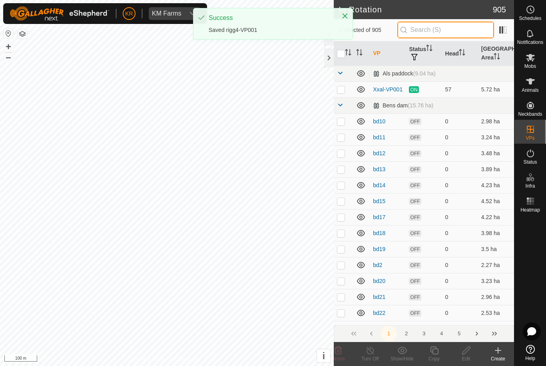
click at [444, 30] on input "text" at bounding box center [445, 30] width 97 height 17
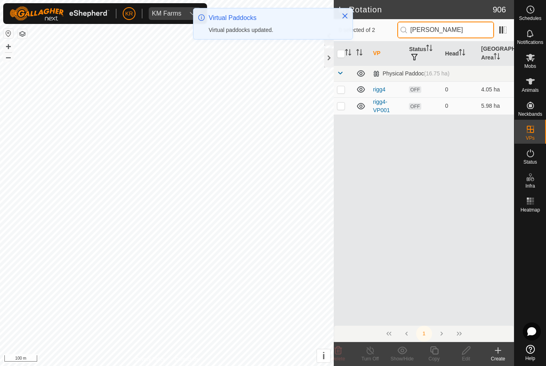
type input "[PERSON_NAME]"
click at [337, 110] on td at bounding box center [343, 106] width 19 height 17
checkbox input "true"
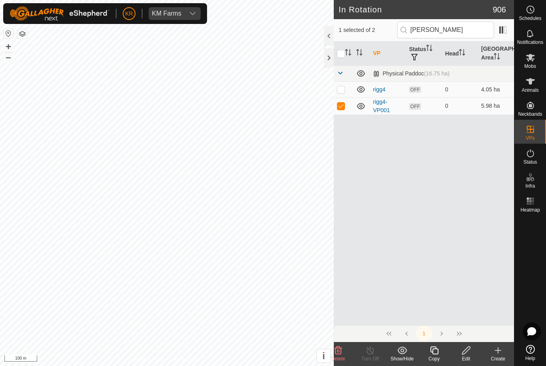
click at [430, 349] on icon at bounding box center [434, 351] width 8 height 8
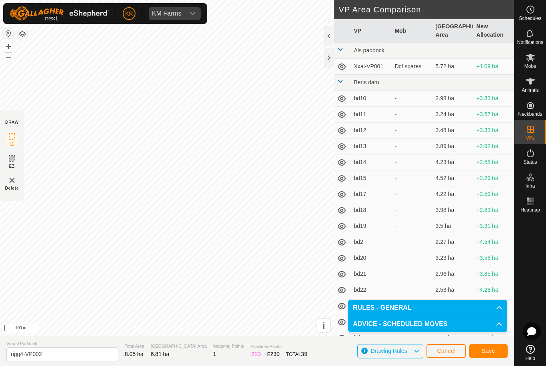
click at [495, 348] on button "Save" at bounding box center [488, 351] width 38 height 14
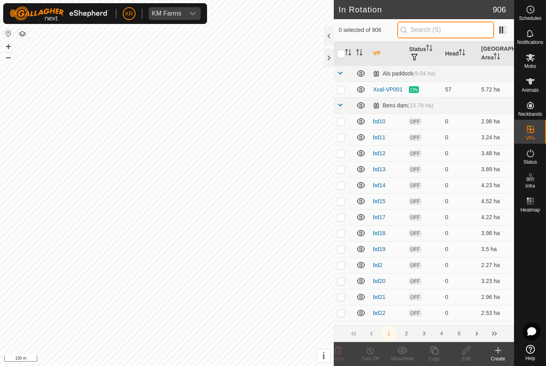
click at [453, 34] on input "text" at bounding box center [445, 30] width 97 height 17
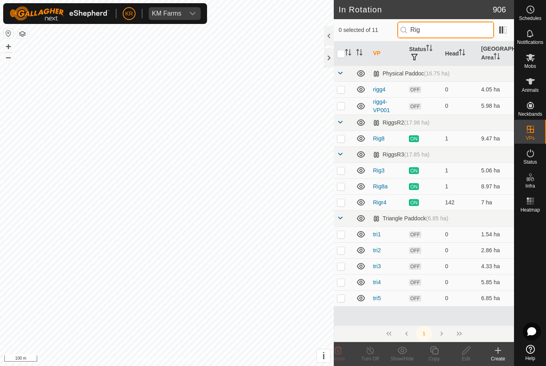
type input "[PERSON_NAME]"
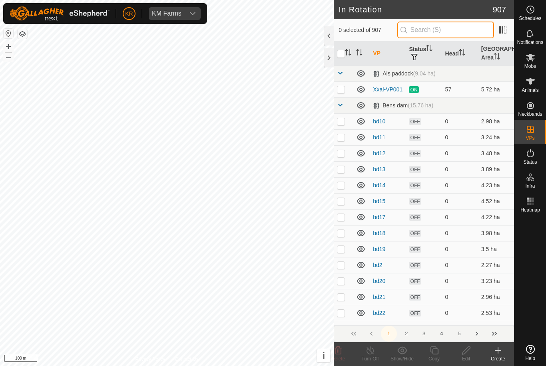
click at [442, 34] on input "text" at bounding box center [445, 30] width 97 height 17
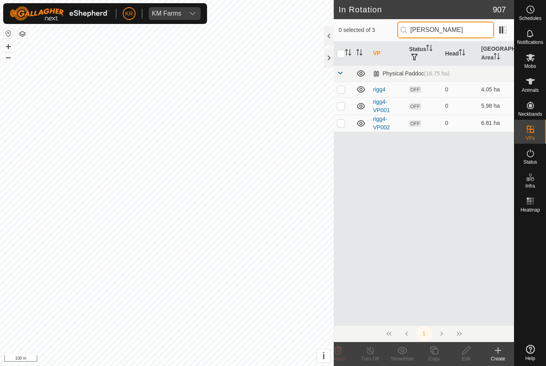
type input "[PERSON_NAME]"
click at [341, 125] on p-checkbox at bounding box center [341, 123] width 8 height 6
checkbox input "true"
click at [428, 350] on copy-svg-icon at bounding box center [434, 351] width 32 height 10
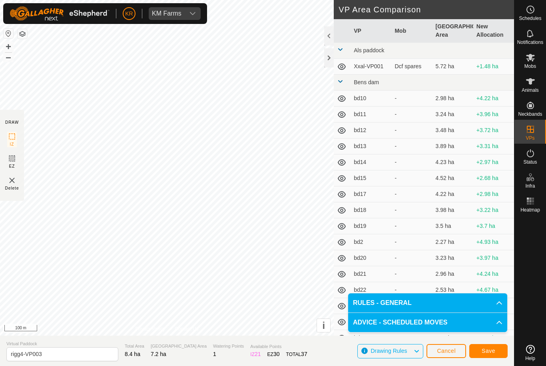
click at [490, 349] on span "Save" at bounding box center [489, 351] width 14 height 6
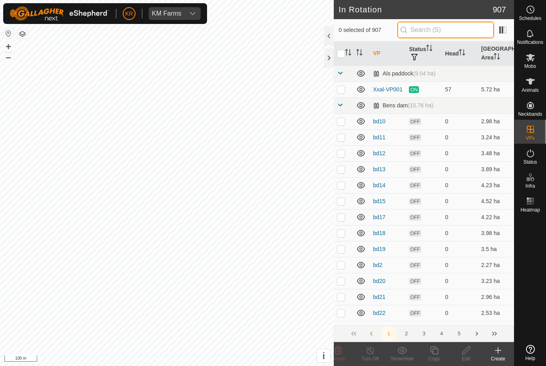
click at [446, 31] on input "text" at bounding box center [445, 30] width 97 height 17
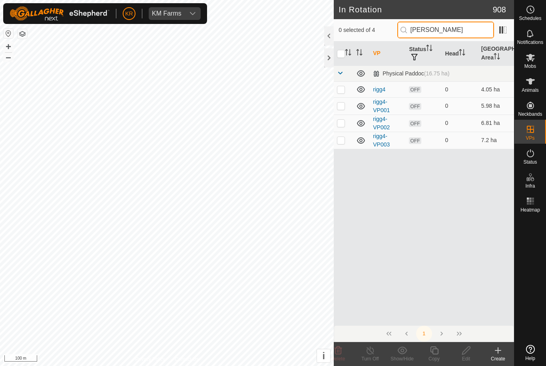
type input "[PERSON_NAME]"
click at [343, 143] on p-checkbox at bounding box center [341, 140] width 8 height 6
checkbox input "true"
click at [436, 355] on icon at bounding box center [434, 351] width 10 height 10
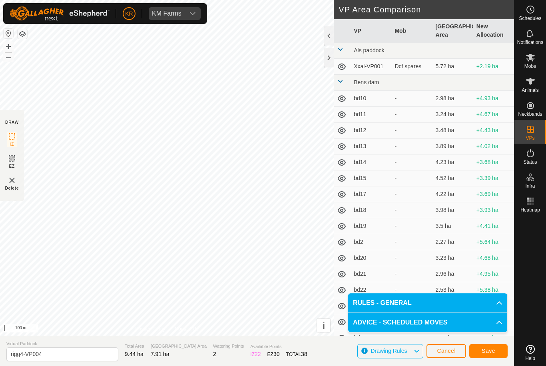
click at [487, 351] on span "Save" at bounding box center [489, 351] width 14 height 6
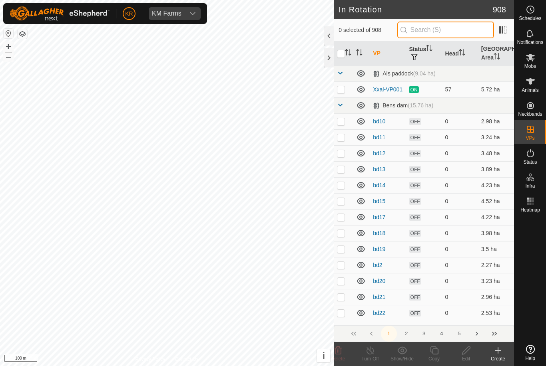
click at [452, 31] on input "text" at bounding box center [445, 30] width 97 height 17
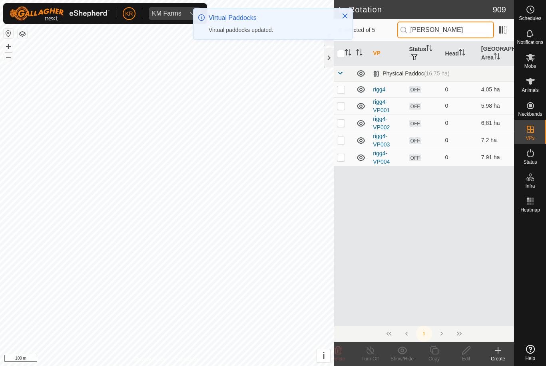
type input "[PERSON_NAME]"
click at [342, 157] on p-checkbox at bounding box center [341, 157] width 8 height 6
checkbox input "true"
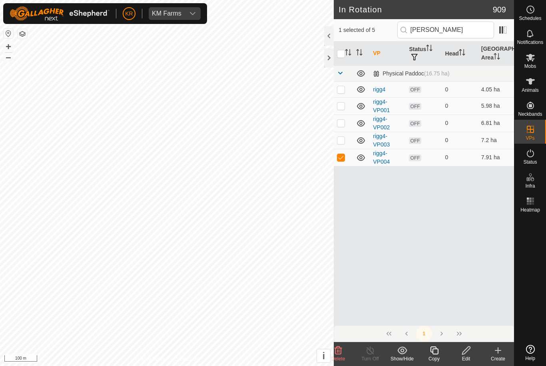
click at [436, 353] on icon at bounding box center [434, 351] width 10 height 10
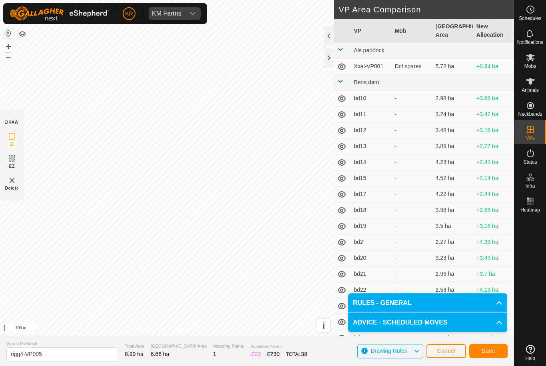
click at [491, 351] on span "Save" at bounding box center [489, 351] width 14 height 6
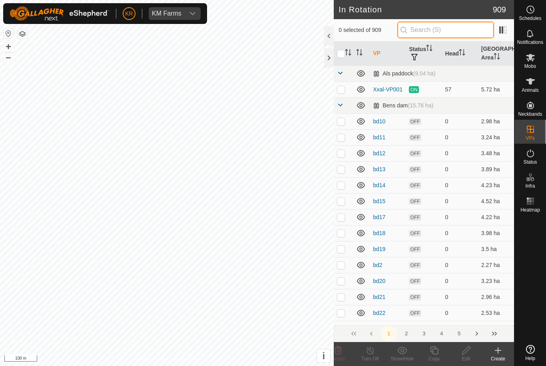
click at [446, 31] on input "text" at bounding box center [445, 30] width 97 height 17
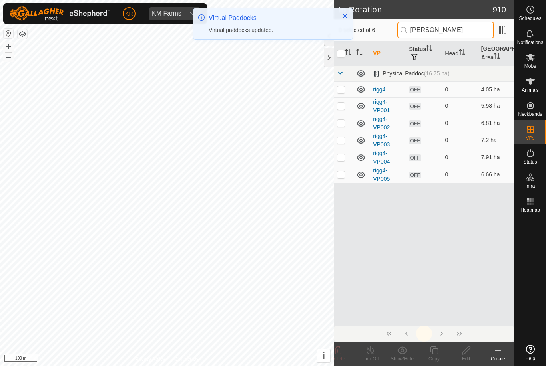
type input "[PERSON_NAME]"
click at [340, 176] on p-checkbox at bounding box center [341, 174] width 8 height 6
checkbox input "true"
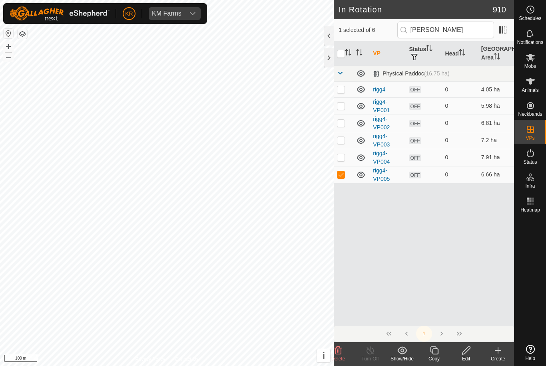
click at [436, 354] on icon at bounding box center [434, 351] width 8 height 8
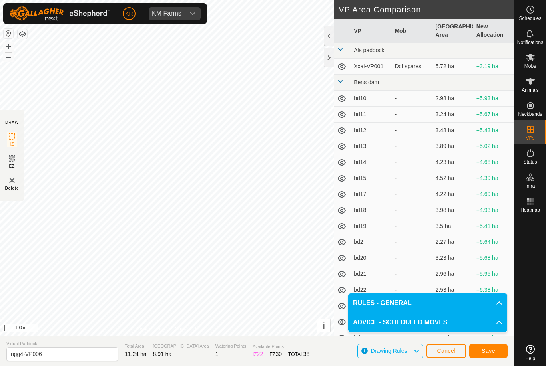
click at [498, 351] on button "Save" at bounding box center [488, 351] width 38 height 14
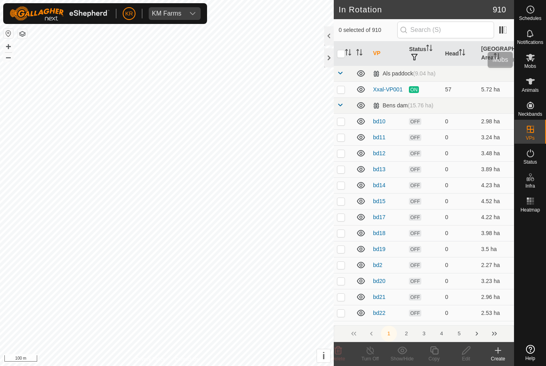
click at [530, 65] on span "Mobs" at bounding box center [530, 66] width 12 height 5
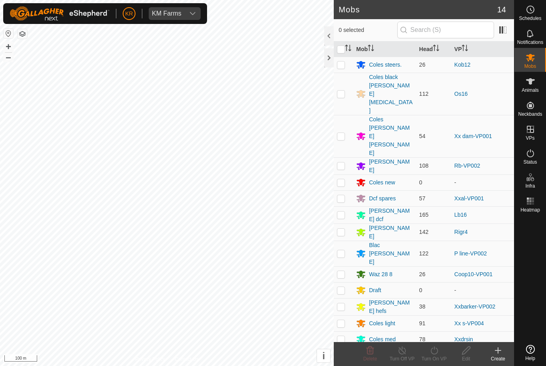
click at [342, 229] on p-checkbox at bounding box center [341, 232] width 8 height 6
checkbox input "true"
click at [439, 352] on icon at bounding box center [434, 351] width 10 height 10
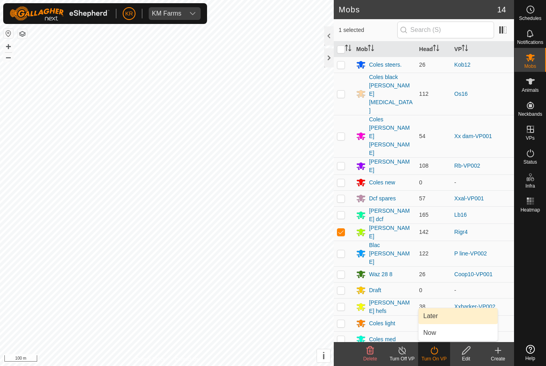
click at [436, 319] on span "Later" at bounding box center [430, 317] width 14 height 10
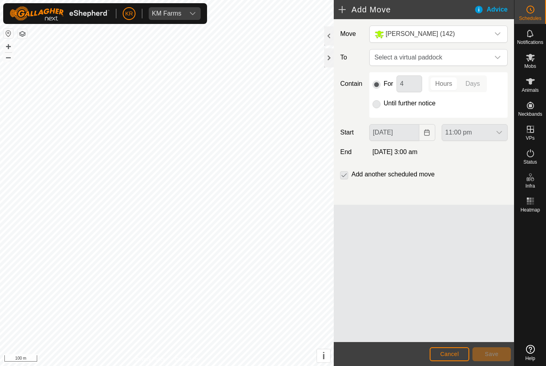
click at [499, 54] on div "dropdown trigger" at bounding box center [498, 58] width 16 height 16
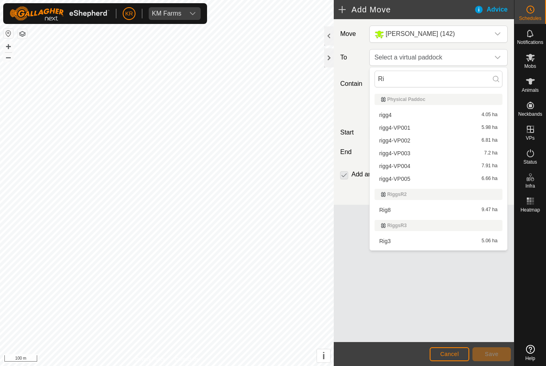
type input "Ri"
click at [410, 116] on div "rigg4 4.05 ha" at bounding box center [438, 115] width 118 height 6
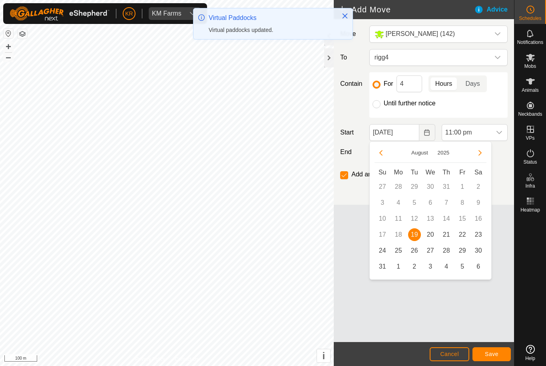
click at [431, 237] on span "20" at bounding box center [430, 235] width 13 height 13
type input "[DATE]"
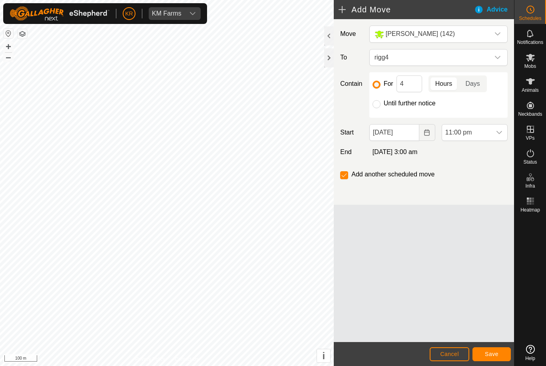
click at [496, 135] on icon "dropdown trigger" at bounding box center [499, 132] width 6 height 6
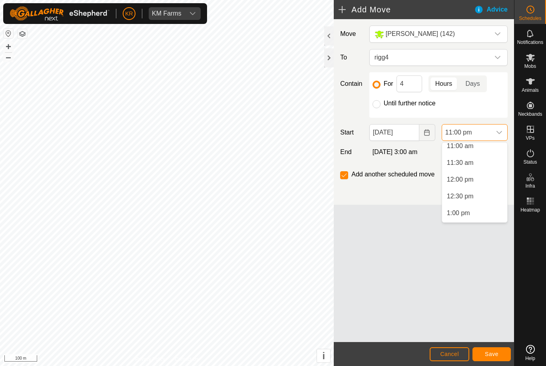
scroll to position [374, 0]
click at [462, 208] on span "1:00 pm" at bounding box center [458, 213] width 23 height 10
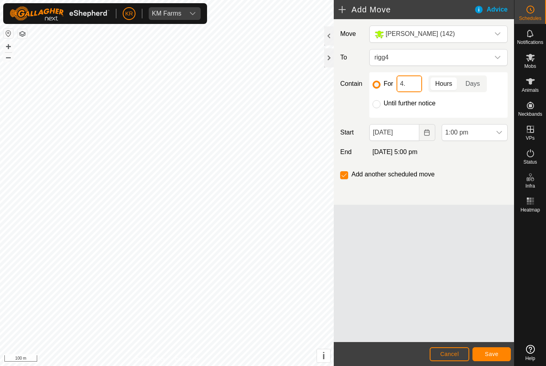
type input "4"
type input "24"
click at [496, 352] on span "Save" at bounding box center [492, 354] width 14 height 6
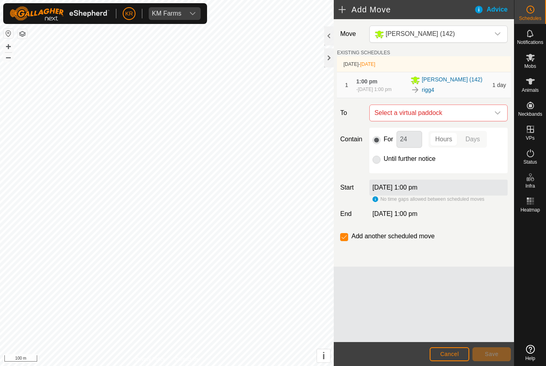
click at [494, 116] on icon "dropdown trigger" at bounding box center [497, 113] width 6 height 6
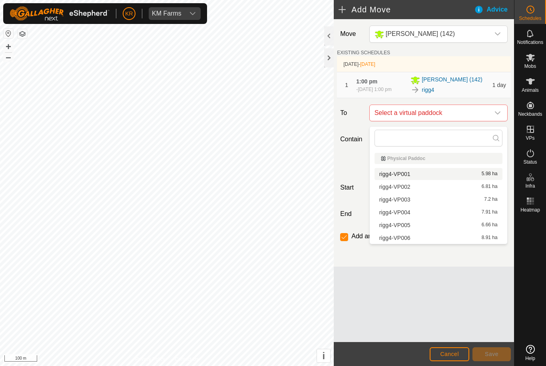
click at [410, 175] on span "rigg4-VP001" at bounding box center [394, 174] width 31 height 6
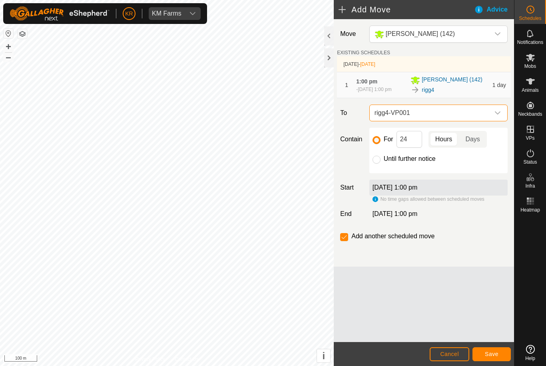
click at [491, 356] on span "Save" at bounding box center [492, 354] width 14 height 6
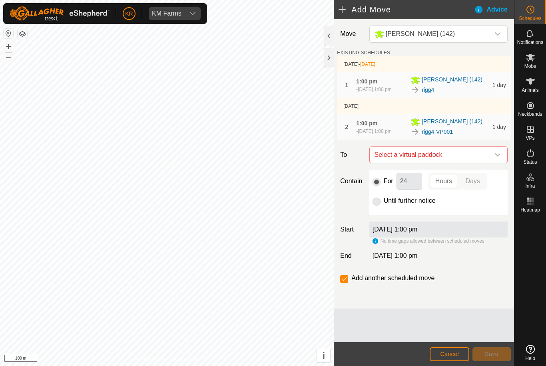
click at [488, 163] on span "Select a virtual paddock" at bounding box center [430, 155] width 118 height 16
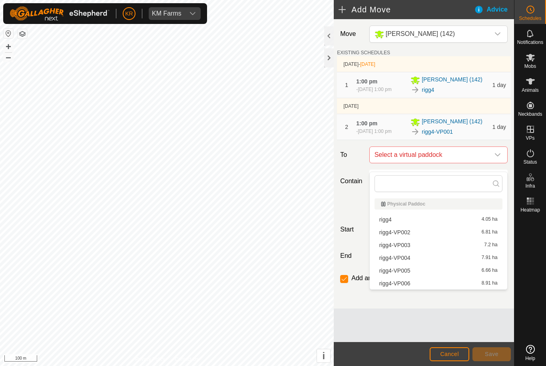
click at [417, 233] on div "rigg4-VP002 6.81 ha" at bounding box center [438, 233] width 118 height 6
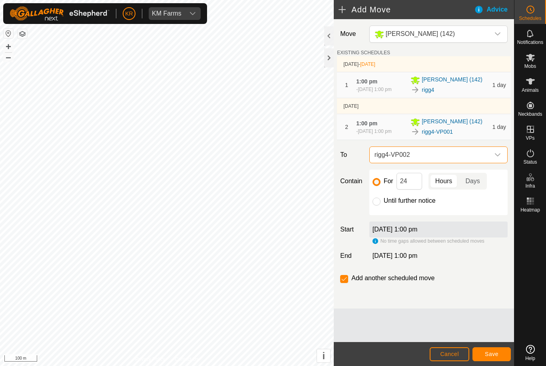
click at [492, 356] on span "Save" at bounding box center [492, 354] width 14 height 6
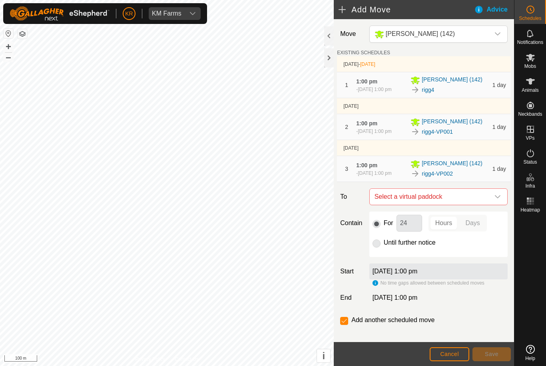
click at [488, 202] on span "Select a virtual paddock" at bounding box center [430, 197] width 118 height 16
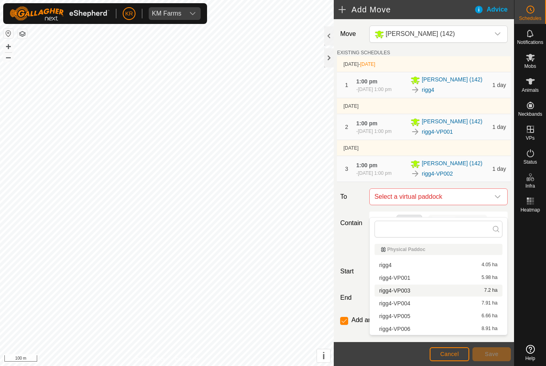
click at [410, 291] on span "rigg4-VP003" at bounding box center [394, 291] width 31 height 6
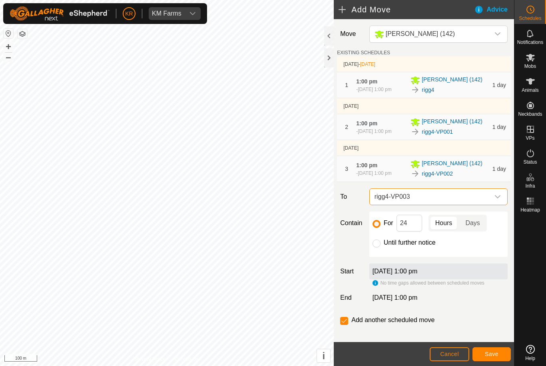
click at [490, 355] on span "Save" at bounding box center [492, 354] width 14 height 6
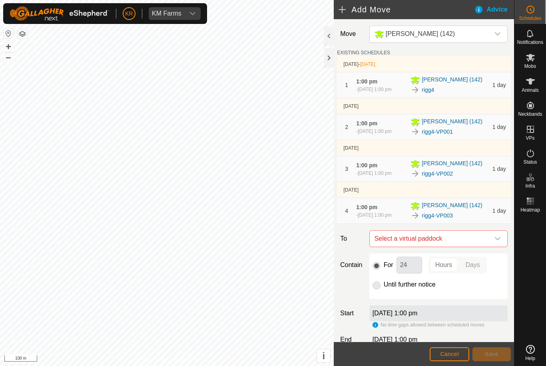
click at [495, 241] on icon "dropdown trigger" at bounding box center [498, 238] width 6 height 3
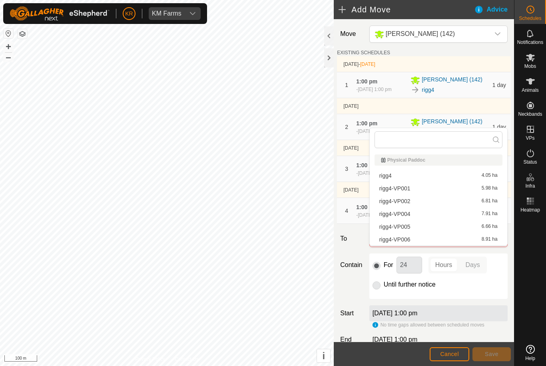
click at [408, 215] on span "rigg4-VP004" at bounding box center [394, 214] width 31 height 6
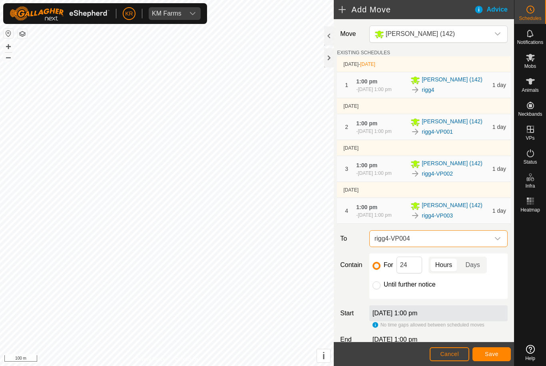
click at [487, 354] on span "Save" at bounding box center [492, 354] width 14 height 6
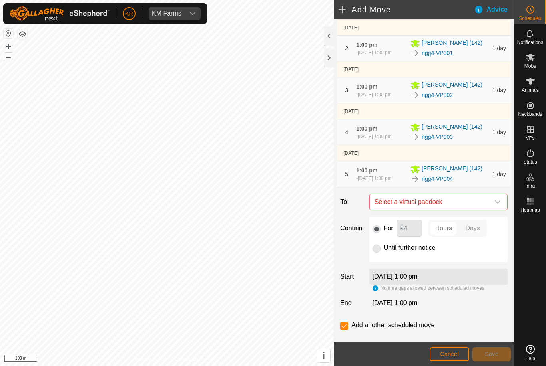
scroll to position [94, 0]
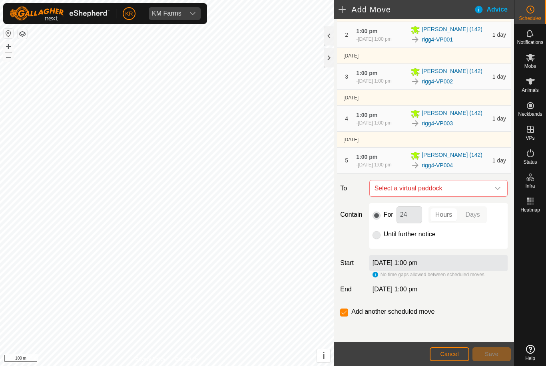
click at [497, 192] on icon "dropdown trigger" at bounding box center [497, 188] width 6 height 6
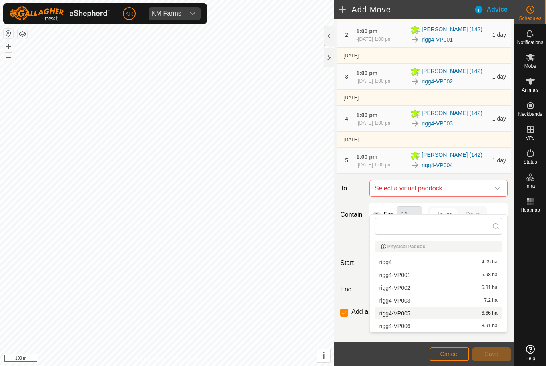
click at [407, 314] on span "rigg4-VP005" at bounding box center [394, 314] width 31 height 6
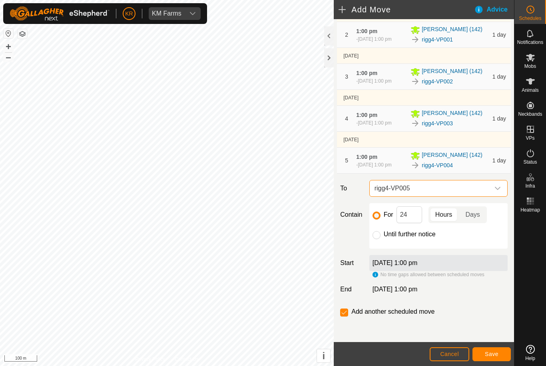
click at [493, 353] on span "Save" at bounding box center [492, 354] width 14 height 6
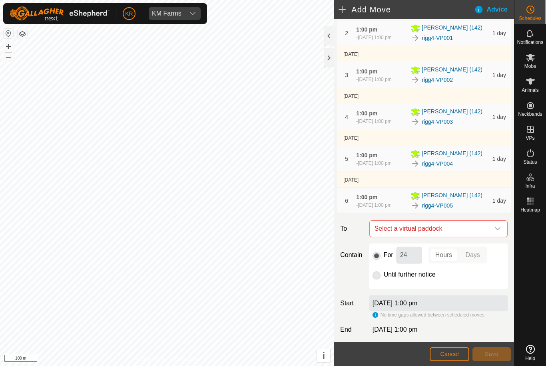
click at [497, 232] on icon "dropdown trigger" at bounding box center [497, 229] width 6 height 6
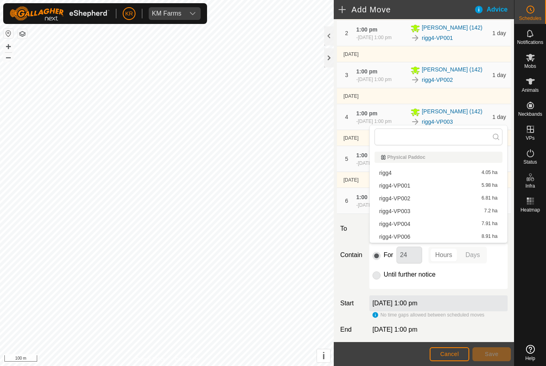
click at [454, 237] on div "rigg4-VP006 8.91 ha" at bounding box center [438, 237] width 118 height 6
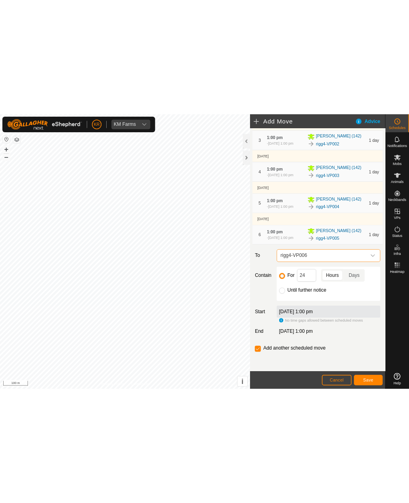
scroll to position [144, 0]
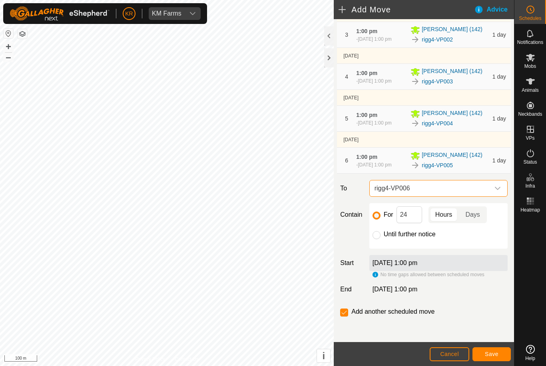
click at [377, 239] on input "Until further notice" at bounding box center [376, 235] width 8 height 8
radio input "true"
checkbox input "false"
click at [495, 354] on span "Save" at bounding box center [492, 354] width 14 height 6
